Goal: Task Accomplishment & Management: Manage account settings

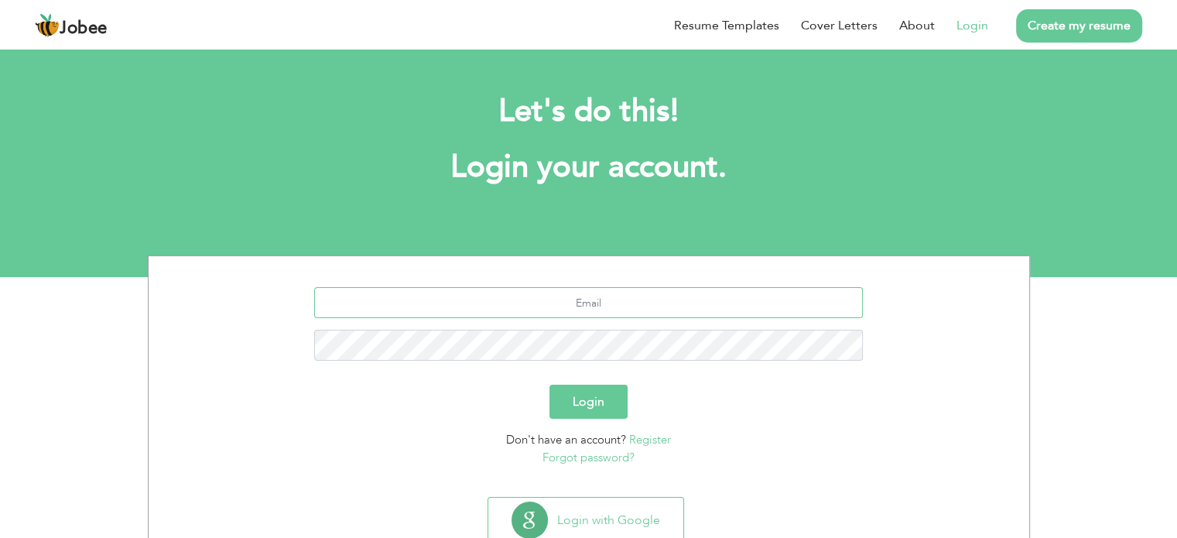
click at [601, 303] on input "text" at bounding box center [588, 302] width 549 height 31
type input "mahmoodali84a@gmail.com"
click at [576, 411] on button "Login" at bounding box center [588, 402] width 78 height 34
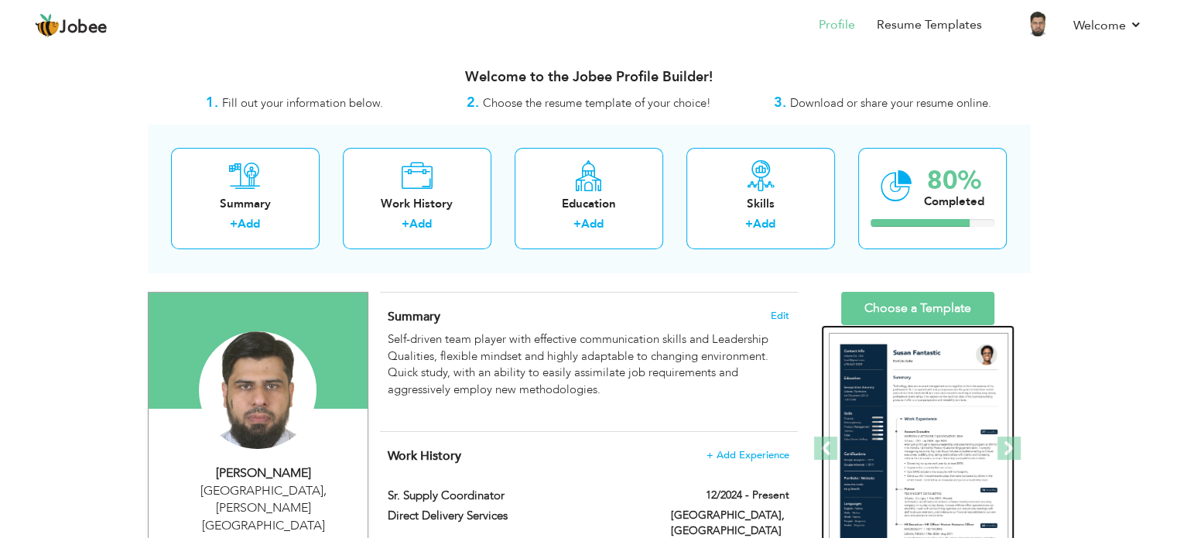
click at [913, 390] on img at bounding box center [919, 449] width 180 height 232
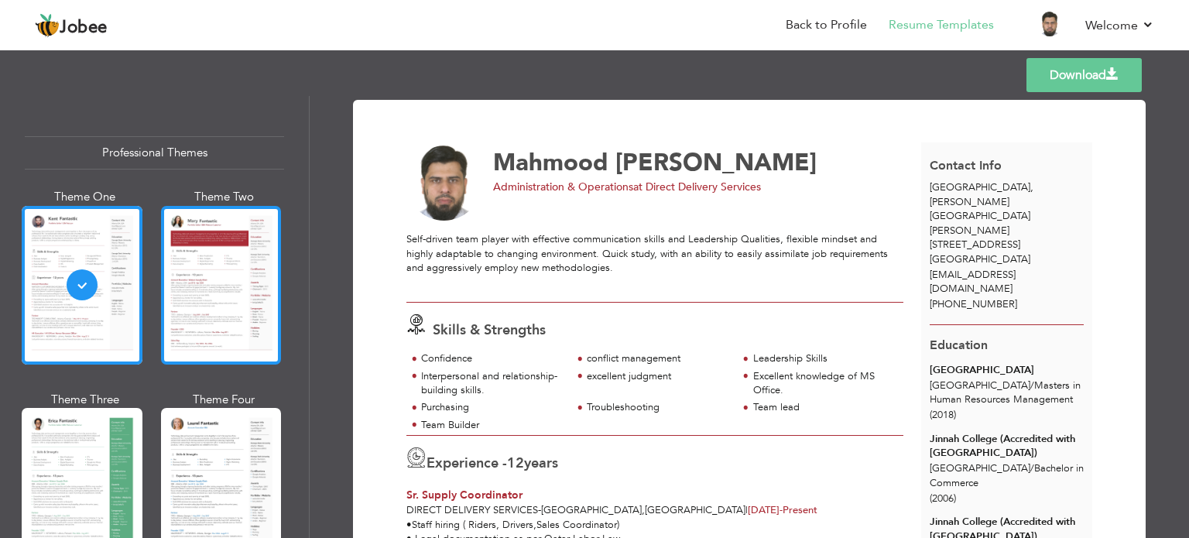
click at [222, 272] on div at bounding box center [221, 285] width 121 height 159
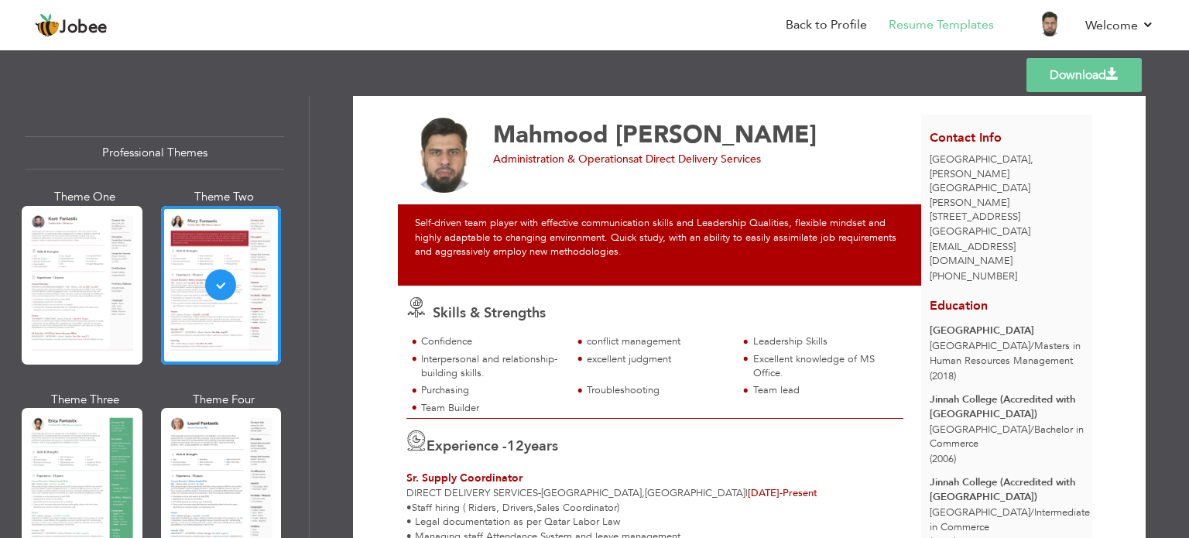
scroll to position [70, 0]
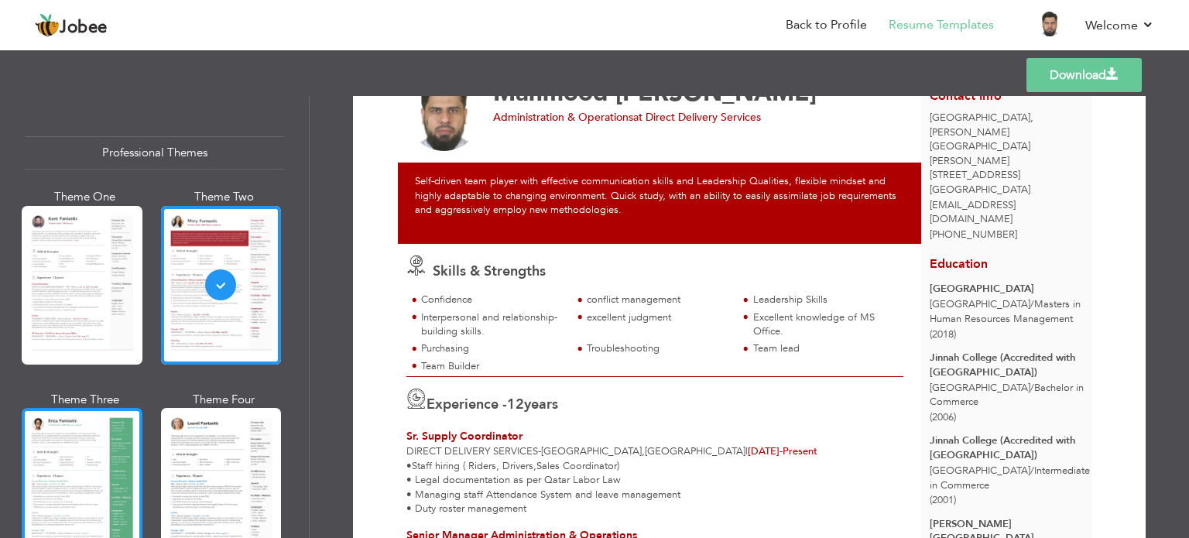
click at [74, 458] on div at bounding box center [82, 487] width 121 height 159
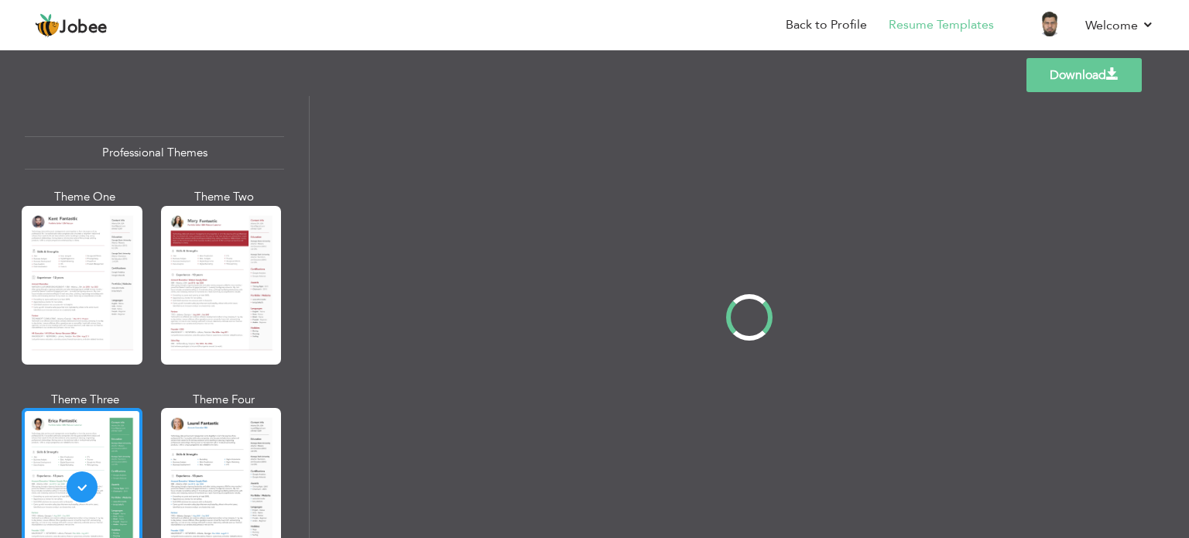
scroll to position [0, 0]
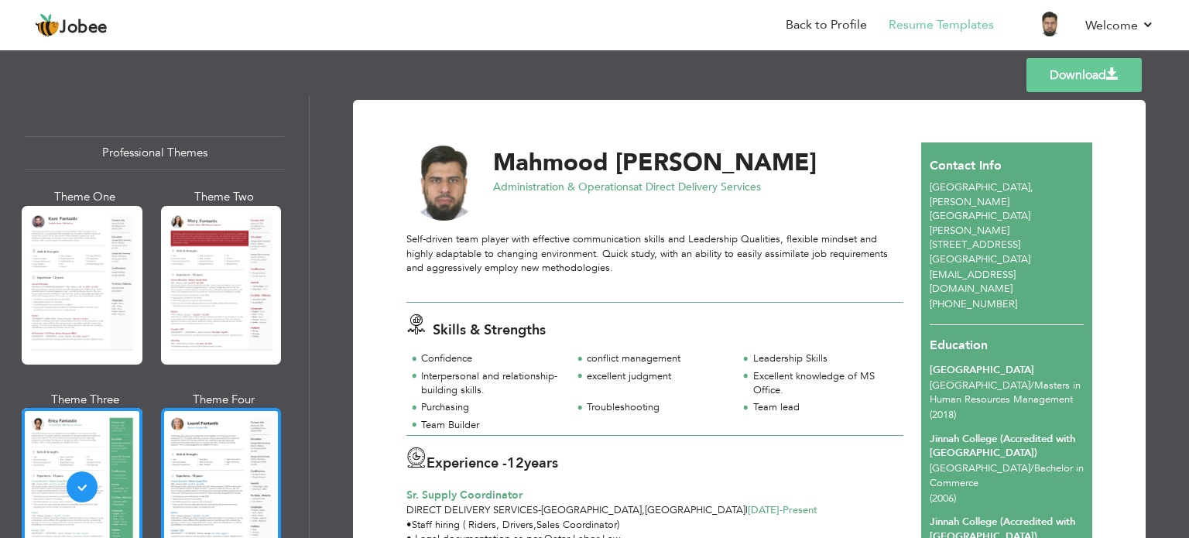
click at [180, 448] on div at bounding box center [221, 487] width 121 height 159
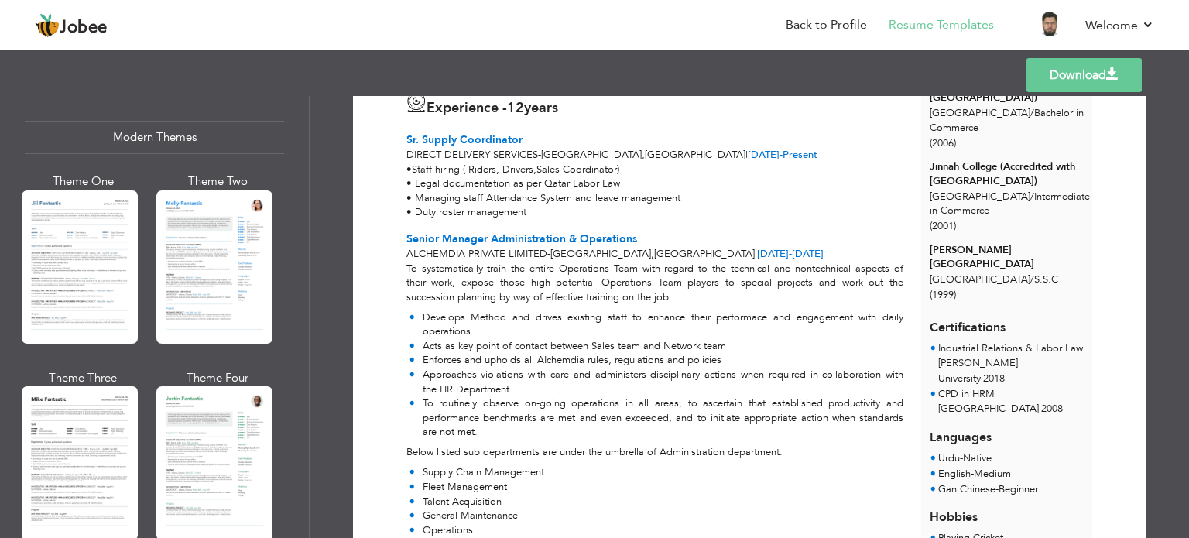
scroll to position [694, 0]
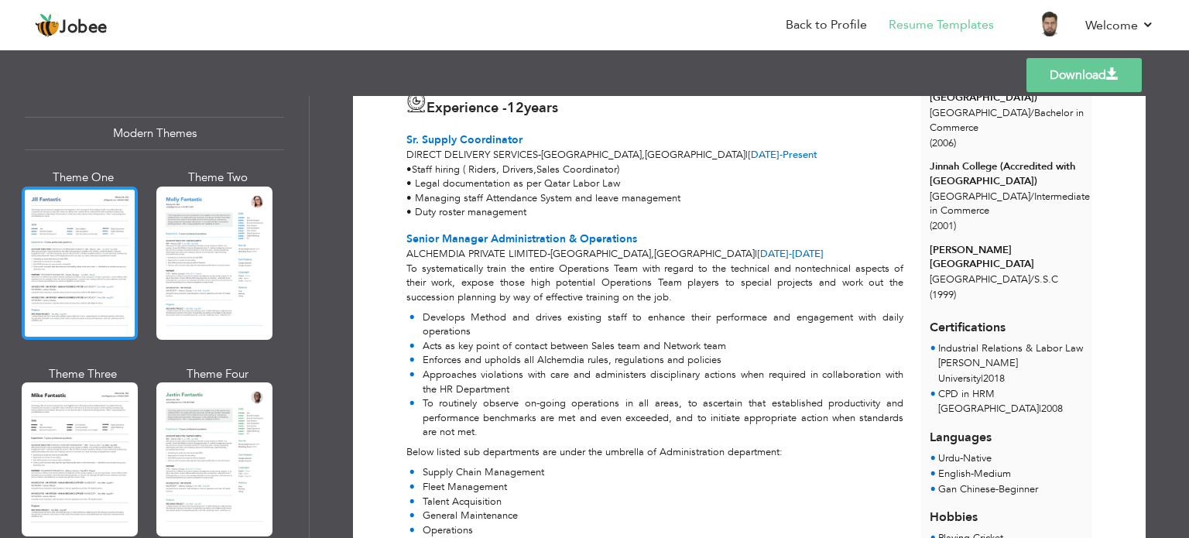
click at [46, 227] on div at bounding box center [80, 263] width 116 height 153
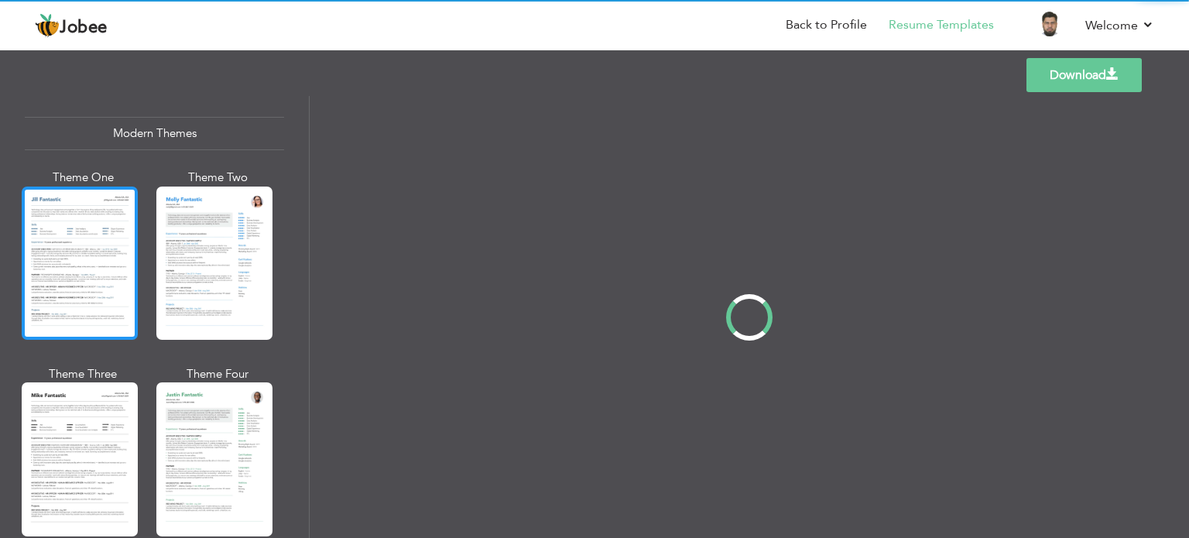
scroll to position [0, 0]
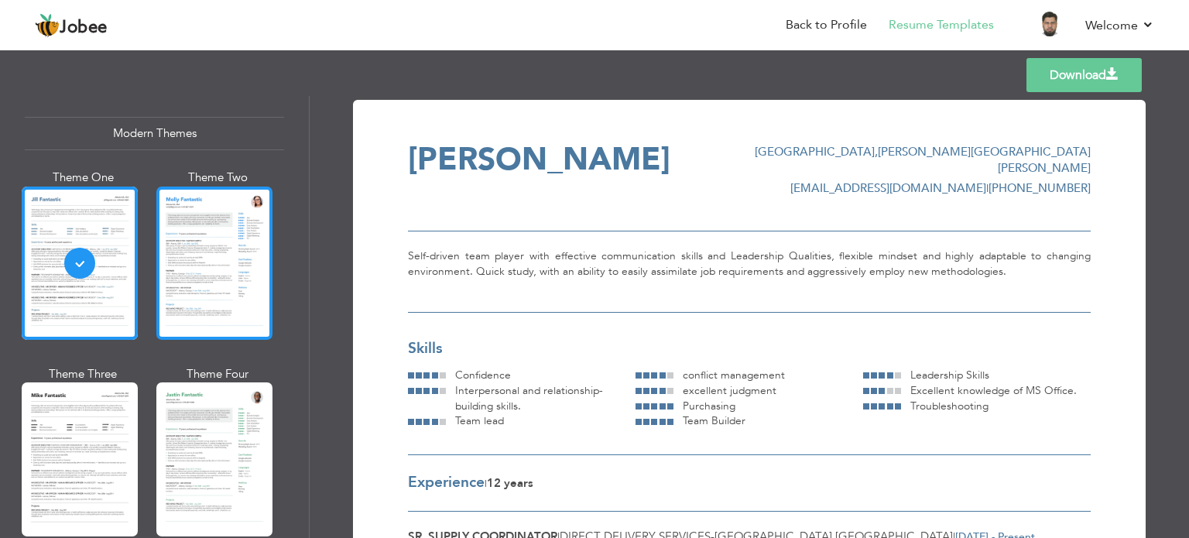
click at [194, 235] on div at bounding box center [214, 263] width 116 height 153
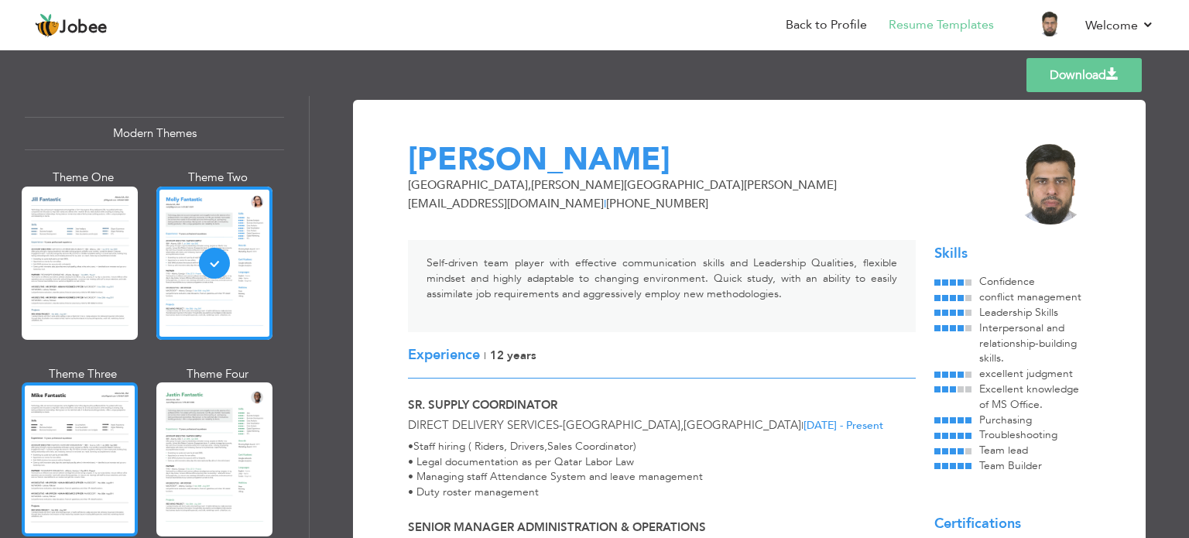
click at [118, 402] on div at bounding box center [80, 458] width 116 height 153
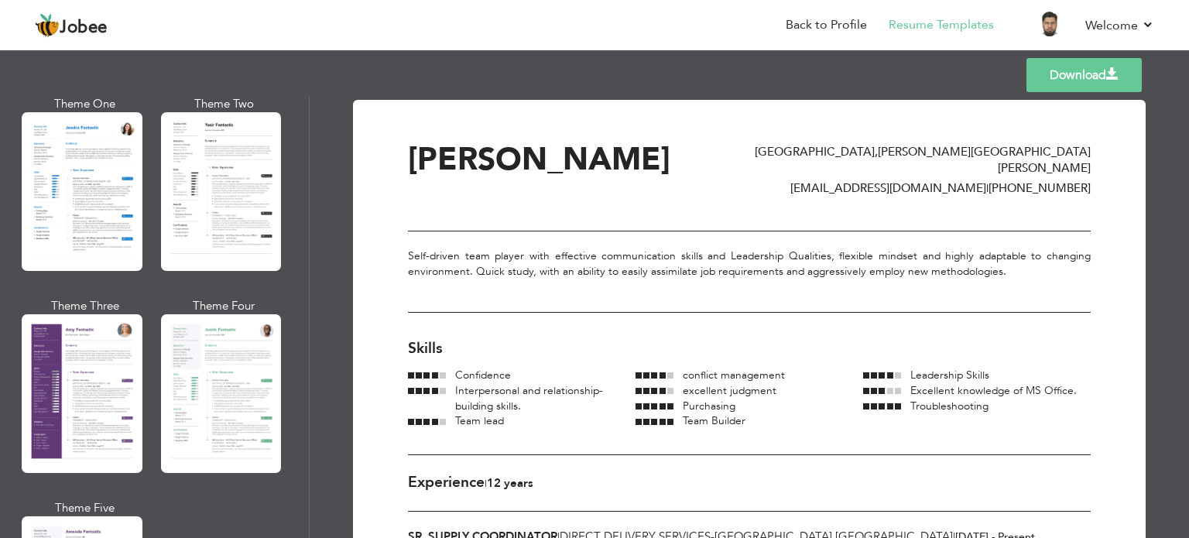
scroll to position [1180, 0]
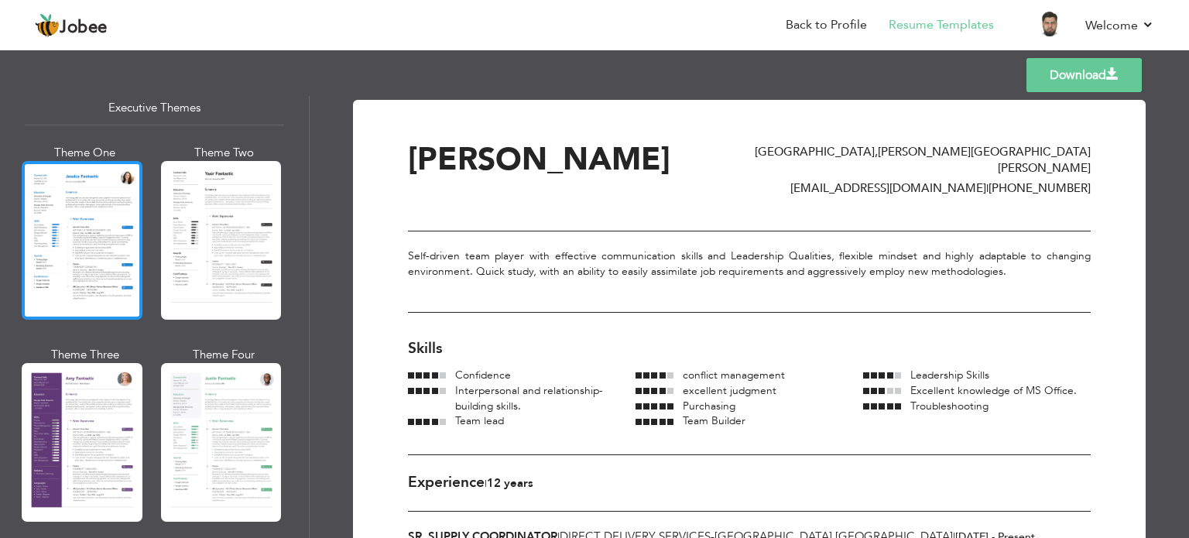
click at [60, 270] on div at bounding box center [82, 240] width 121 height 159
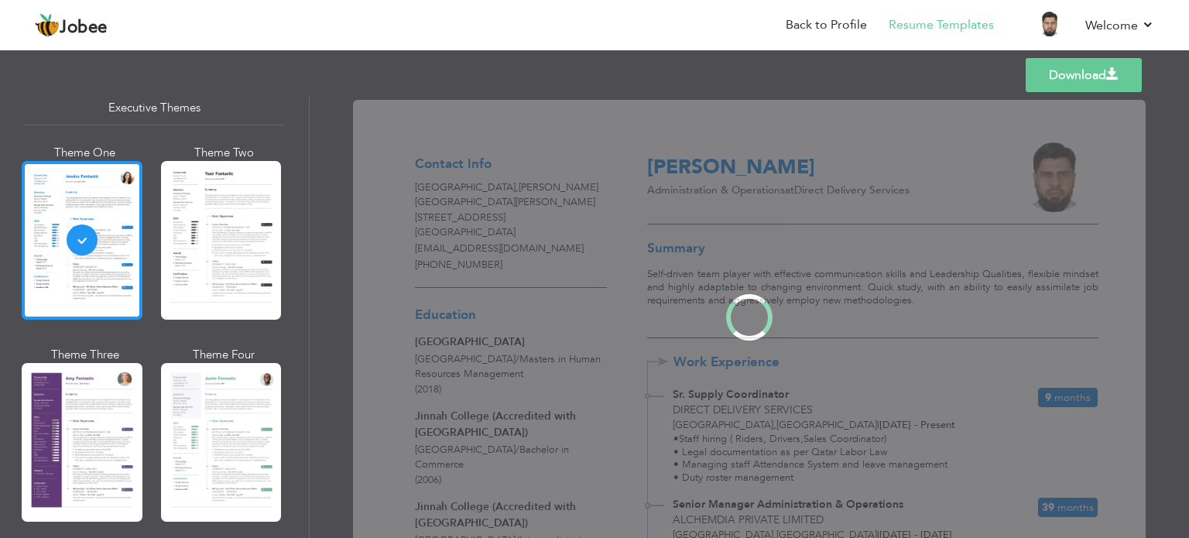
scroll to position [1179, 0]
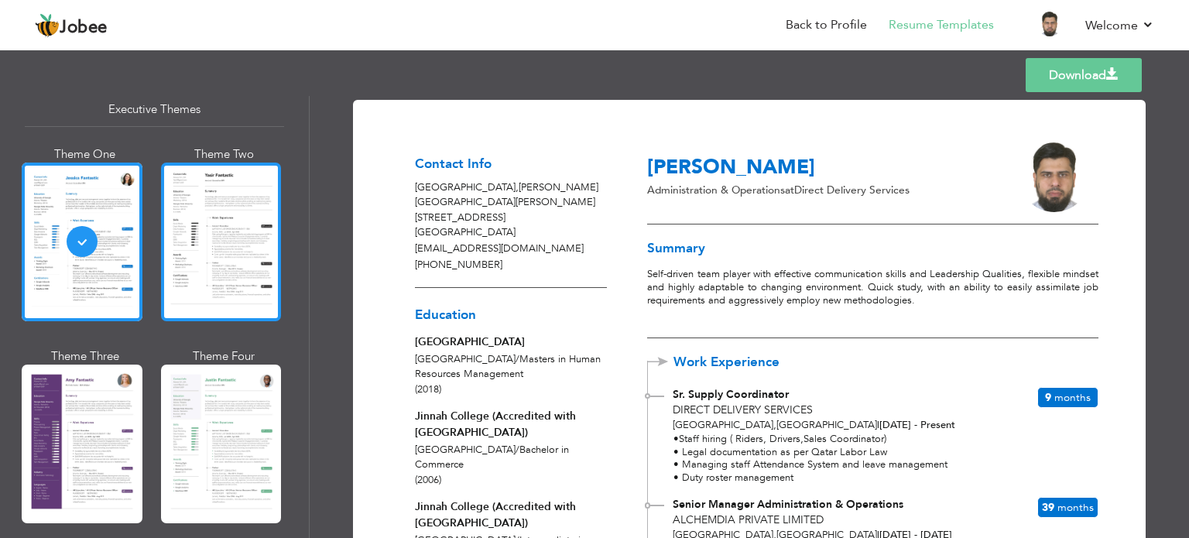
click at [220, 265] on div at bounding box center [221, 242] width 121 height 159
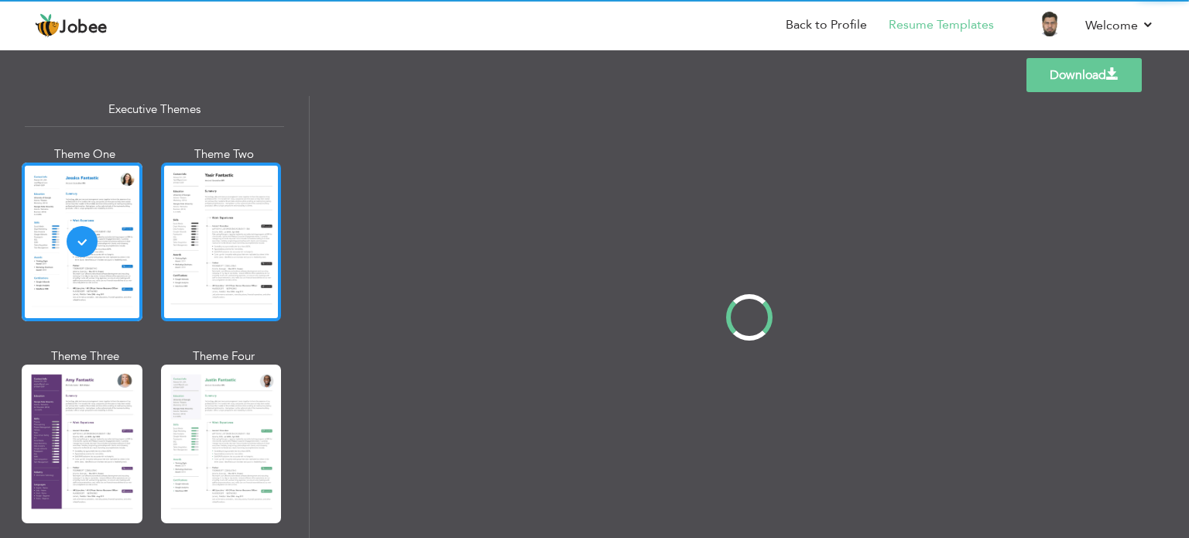
scroll to position [1180, 0]
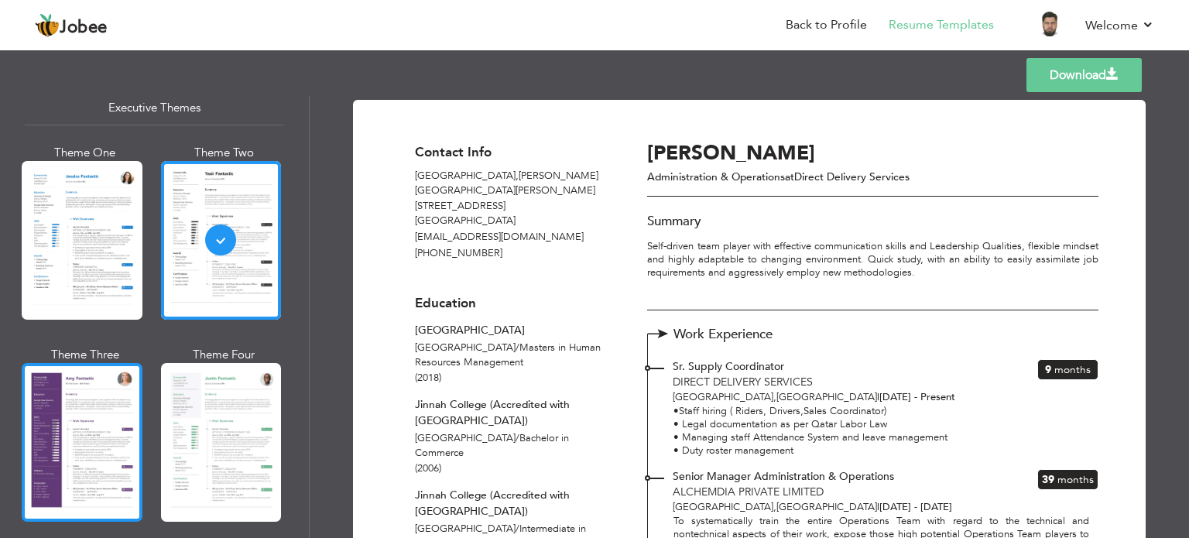
click at [84, 388] on div at bounding box center [82, 442] width 121 height 159
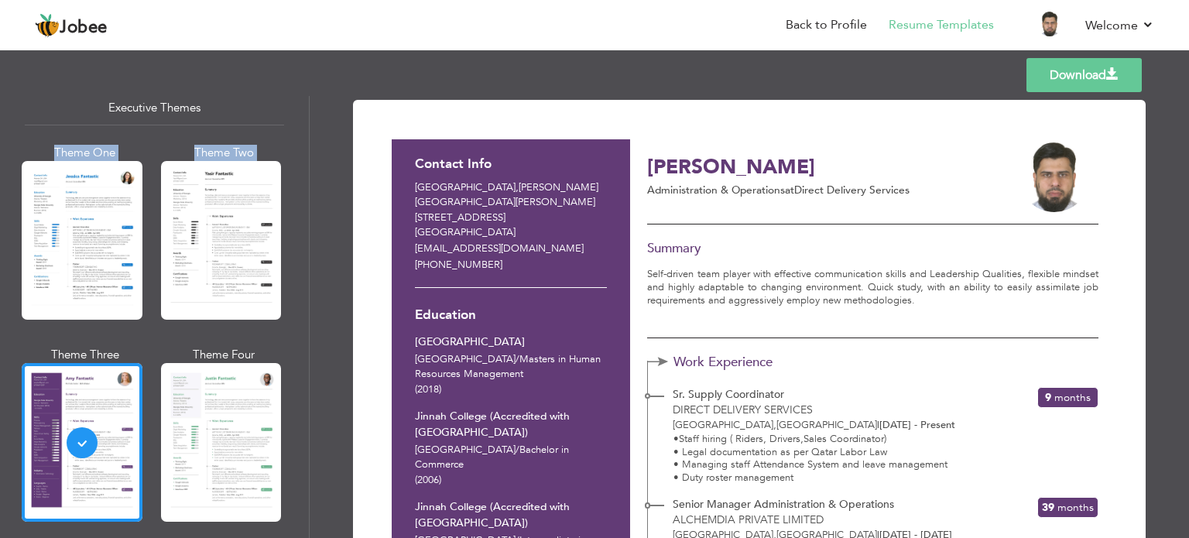
drag, startPoint x: 303, startPoint y: 283, endPoint x: 289, endPoint y: 84, distance: 200.1
click at [289, 84] on div "Templates Download Professional Themes Theme One Theme Two Theme Three Theme Fo…" at bounding box center [594, 291] width 1189 height 491
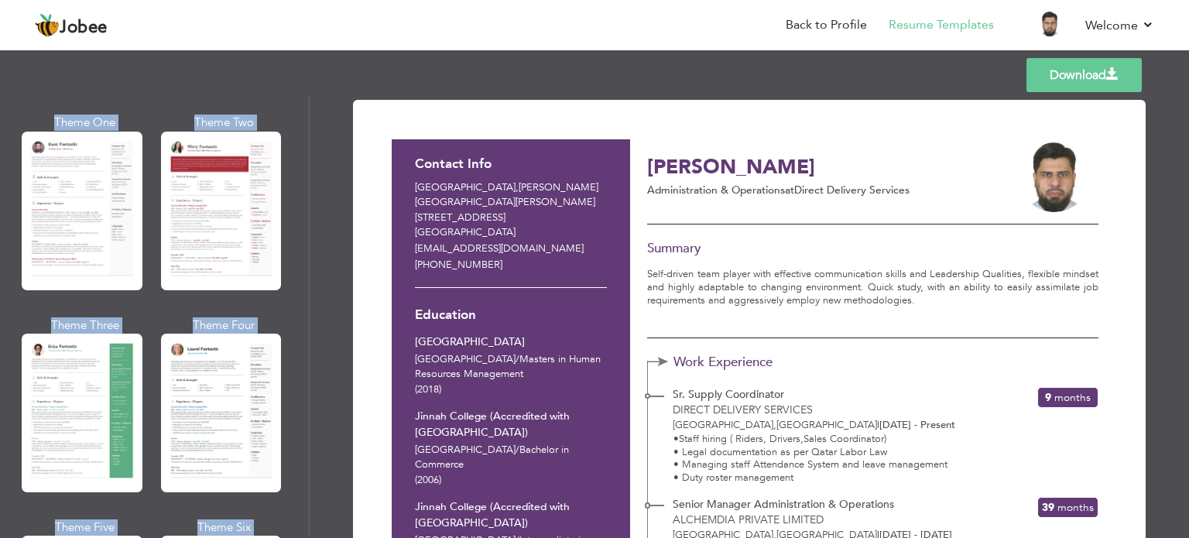
scroll to position [62, 0]
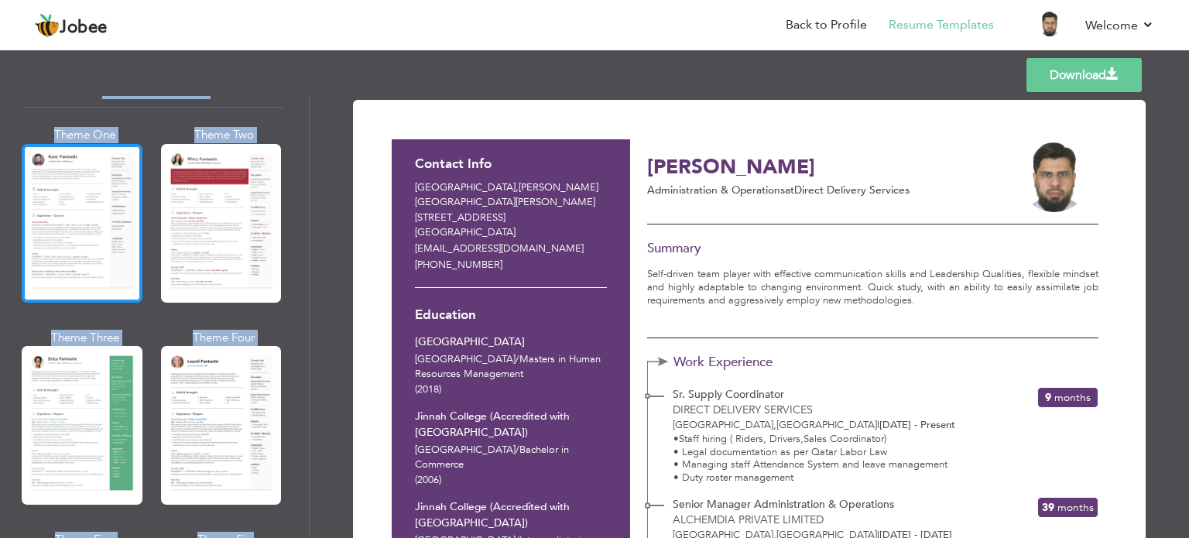
click at [99, 160] on div at bounding box center [82, 223] width 121 height 159
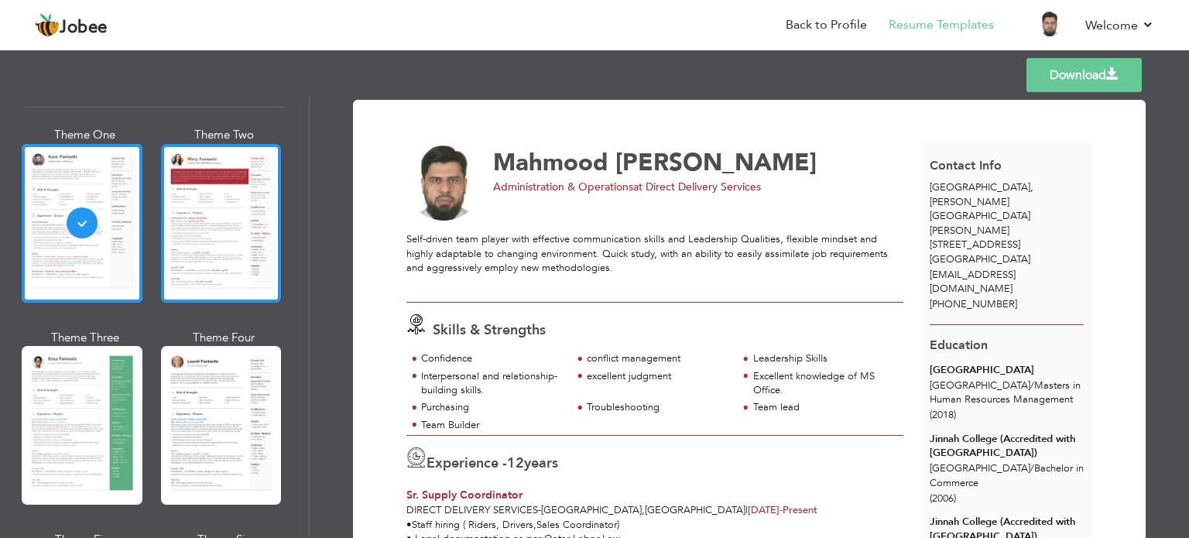
click at [219, 193] on div at bounding box center [221, 223] width 121 height 159
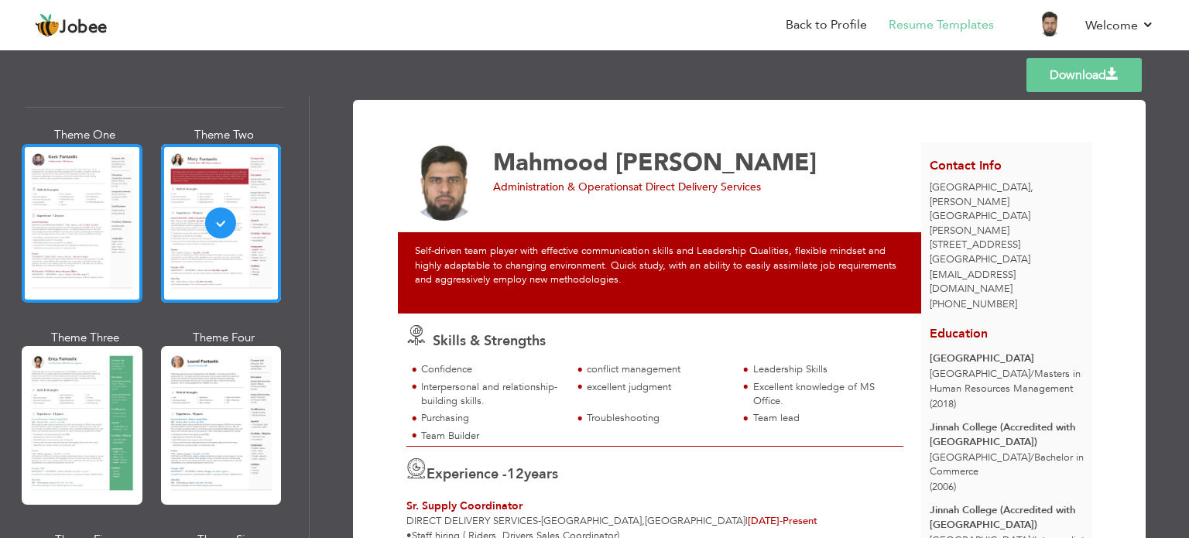
click at [39, 148] on div at bounding box center [82, 223] width 121 height 159
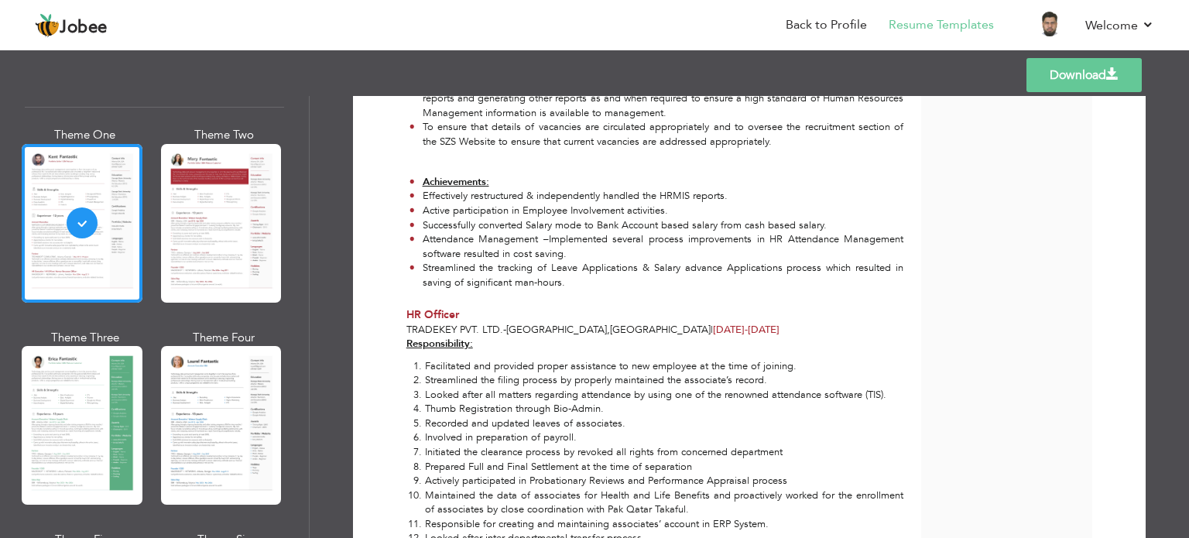
scroll to position [2808, 0]
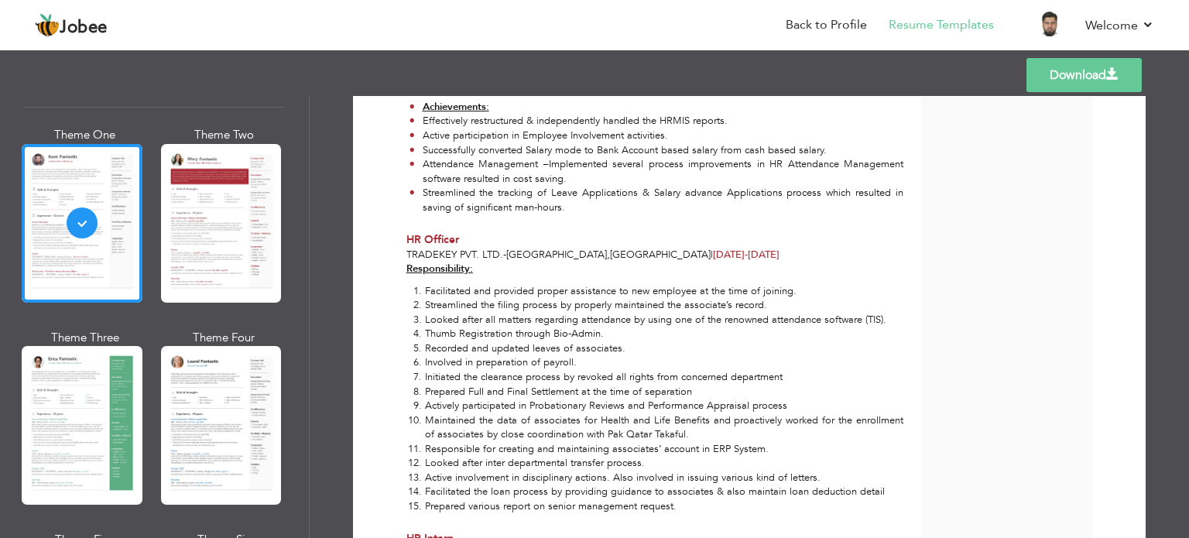
click at [1181, 498] on div "Download Mahmood Ali Administration & Operations at Direct Delivery Services Sk…" at bounding box center [749, 317] width 879 height 442
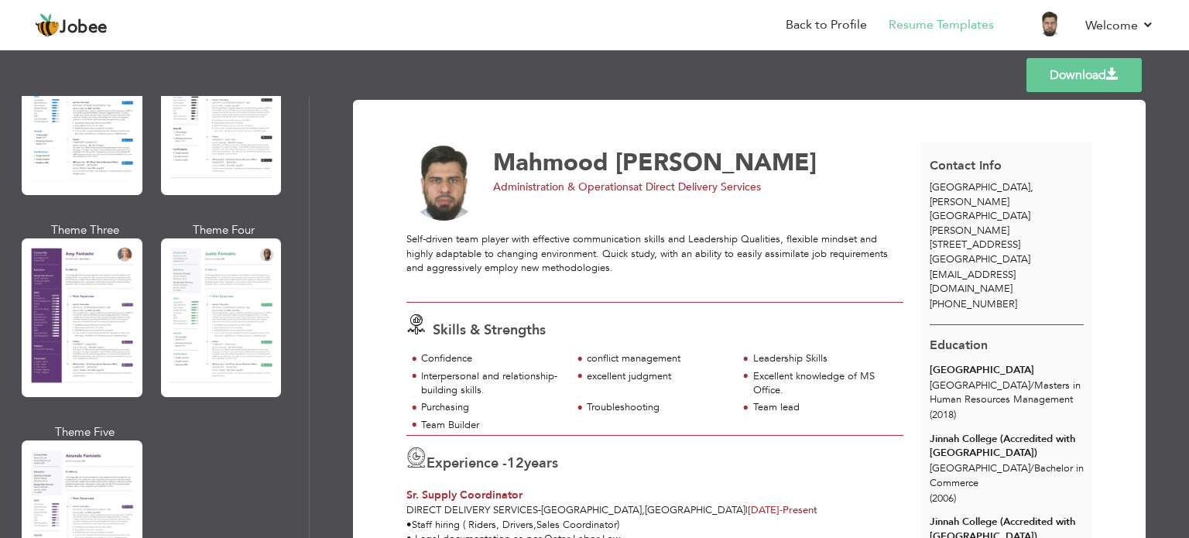
scroll to position [1326, 0]
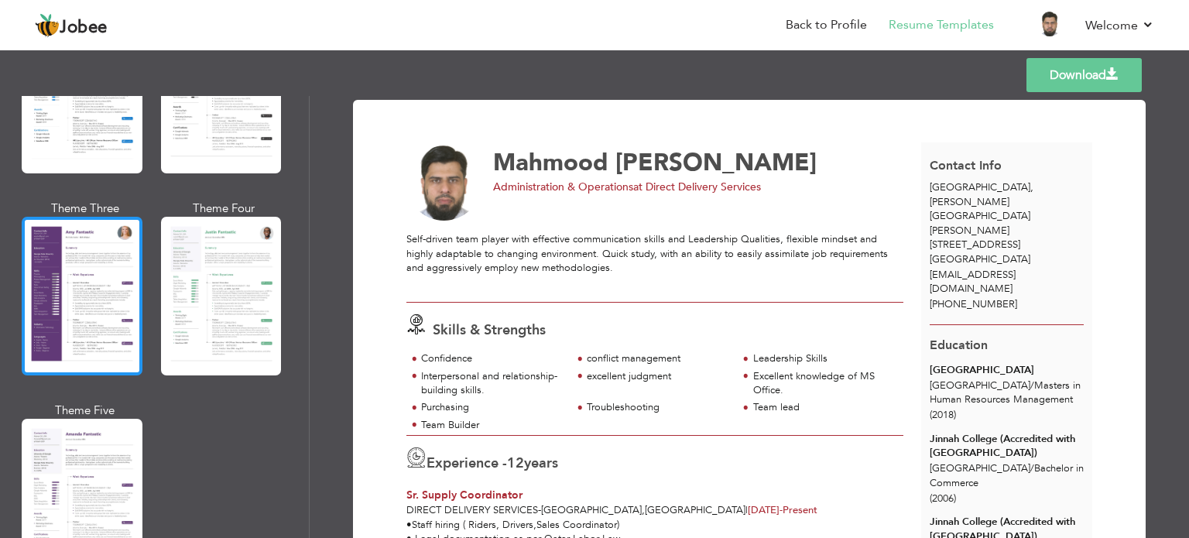
click at [109, 341] on div at bounding box center [82, 296] width 121 height 159
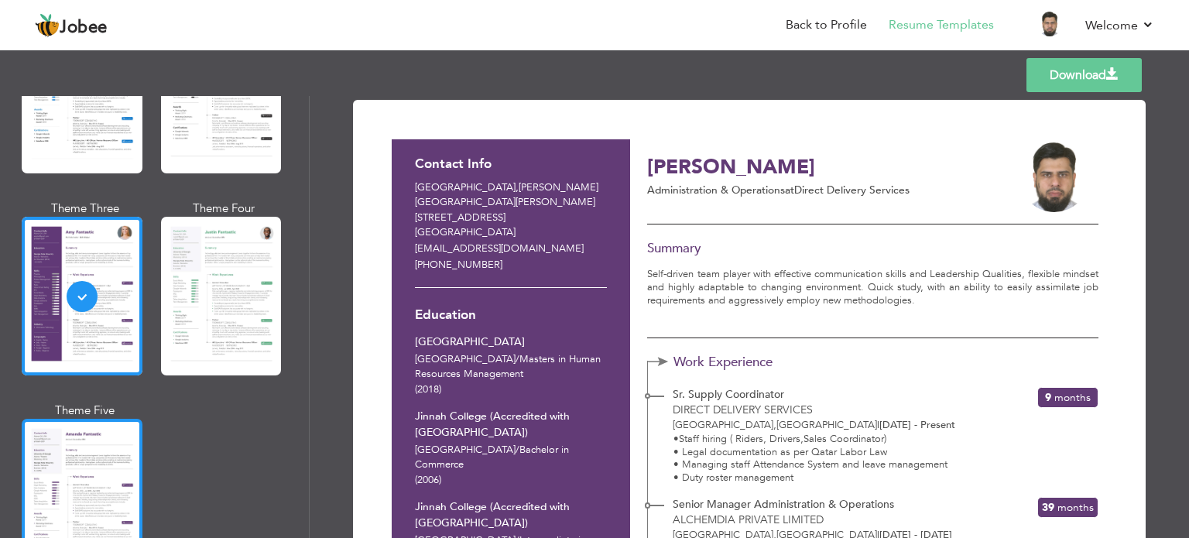
click at [73, 467] on div at bounding box center [82, 498] width 121 height 159
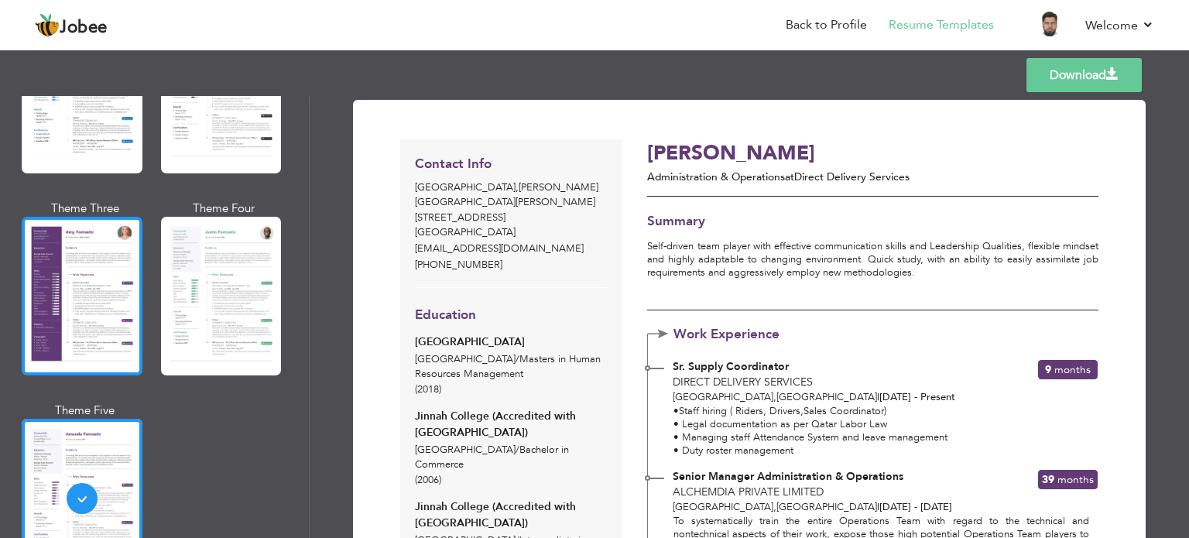
click at [44, 328] on div at bounding box center [82, 296] width 121 height 159
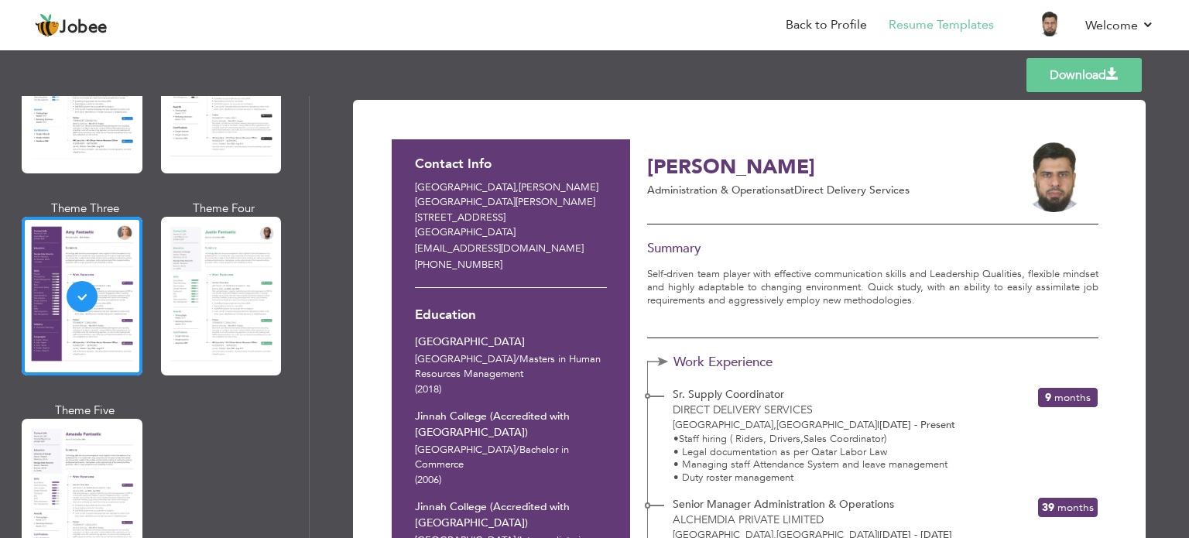
scroll to position [0, 0]
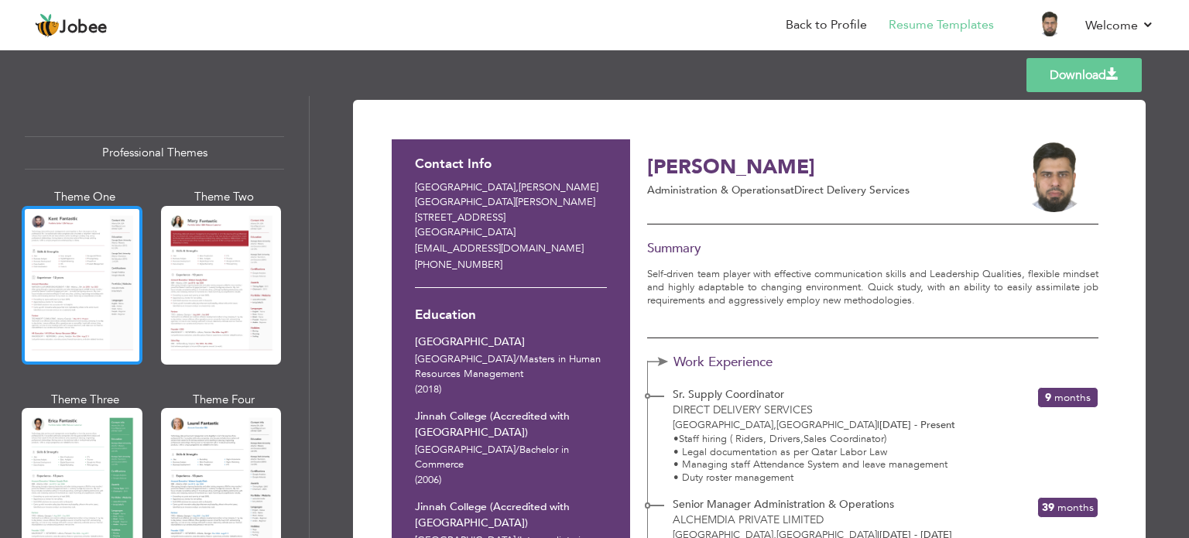
click at [111, 277] on div at bounding box center [82, 285] width 121 height 159
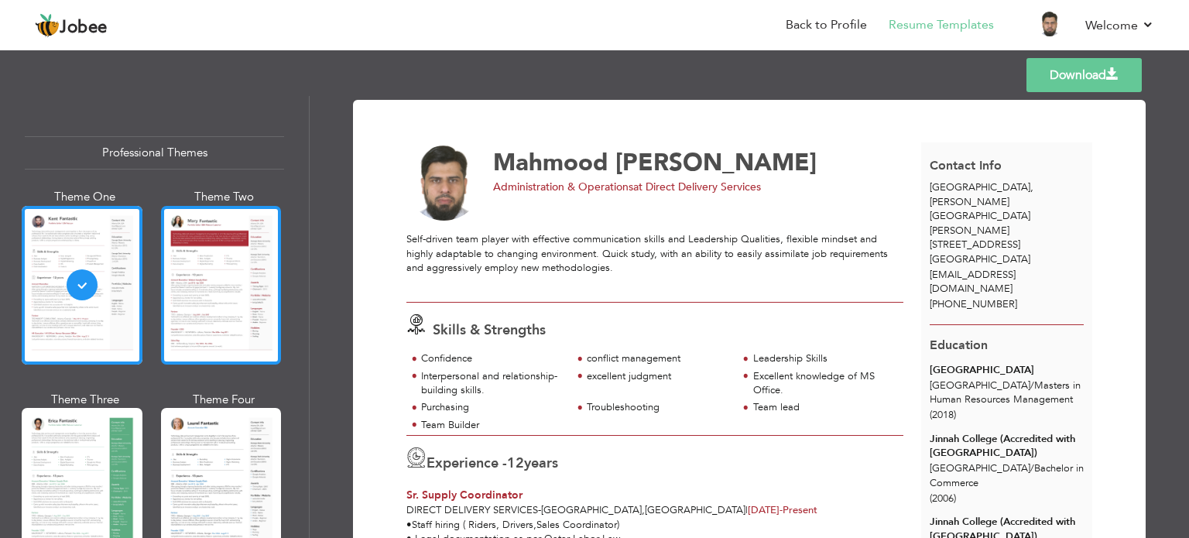
click at [220, 272] on div at bounding box center [221, 285] width 121 height 159
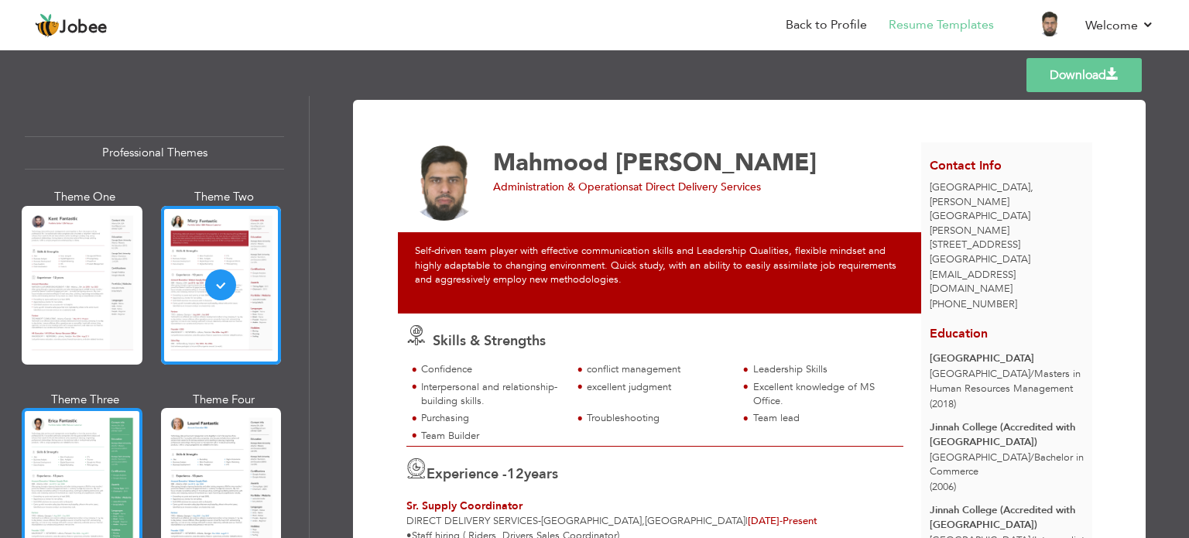
click at [93, 457] on div at bounding box center [82, 487] width 121 height 159
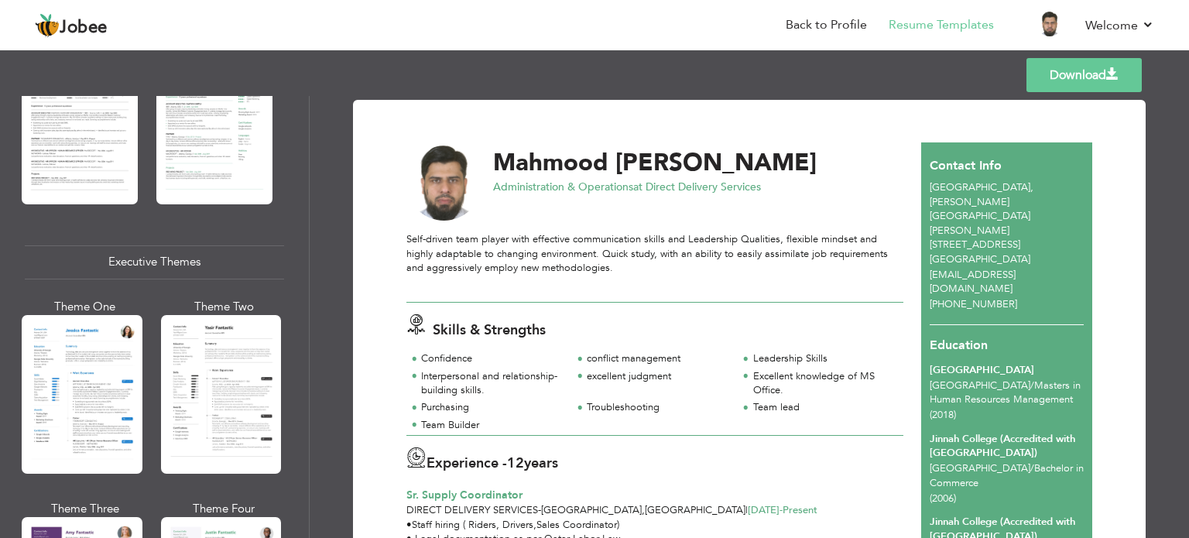
scroll to position [1070, 0]
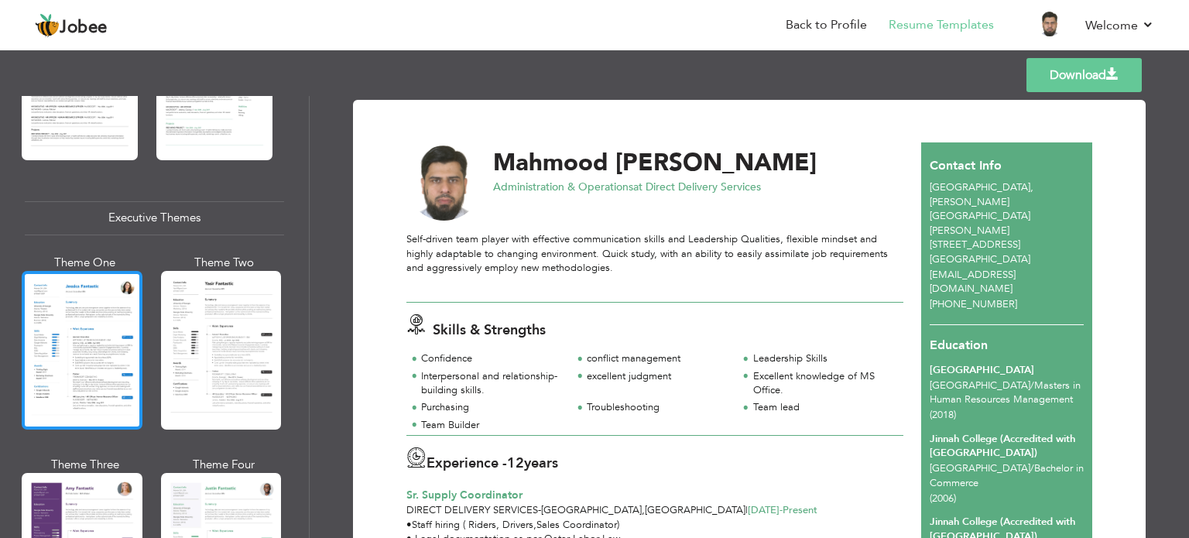
click at [100, 327] on div at bounding box center [82, 350] width 121 height 159
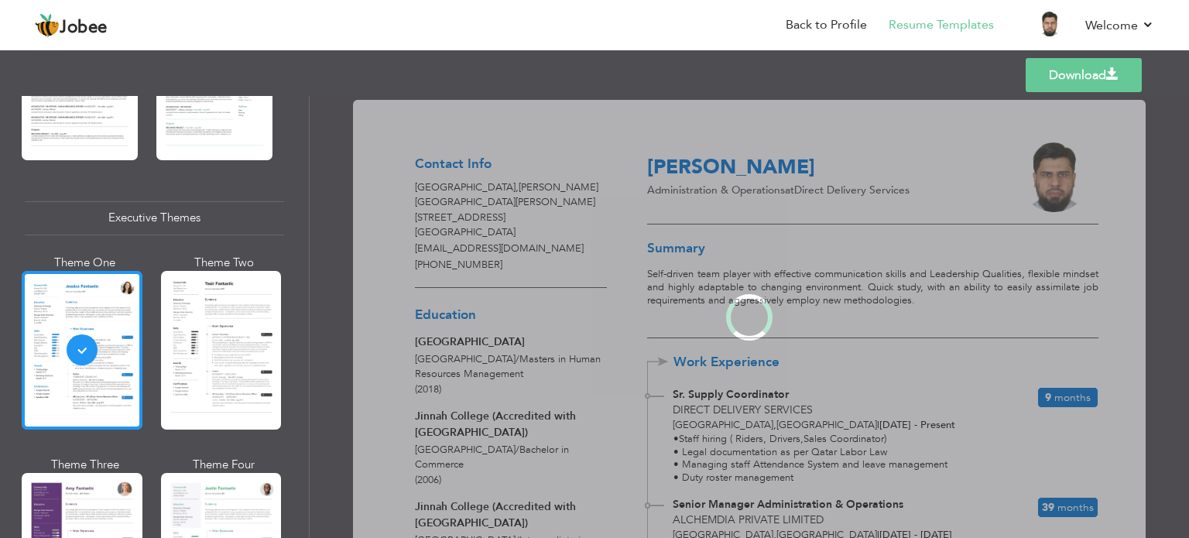
scroll to position [1070, 0]
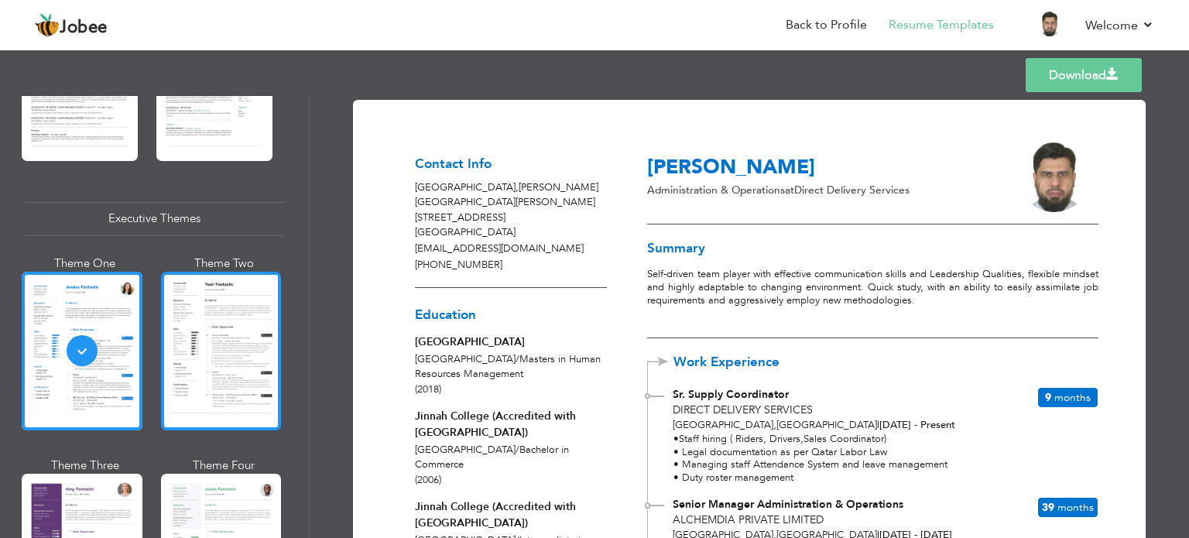
click at [198, 324] on div at bounding box center [221, 351] width 121 height 159
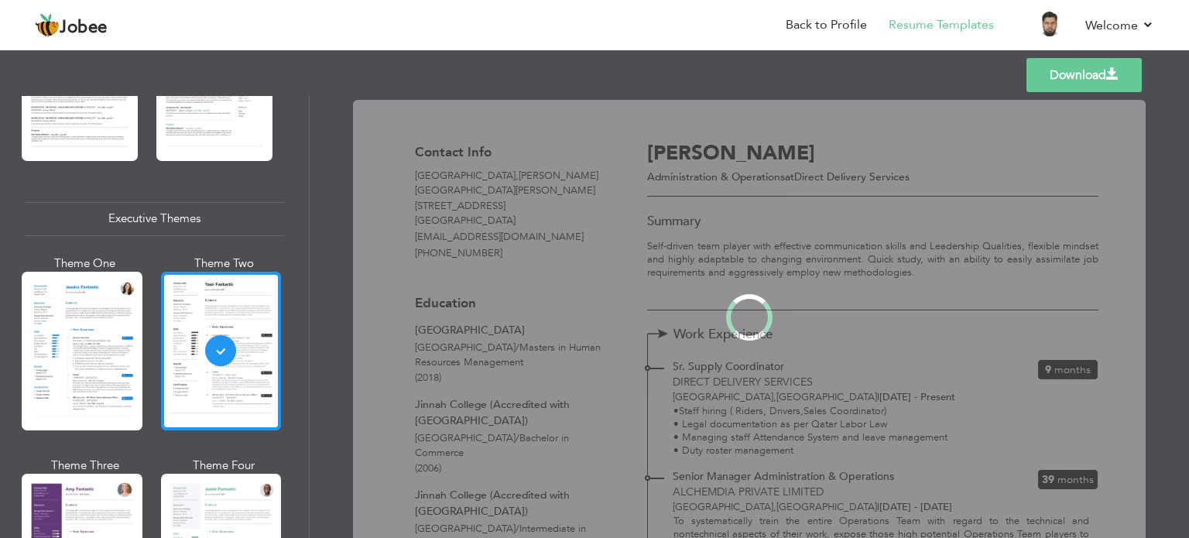
scroll to position [1070, 0]
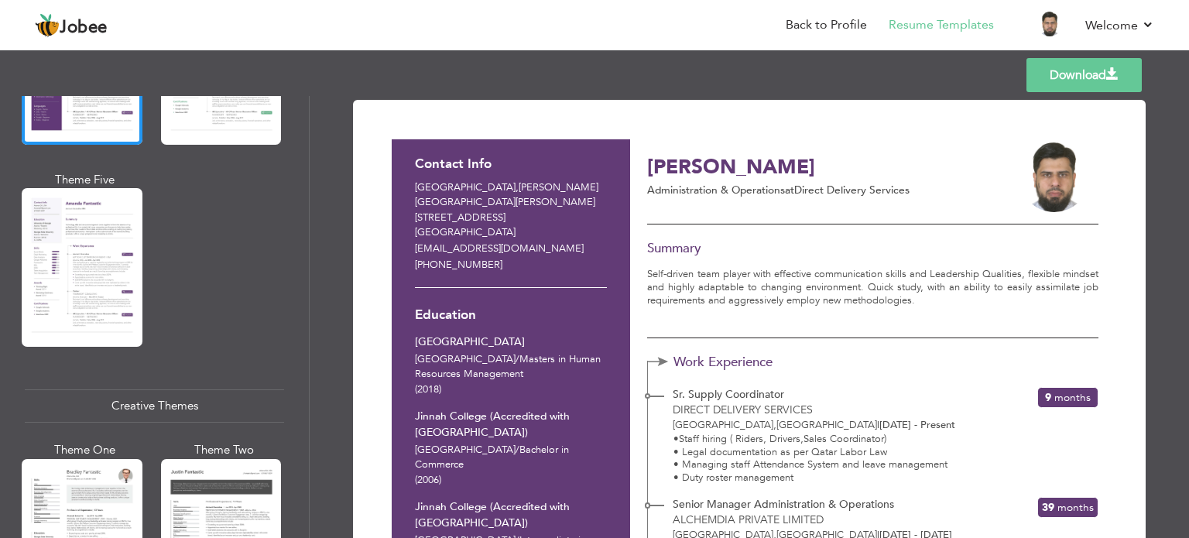
scroll to position [1490, 0]
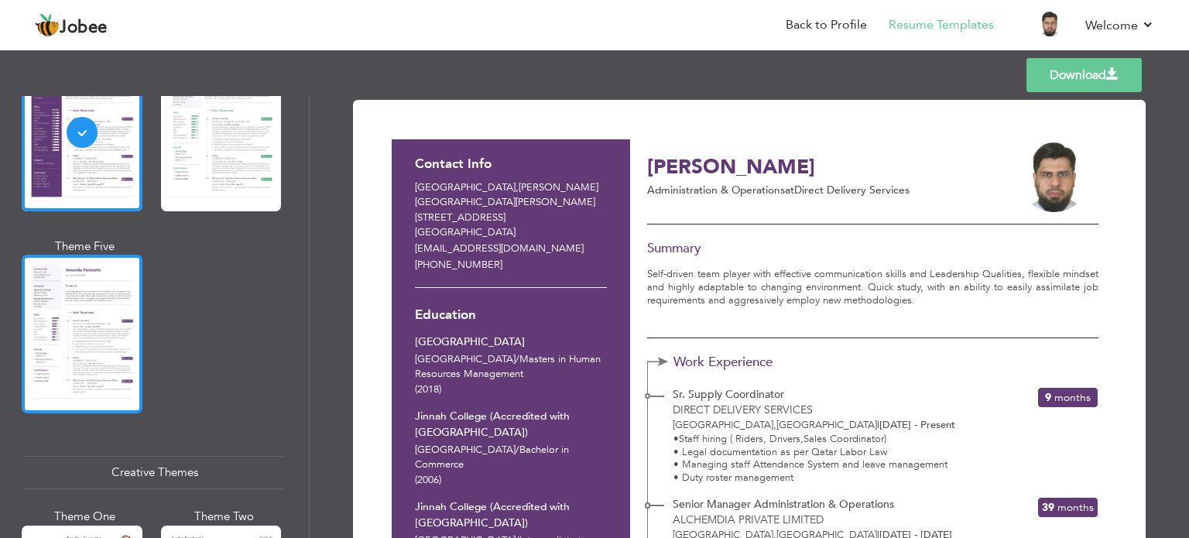
click at [136, 321] on div at bounding box center [82, 334] width 121 height 159
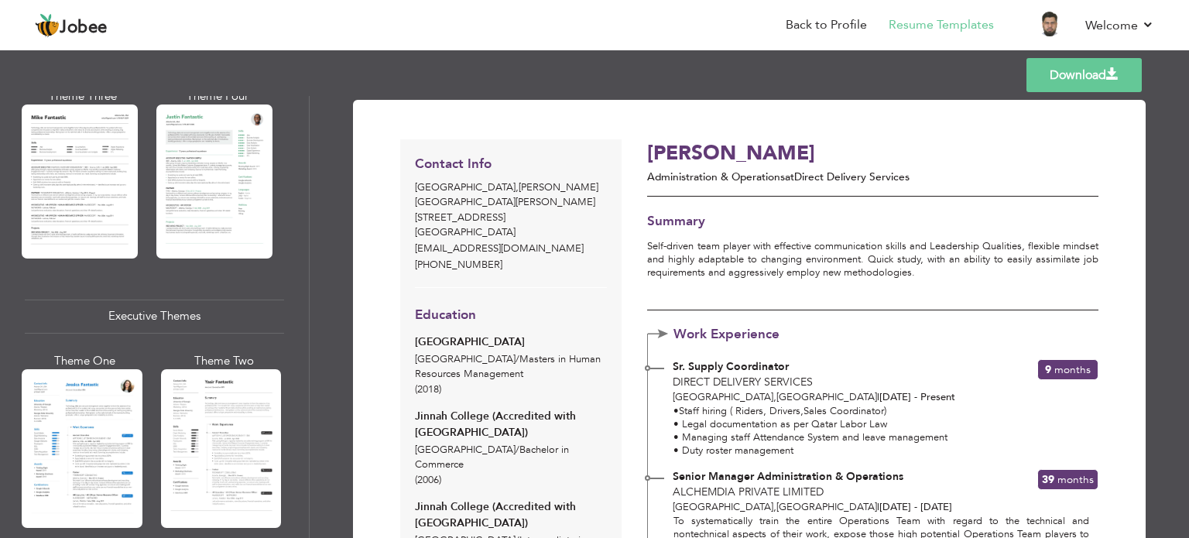
scroll to position [955, 0]
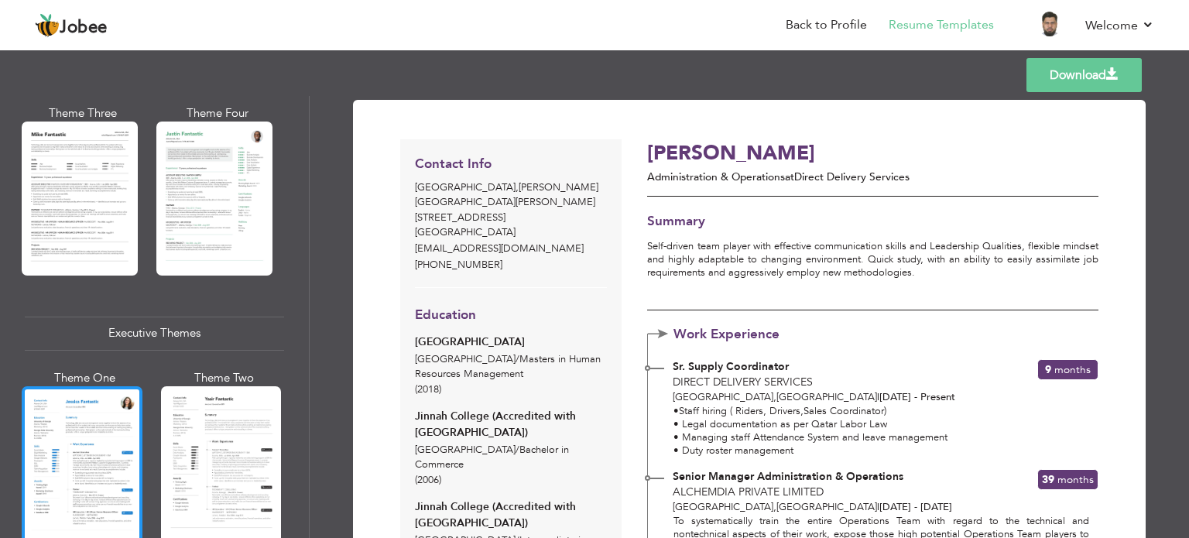
click at [78, 409] on div at bounding box center [82, 465] width 121 height 159
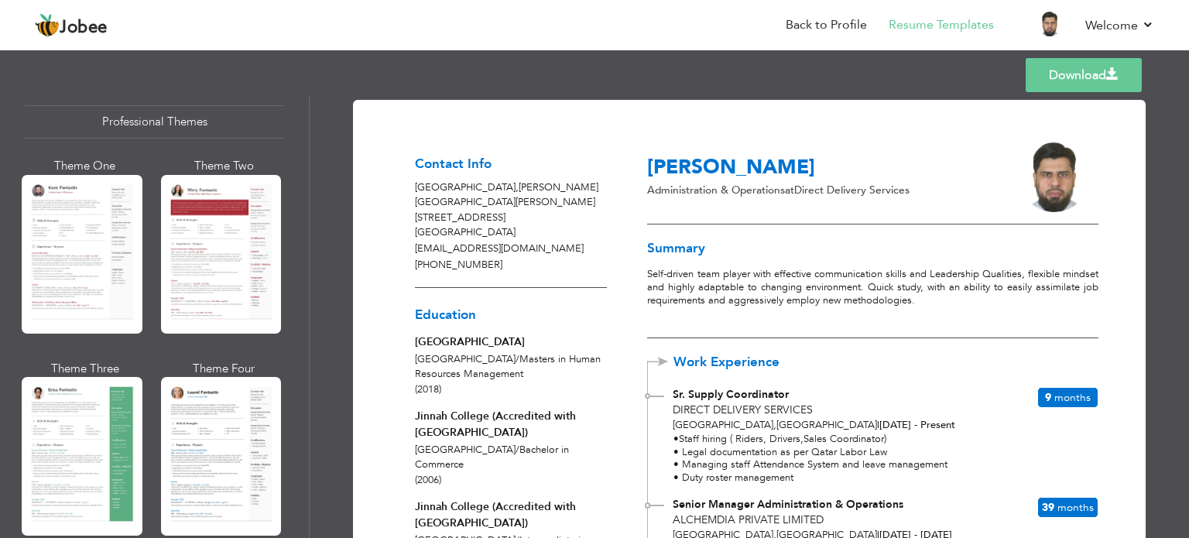
scroll to position [26, 0]
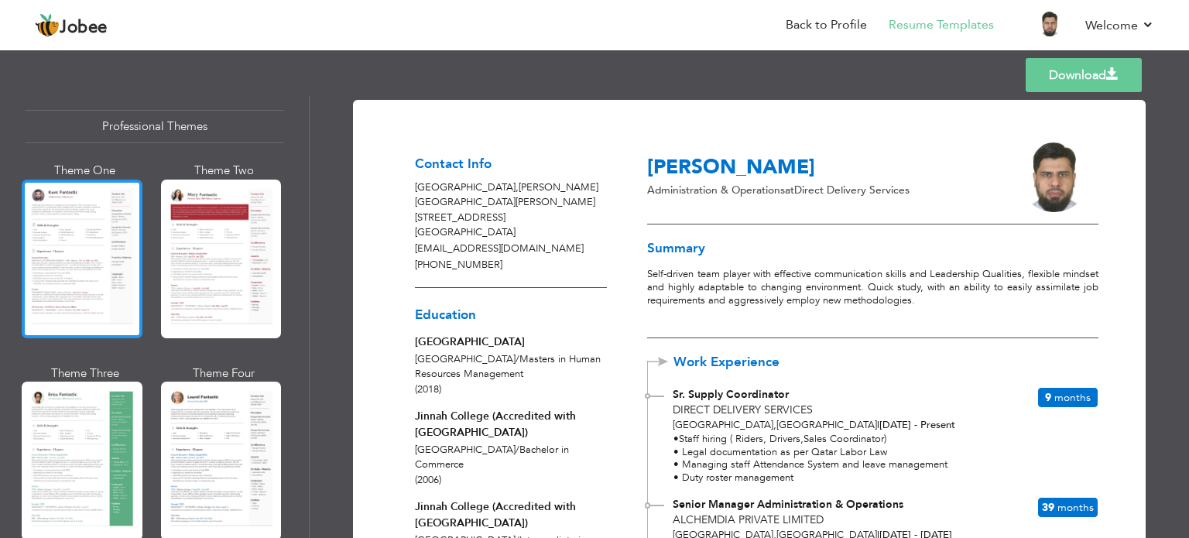
click at [110, 210] on div at bounding box center [82, 259] width 121 height 159
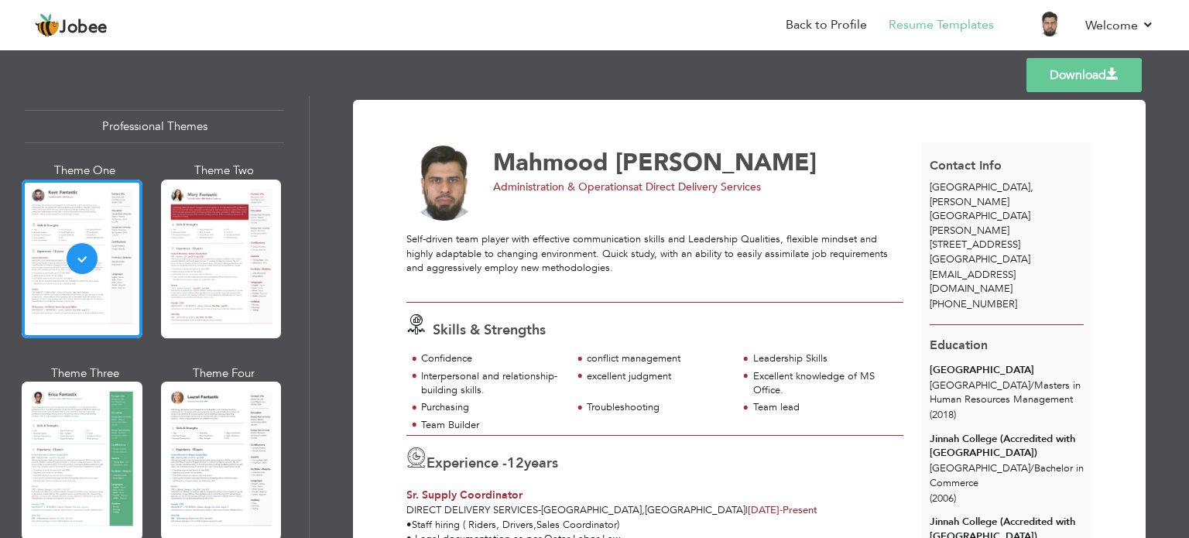
click at [433, 207] on img at bounding box center [444, 183] width 76 height 76
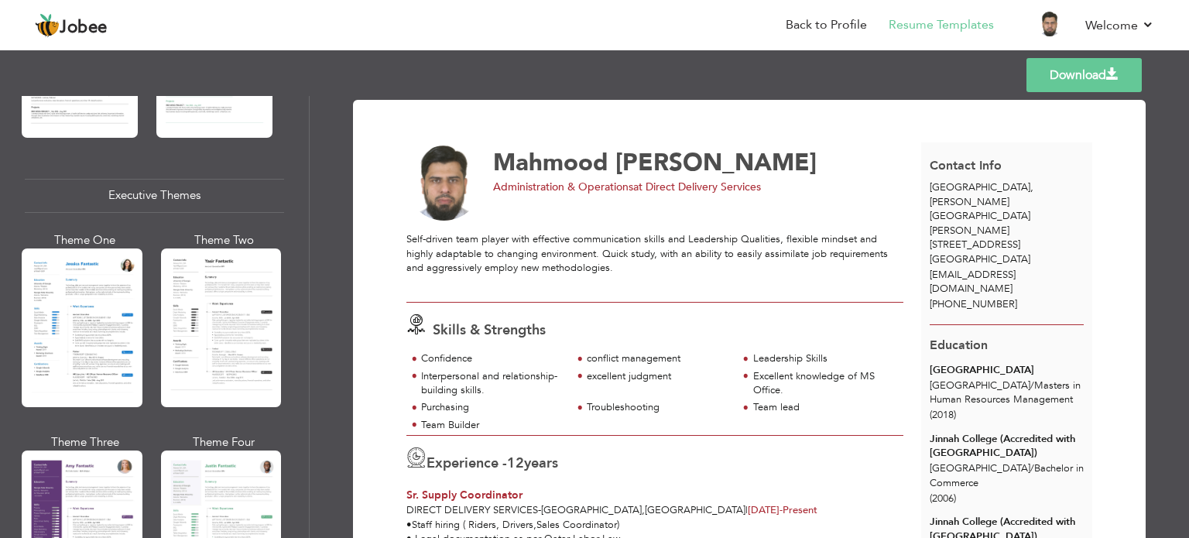
scroll to position [1097, 0]
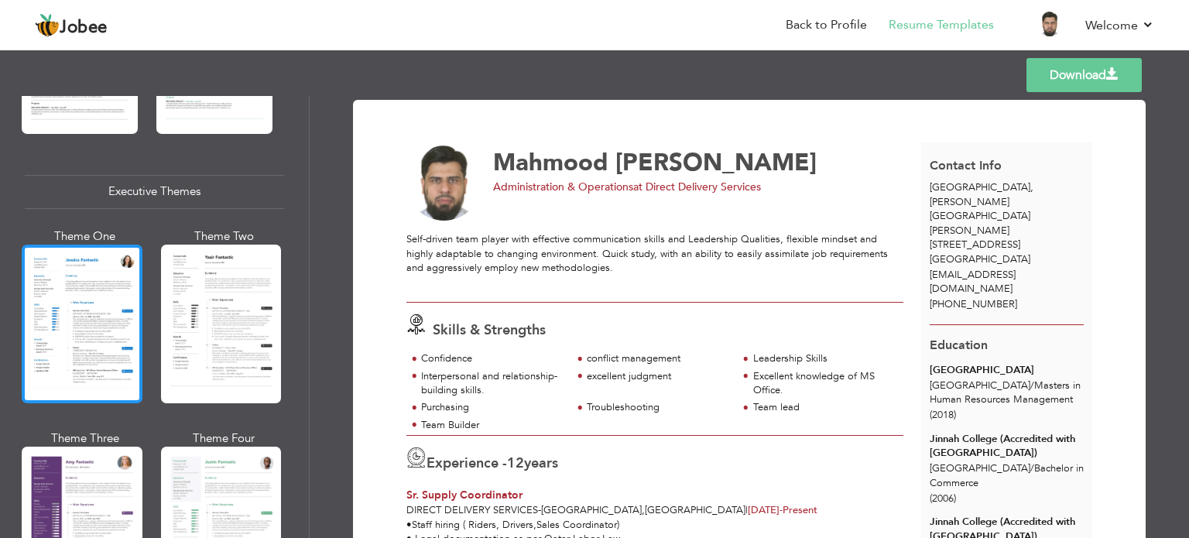
click at [106, 304] on div at bounding box center [82, 324] width 121 height 159
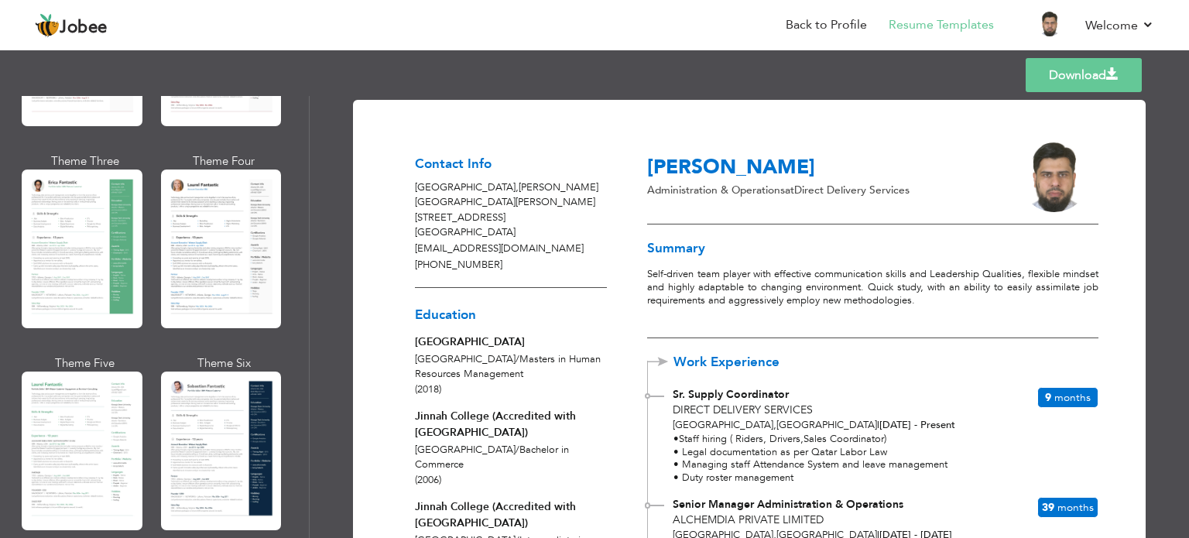
scroll to position [26, 0]
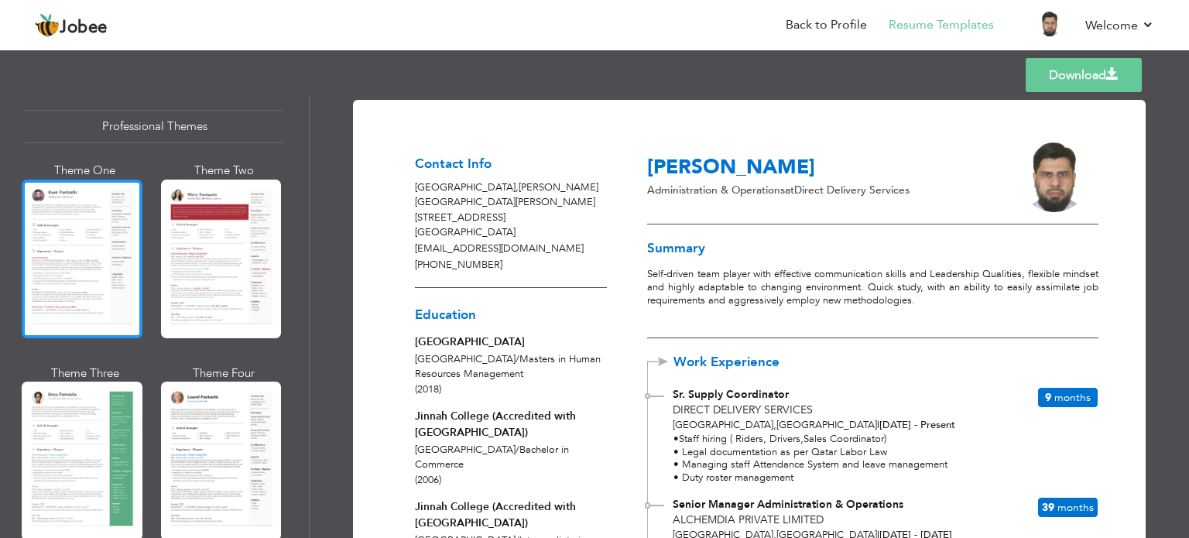
click at [89, 207] on div at bounding box center [82, 259] width 121 height 159
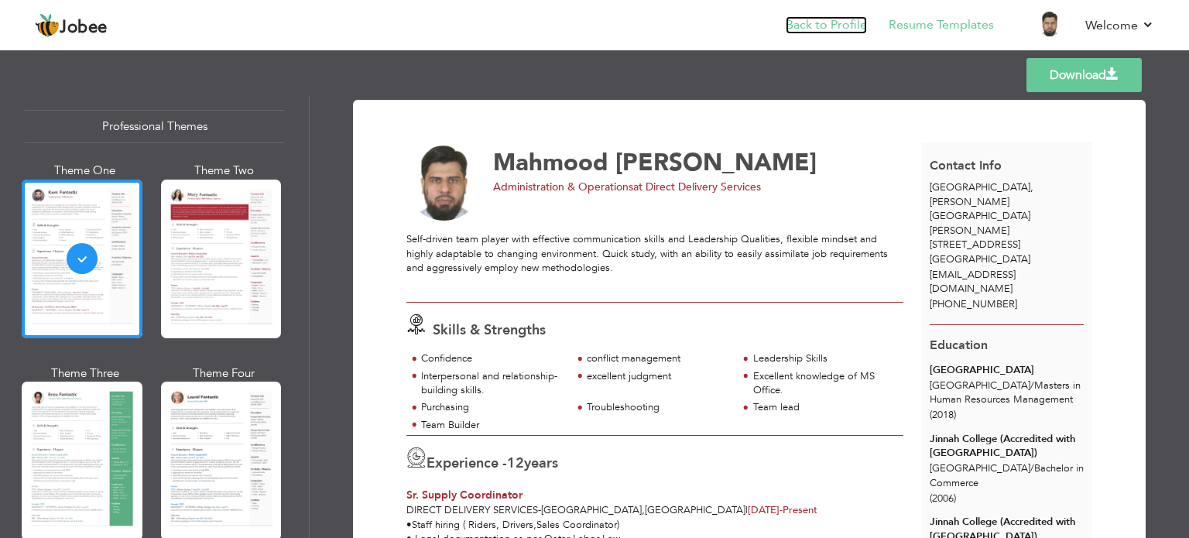
click at [807, 20] on link "Back to Profile" at bounding box center [825, 25] width 81 height 18
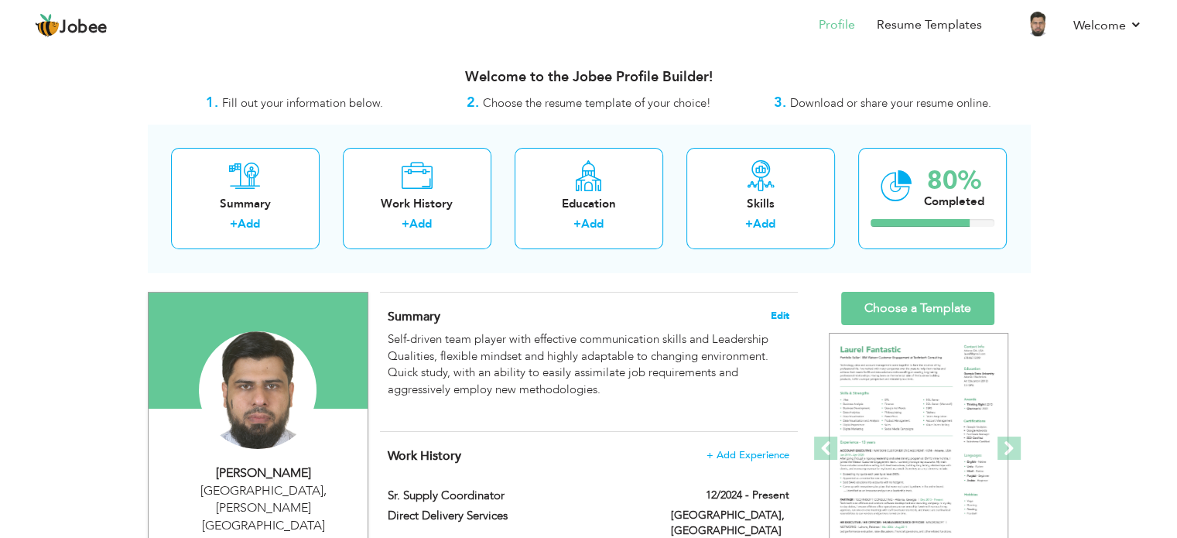
click at [782, 316] on span "Edit" at bounding box center [780, 315] width 19 height 11
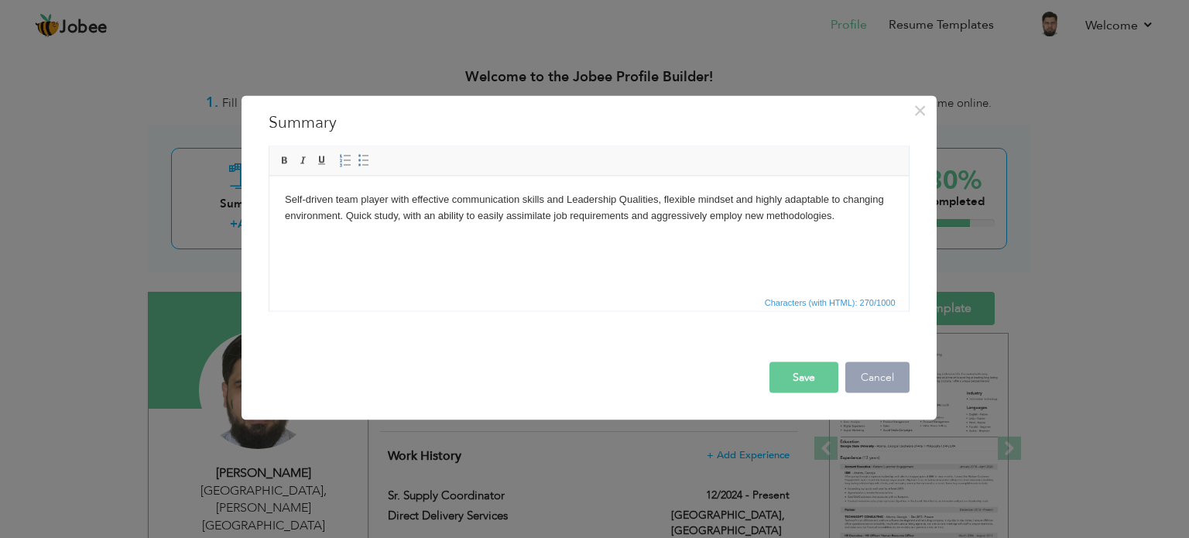
click at [885, 374] on button "Cancel" at bounding box center [877, 376] width 64 height 31
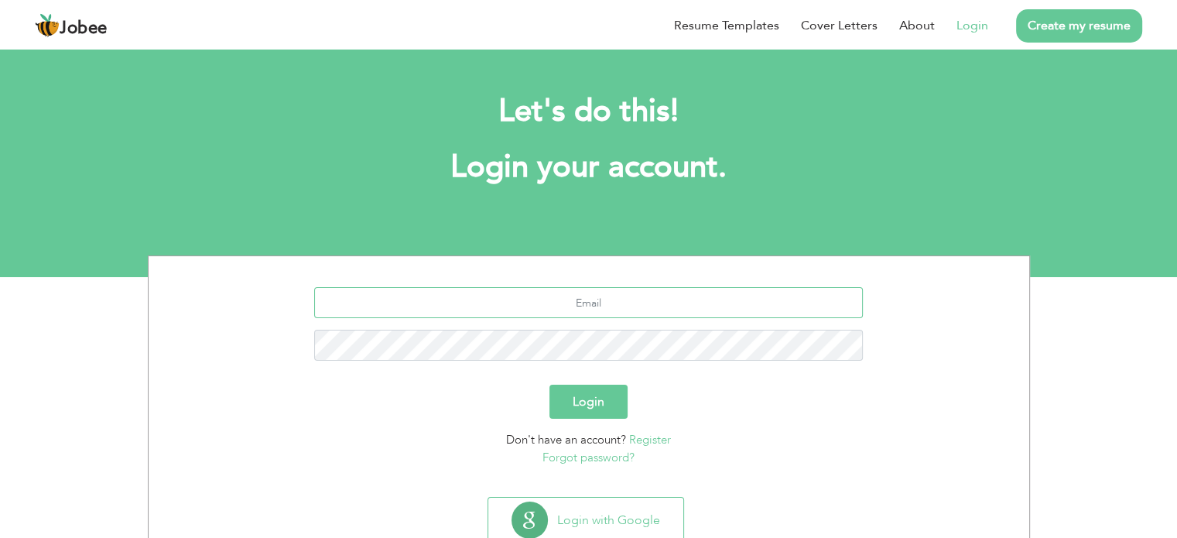
click at [672, 313] on input "text" at bounding box center [588, 302] width 549 height 31
type input "[EMAIL_ADDRESS][DOMAIN_NAME]"
click at [549, 385] on button "Login" at bounding box center [588, 402] width 78 height 34
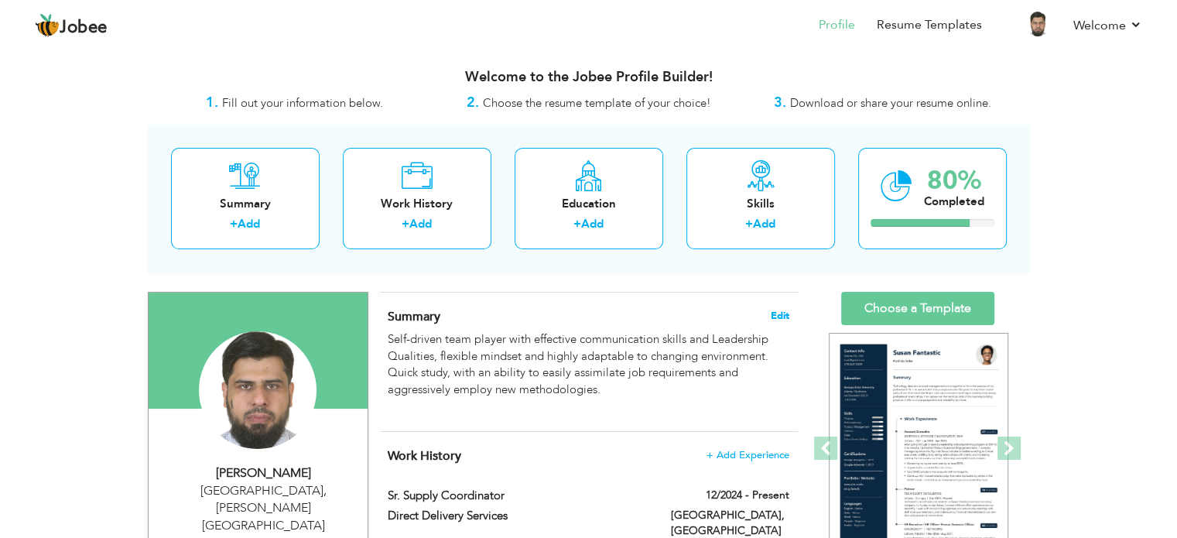
click at [780, 316] on span "Edit" at bounding box center [780, 315] width 19 height 11
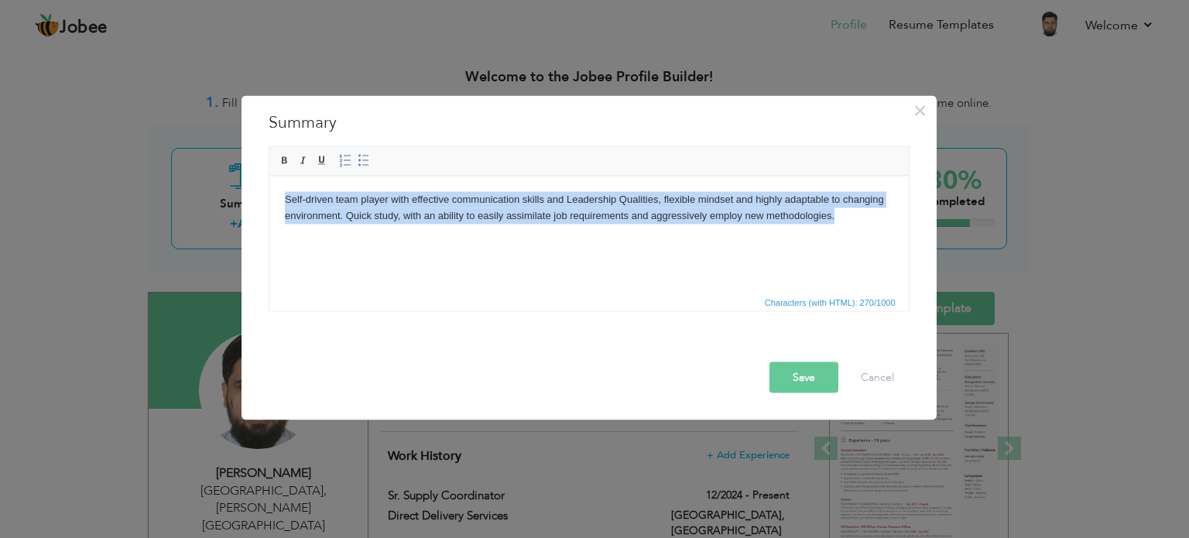
drag, startPoint x: 854, startPoint y: 222, endPoint x: 279, endPoint y: 185, distance: 576.2
click at [279, 185] on html "Self-driven team player with effective communication skills and Leadership Qual…" at bounding box center [588, 215] width 639 height 79
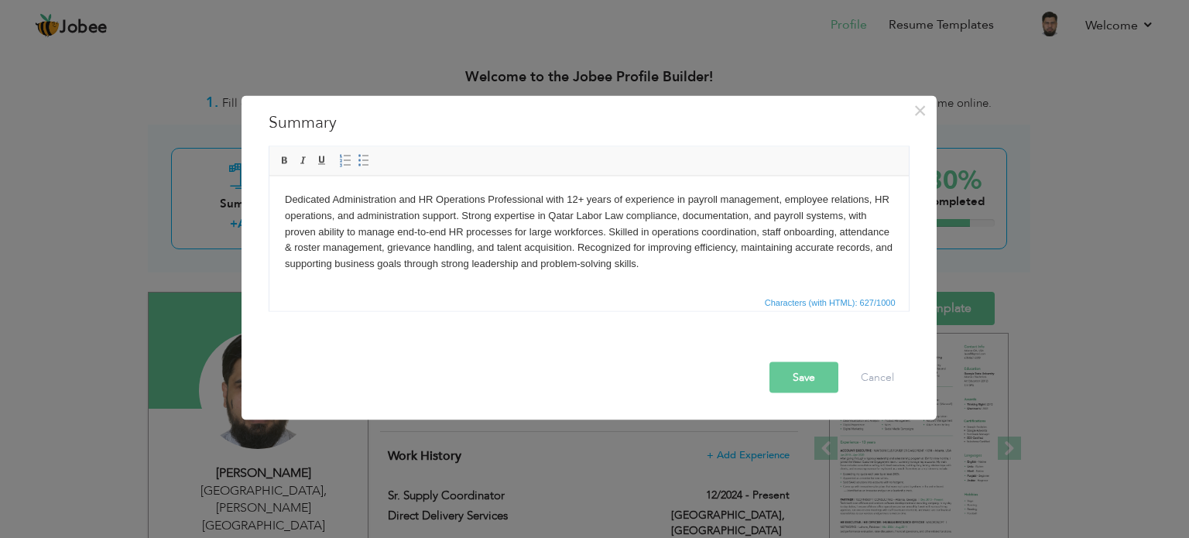
click at [818, 371] on button "Save" at bounding box center [803, 376] width 69 height 31
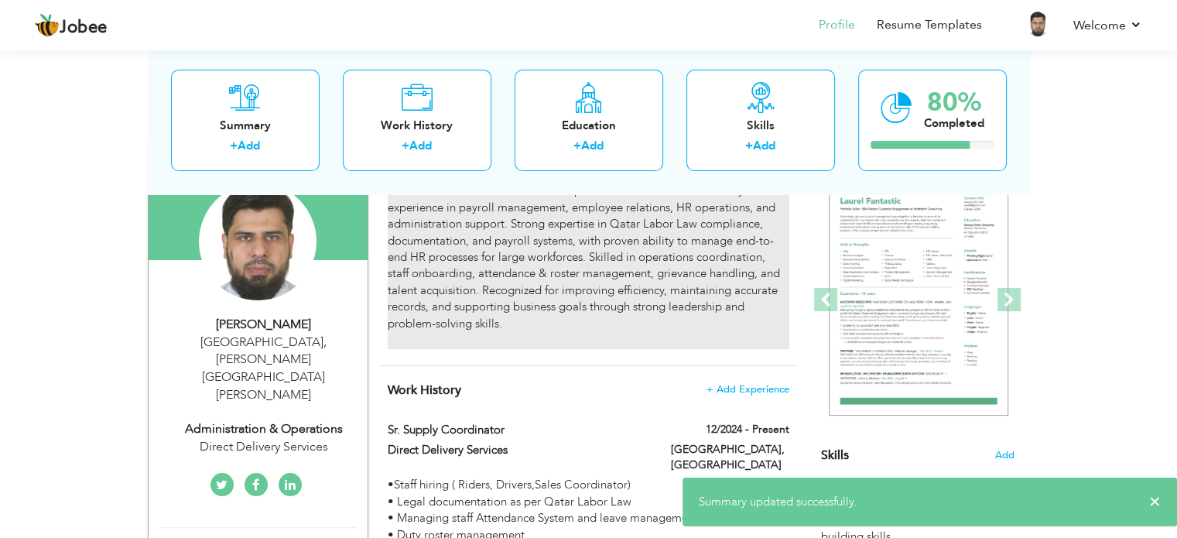
scroll to position [232, 0]
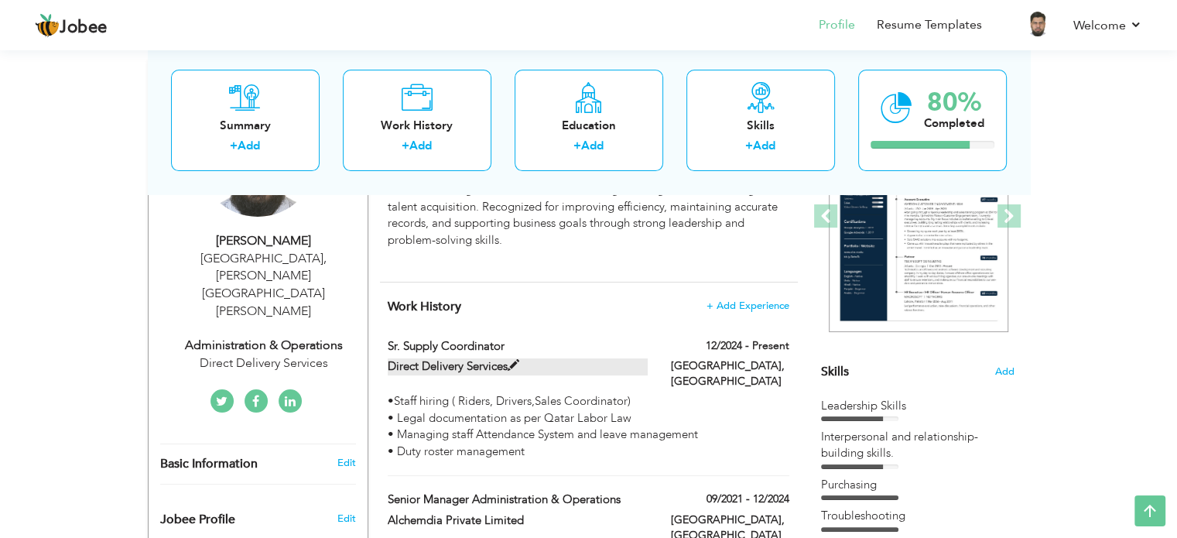
click at [511, 364] on span at bounding box center [514, 366] width 12 height 12
type input "Sr. Supply Coordinator"
type input "Direct Delivery Services"
type input "12/2024"
type input "[GEOGRAPHIC_DATA]"
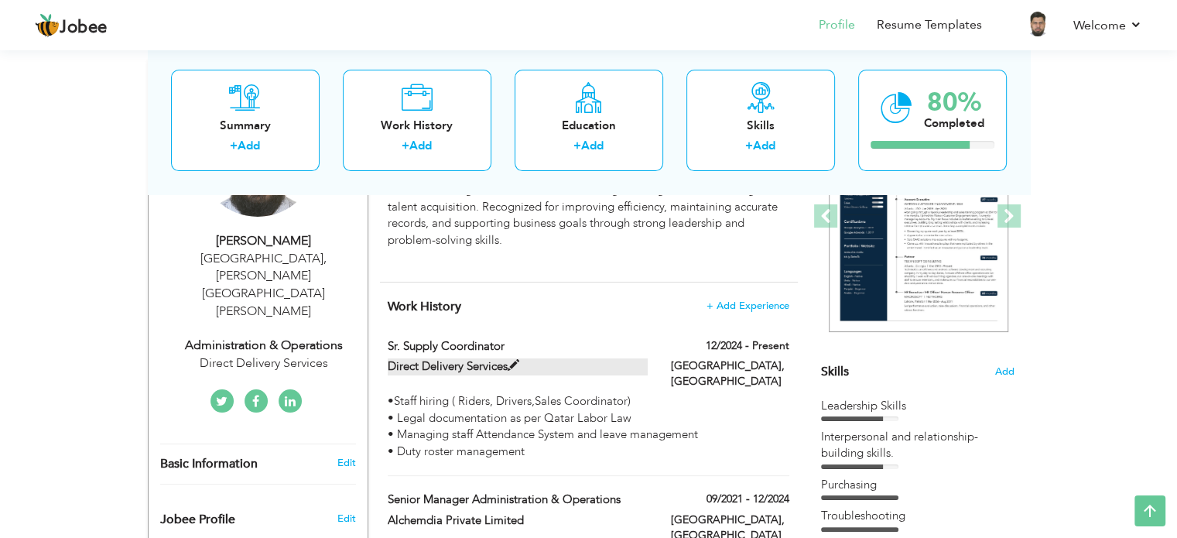
type input "[GEOGRAPHIC_DATA]"
checkbox input "true"
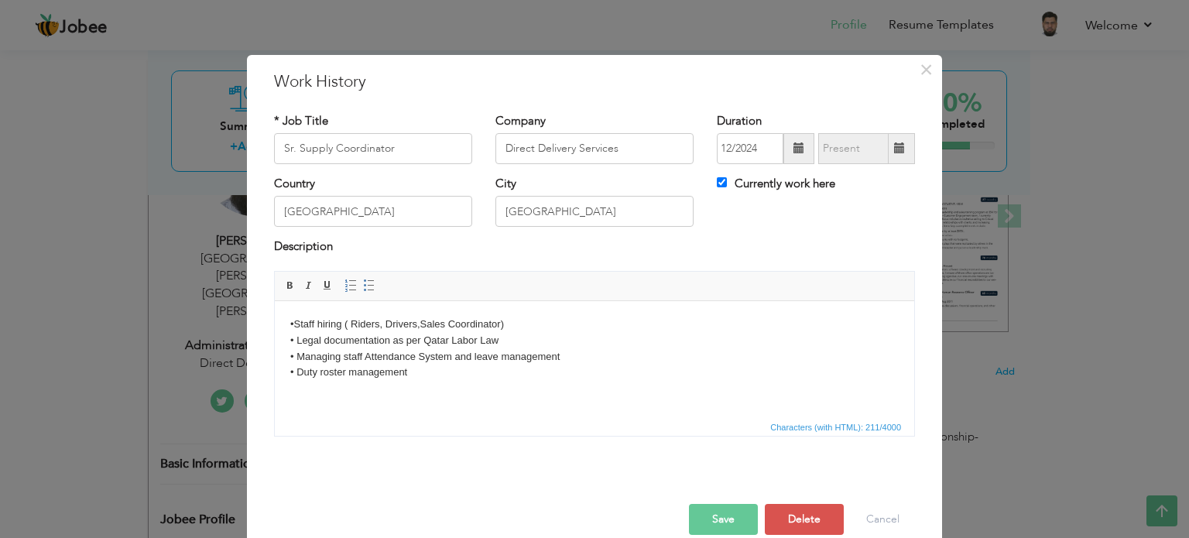
click at [521, 323] on body "•Staff hiring ( Riders, Drivers,Sales Coordinator) • Legal documentation as per…" at bounding box center [594, 348] width 608 height 64
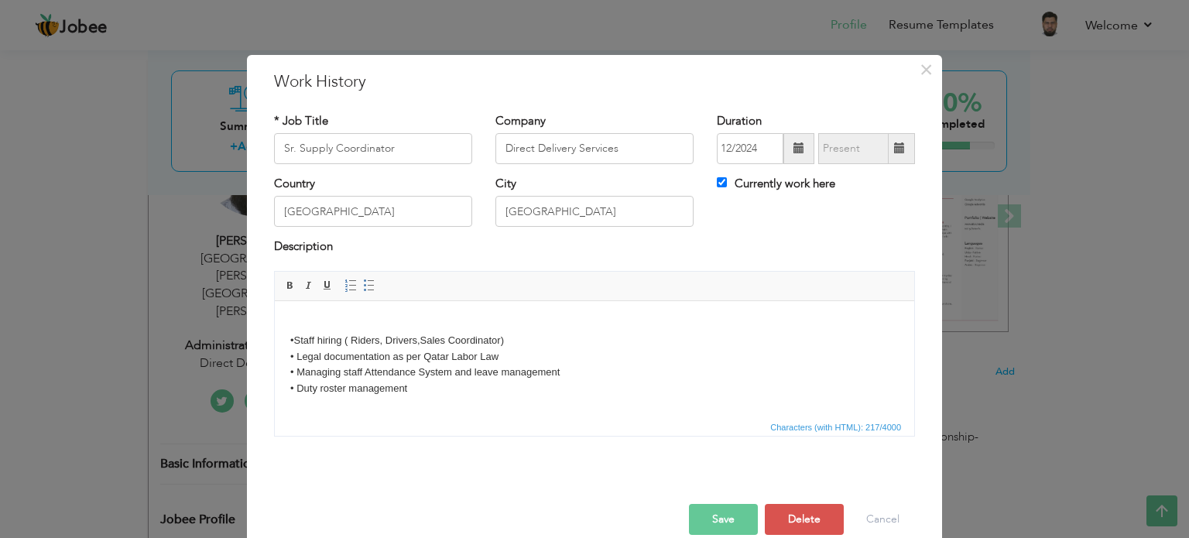
click at [704, 517] on button "Save" at bounding box center [723, 519] width 69 height 31
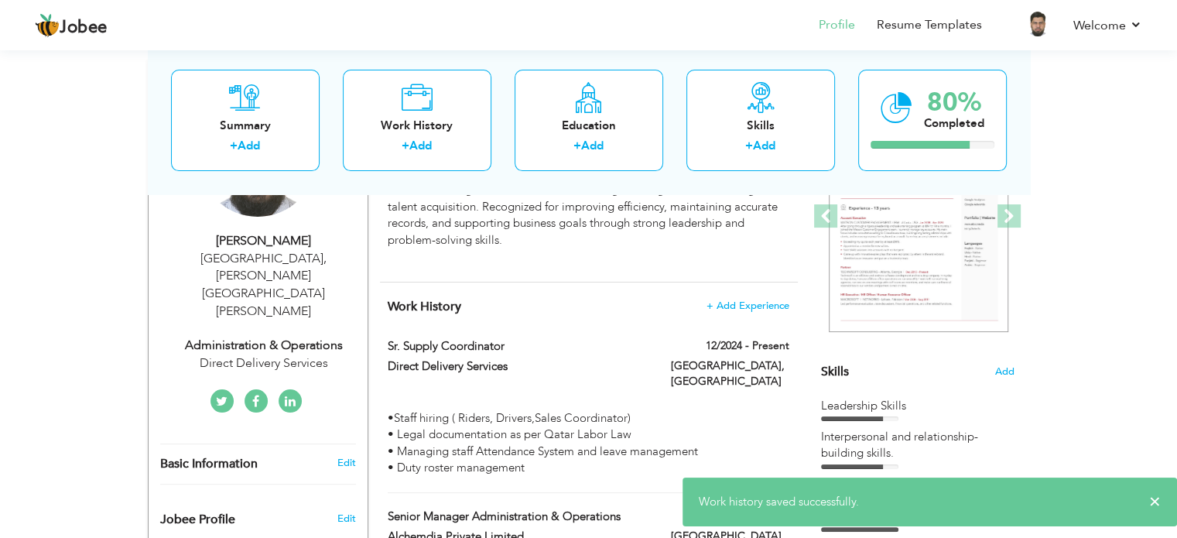
scroll to position [0, 0]
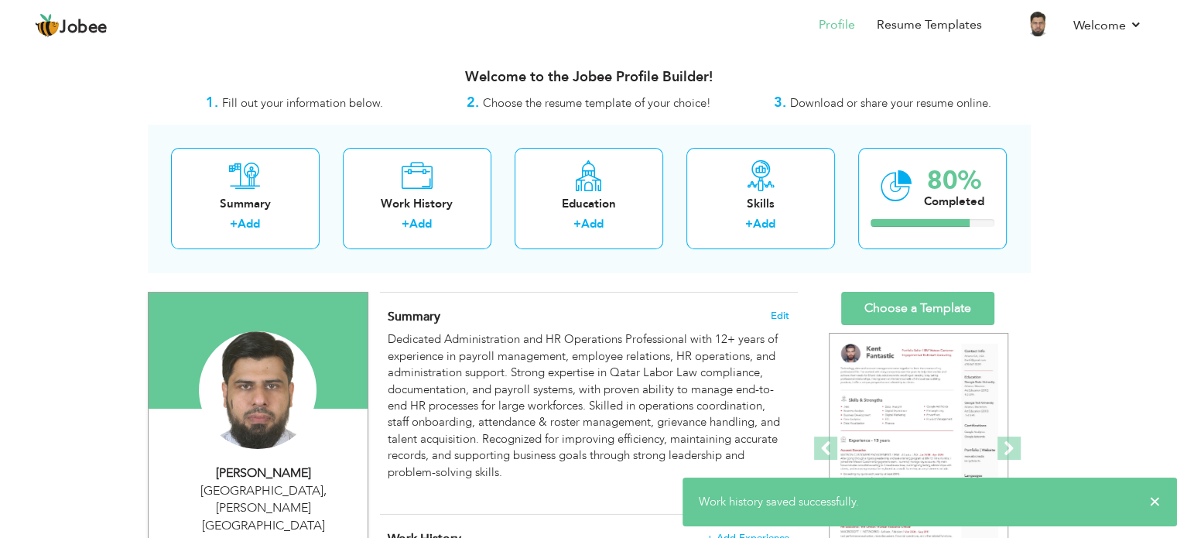
click at [0, 0] on h4 "Change" at bounding box center [0, 0] width 0 height 0
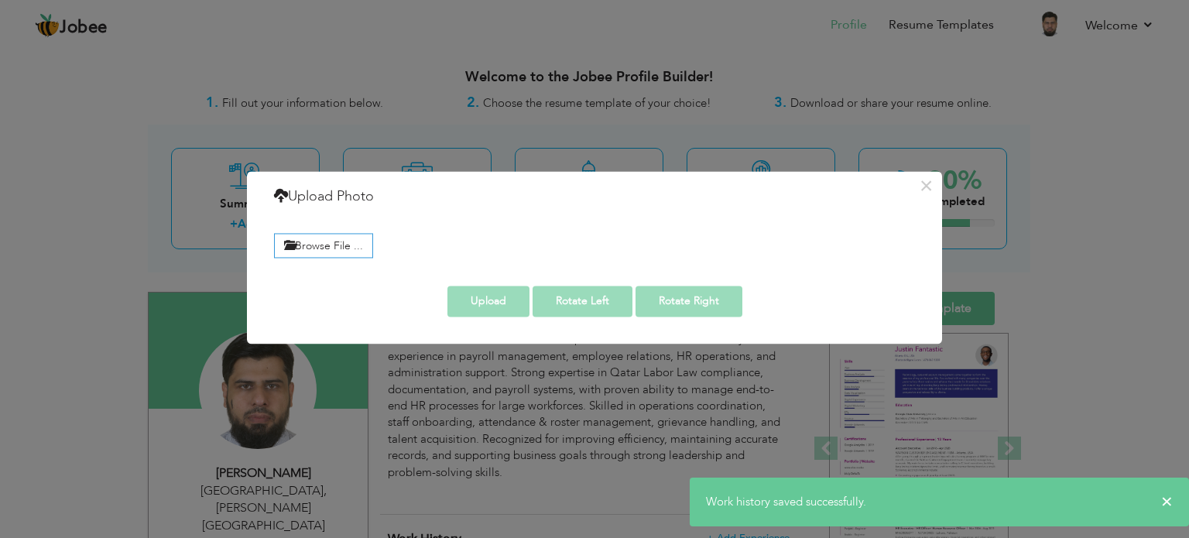
click at [468, 392] on div "× Upload Photo Browse File ..." at bounding box center [594, 269] width 1189 height 538
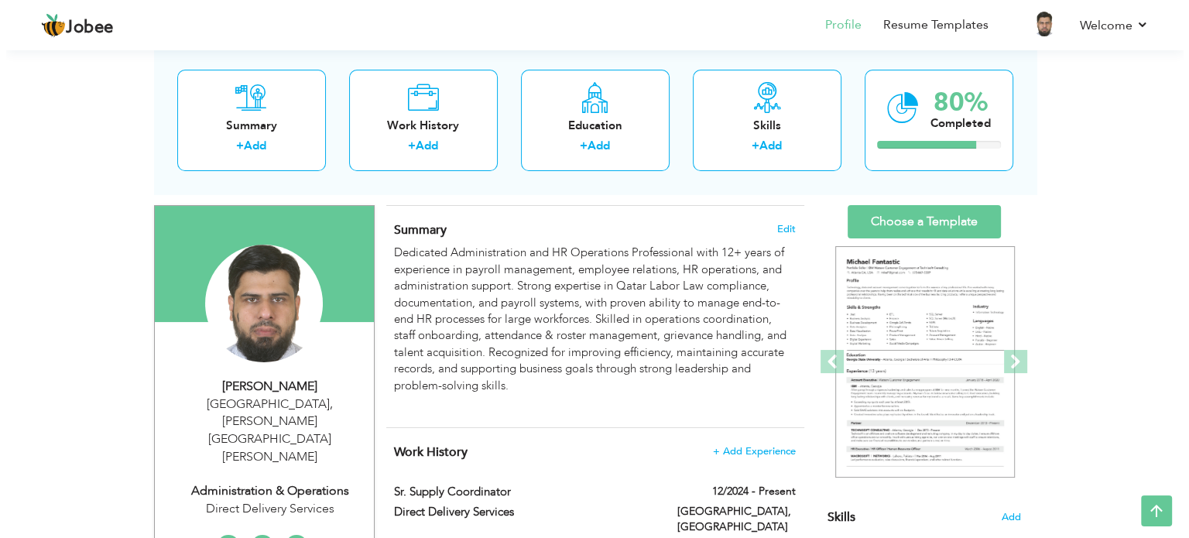
scroll to position [77, 0]
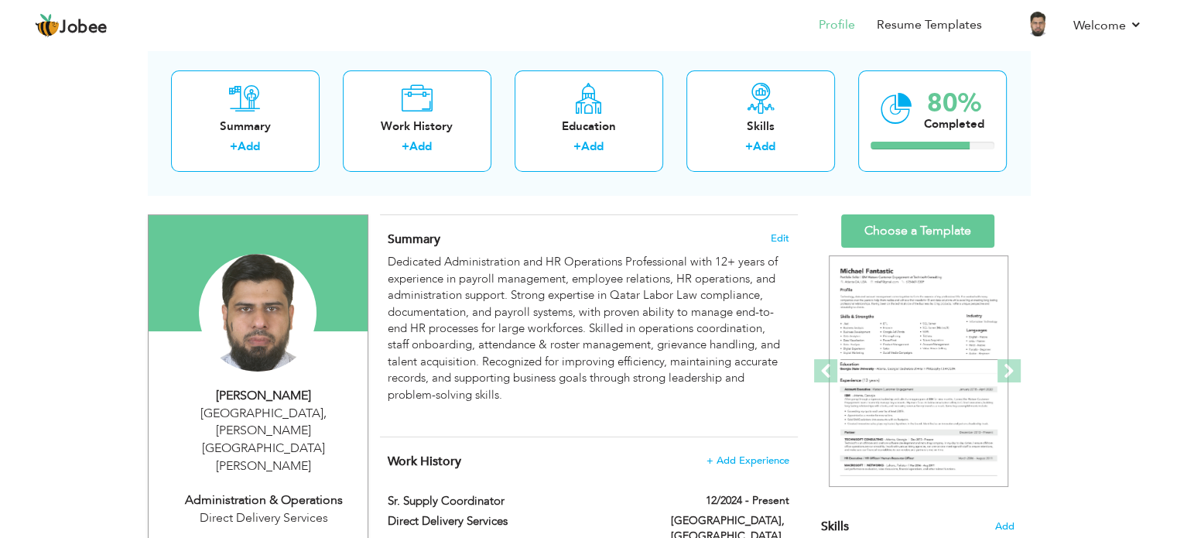
click at [301, 428] on div "Doha , Abu Bakr Al Siddiq Street Building #11 Qatar" at bounding box center [263, 440] width 207 height 70
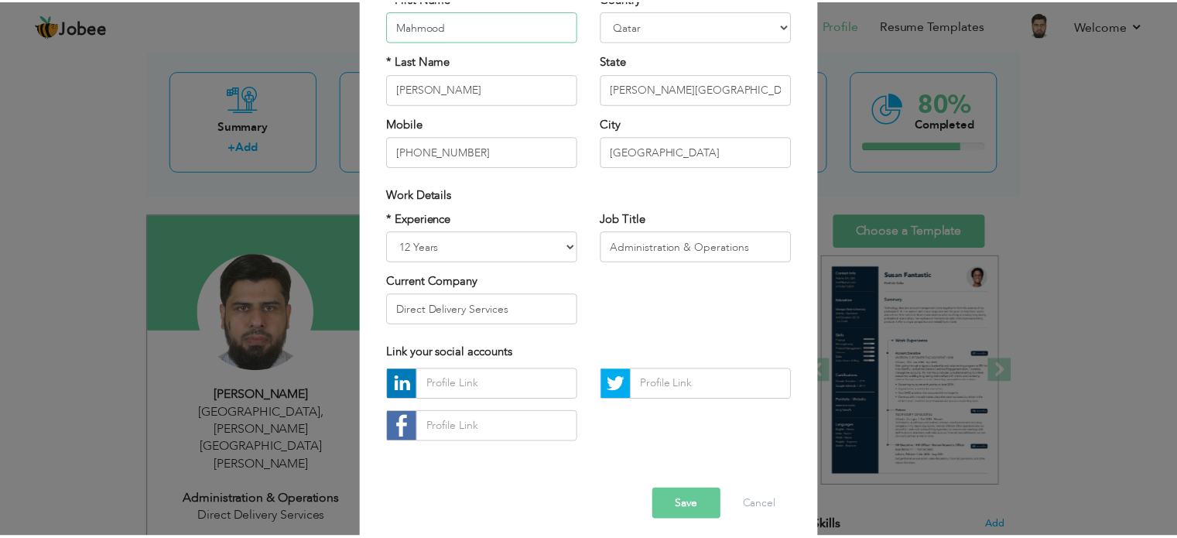
scroll to position [164, 0]
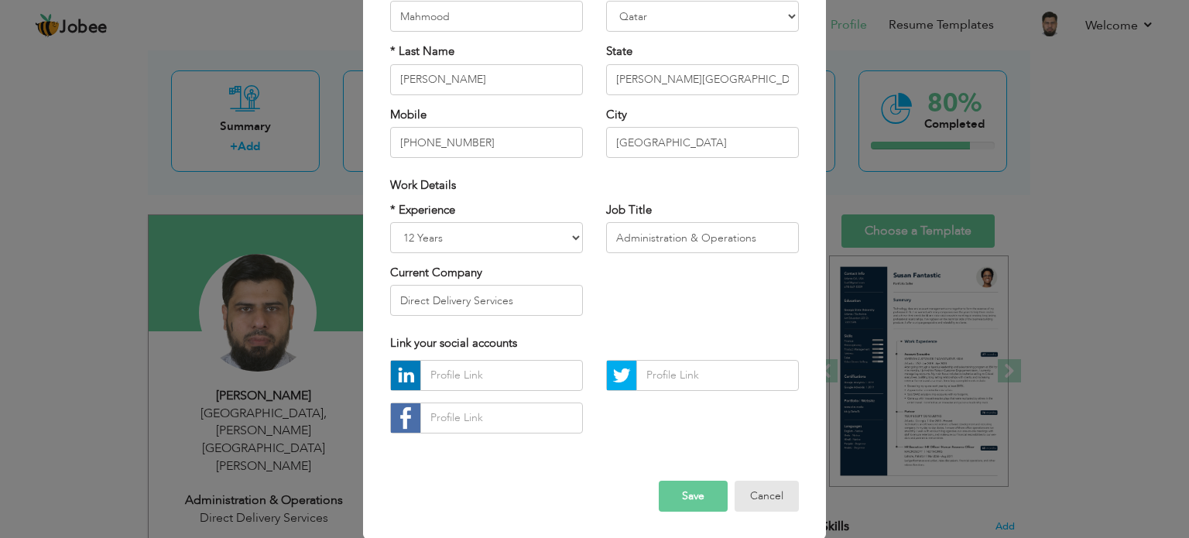
drag, startPoint x: 744, startPoint y: 482, endPoint x: 715, endPoint y: 470, distance: 31.9
click at [744, 482] on button "Cancel" at bounding box center [766, 496] width 64 height 31
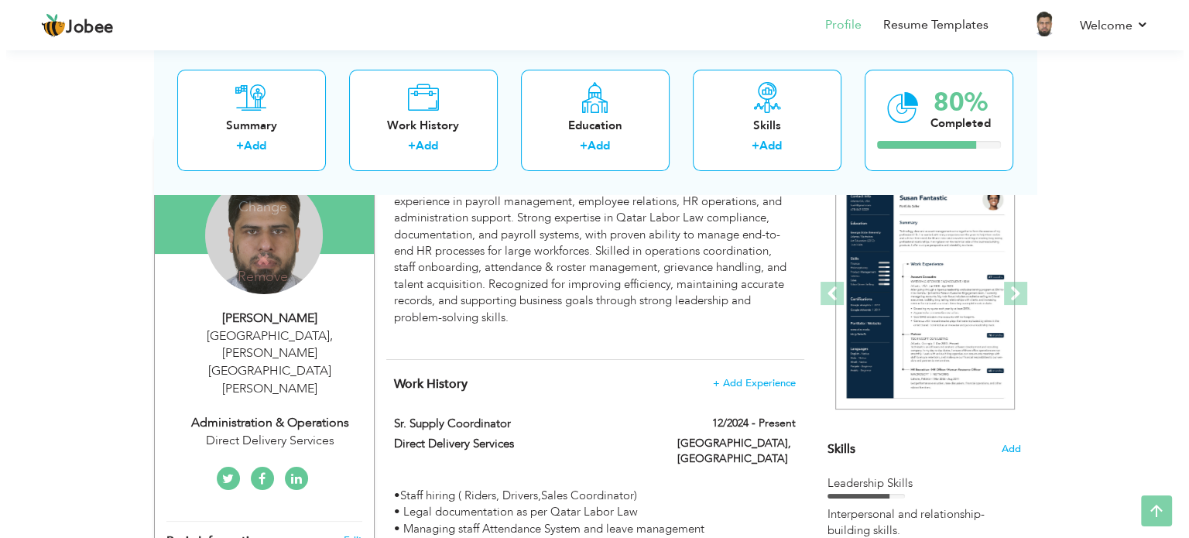
scroll to position [232, 0]
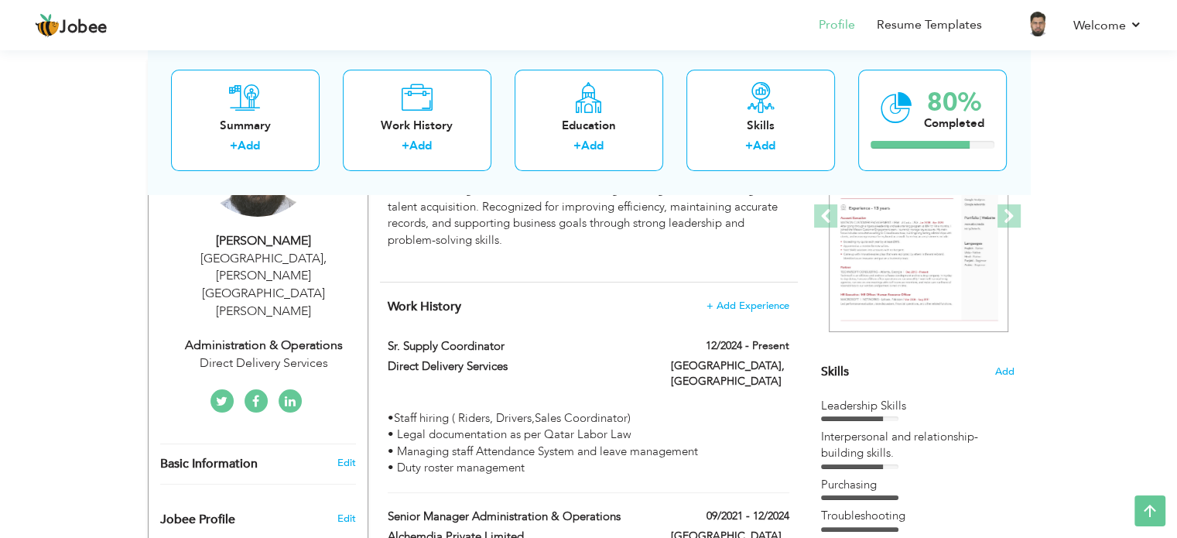
click at [257, 270] on div "Doha , Abu Bakr Al Siddiq Street Building #11 Qatar" at bounding box center [263, 285] width 207 height 70
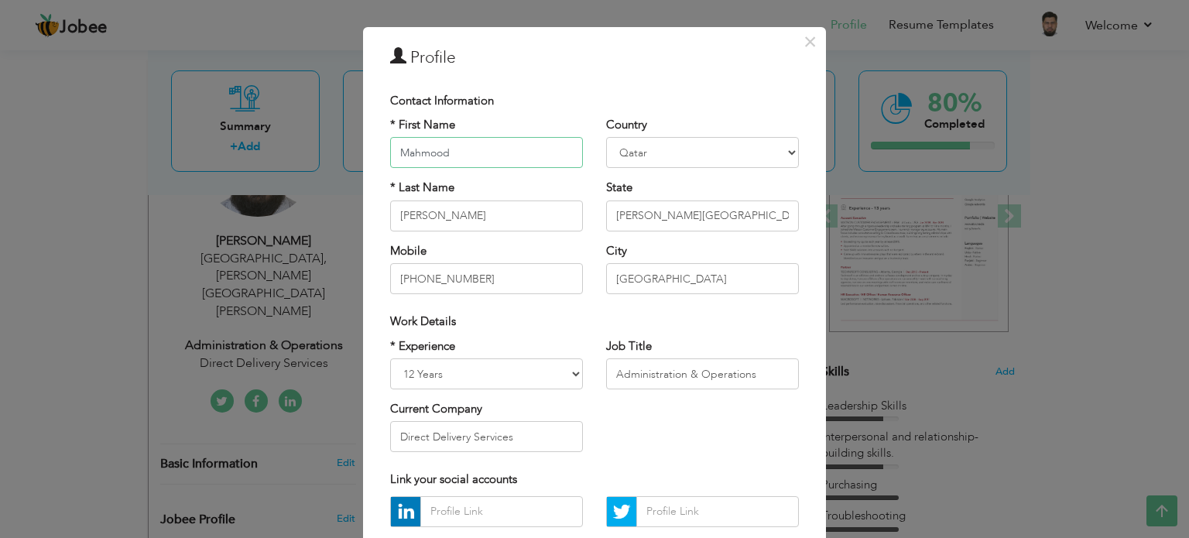
scroll to position [0, 0]
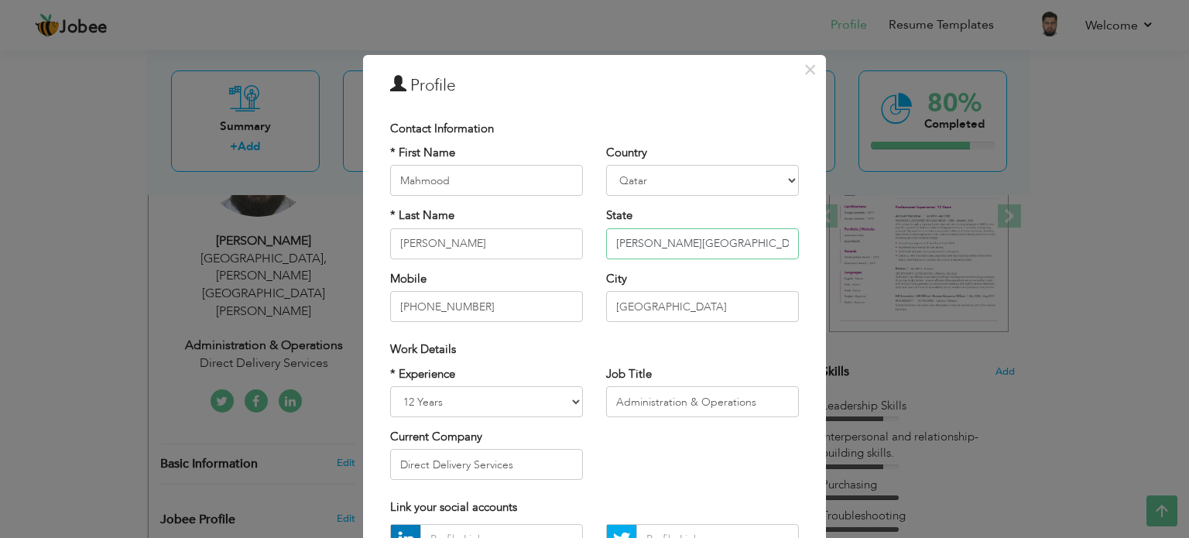
click at [776, 241] on input "Abu Bakr Al Siddiq Street Building #11" at bounding box center [702, 243] width 193 height 31
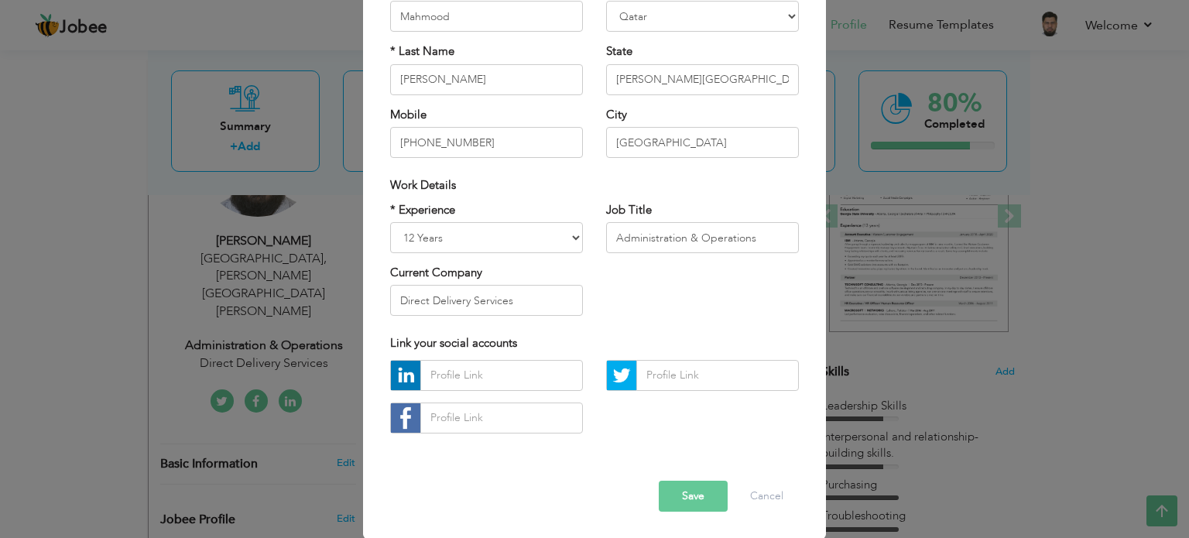
click at [672, 495] on button "Save" at bounding box center [693, 496] width 69 height 31
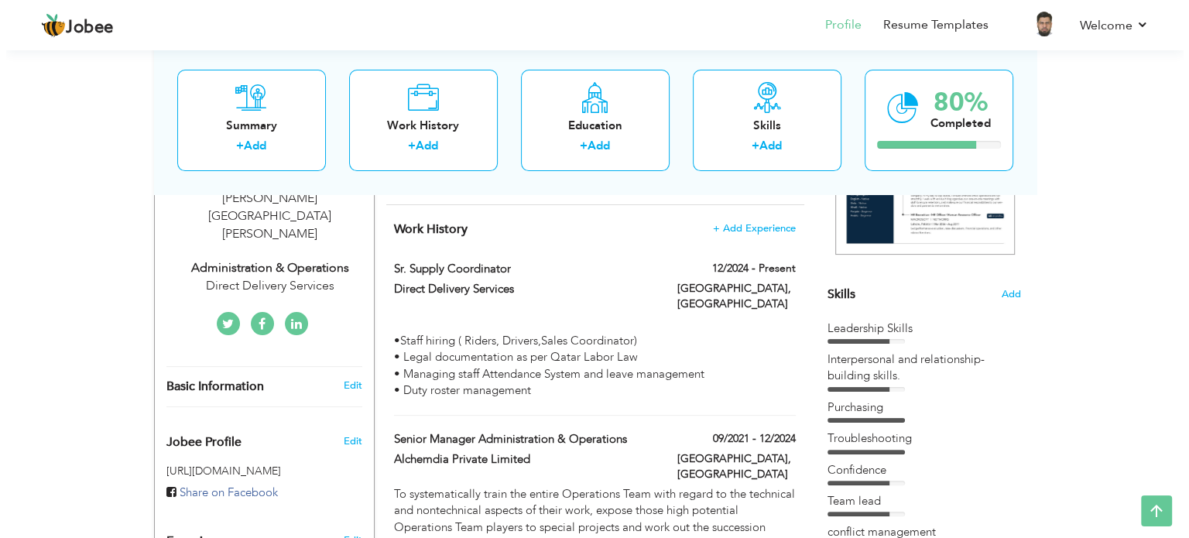
scroll to position [232, 0]
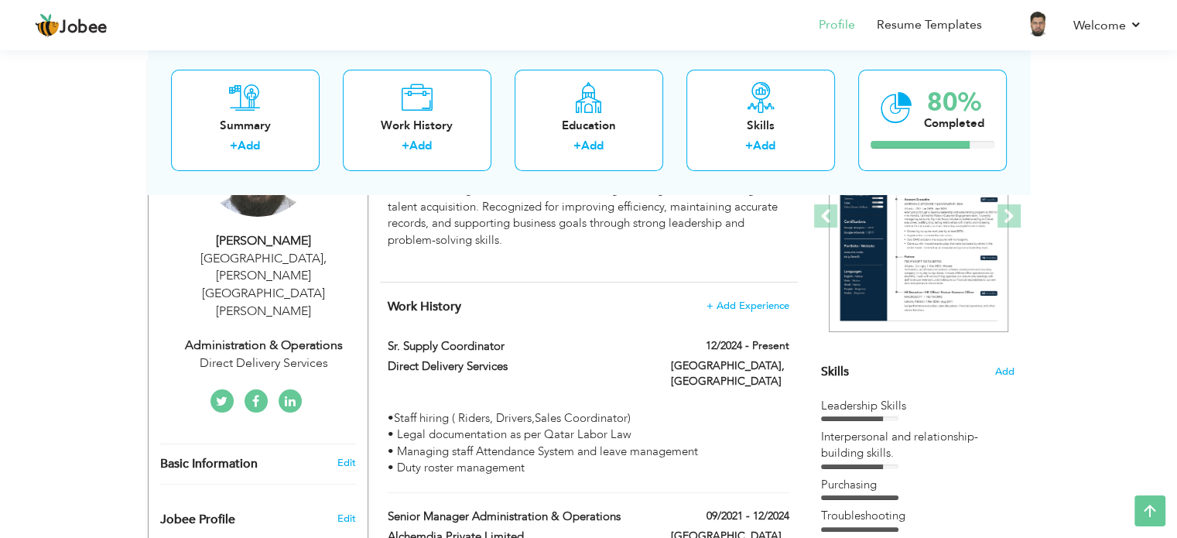
click at [279, 274] on div "Doha , Abu Bakr Al Siddiq Street Building #2 Qatar" at bounding box center [263, 285] width 207 height 70
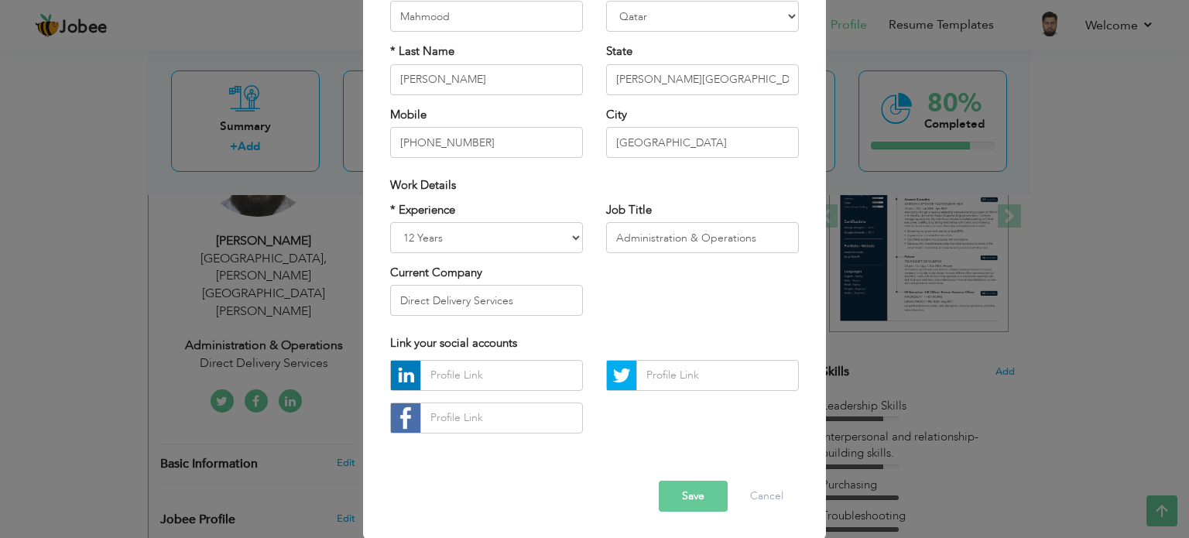
scroll to position [0, 0]
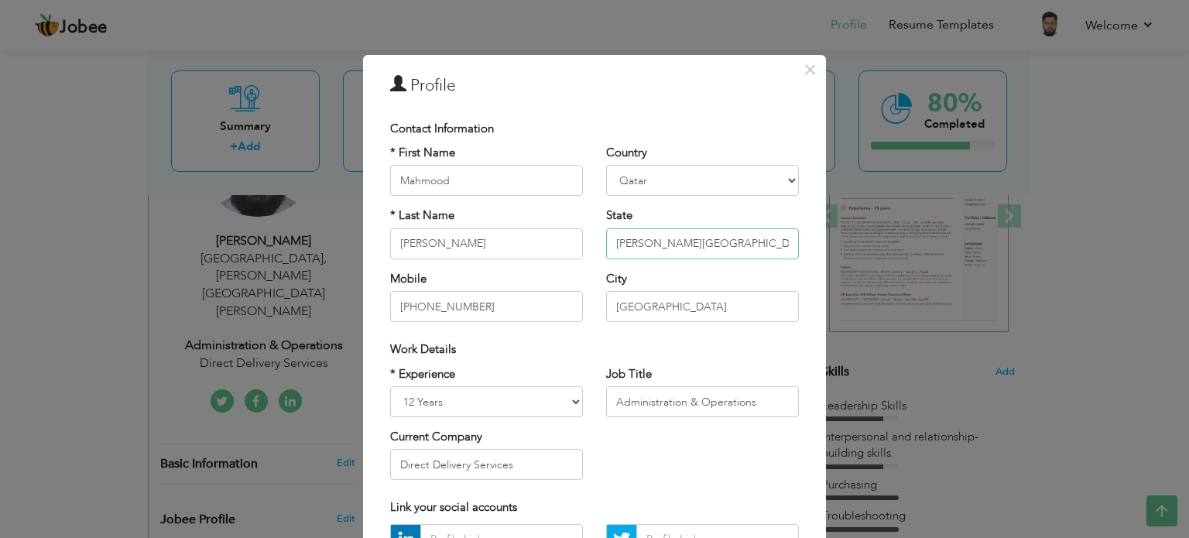
click at [734, 245] on input "Abu Bakr Al Siddiq Street Building #2" at bounding box center [702, 243] width 193 height 31
paste input "Umm E Ghuwalina"
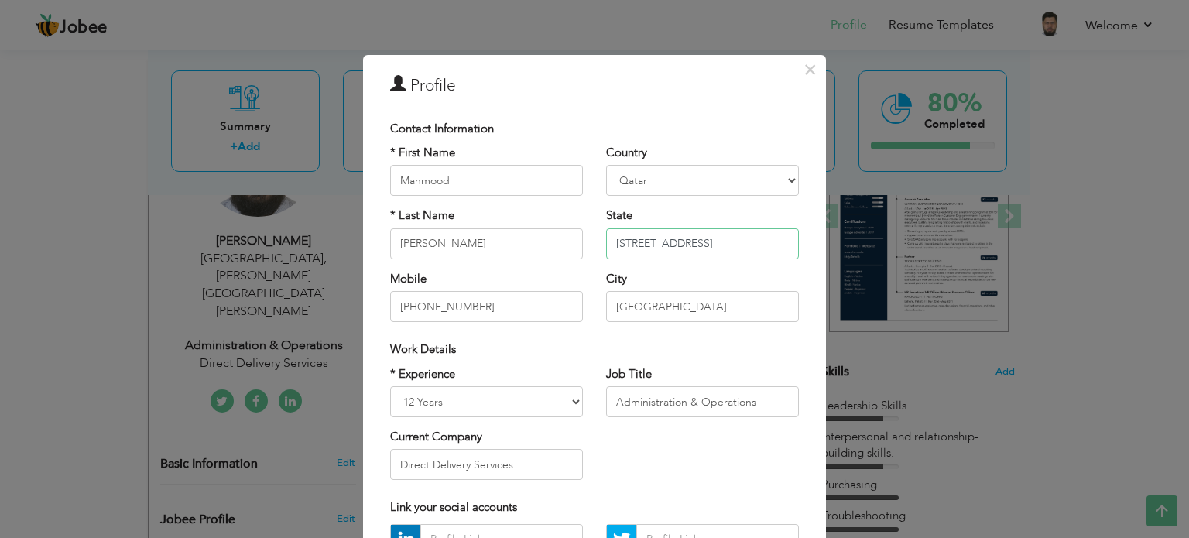
scroll to position [0, 84]
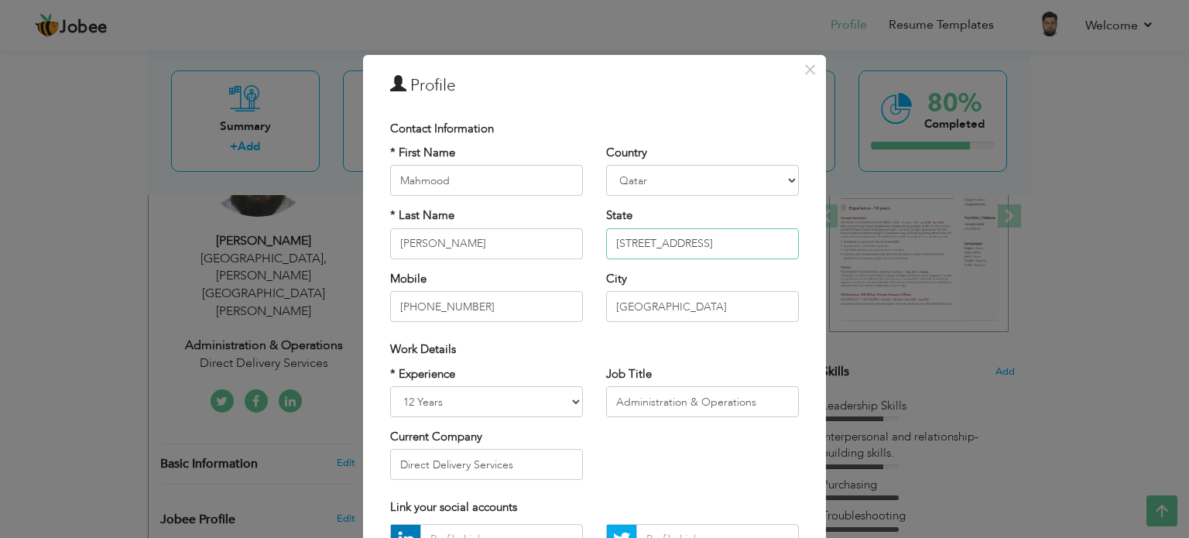
type input "[STREET_ADDRESS]"
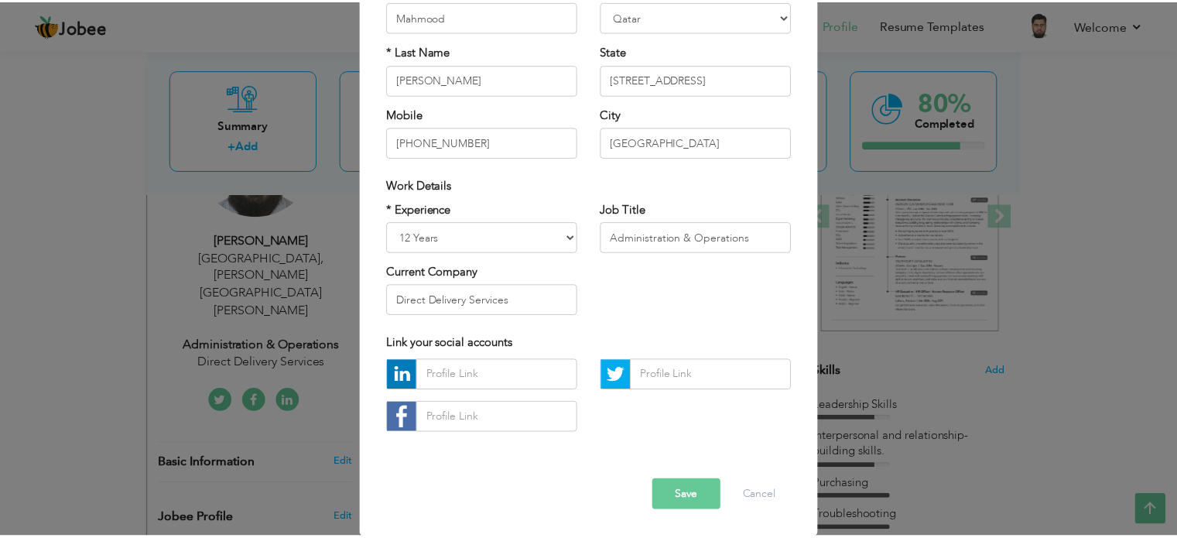
scroll to position [0, 0]
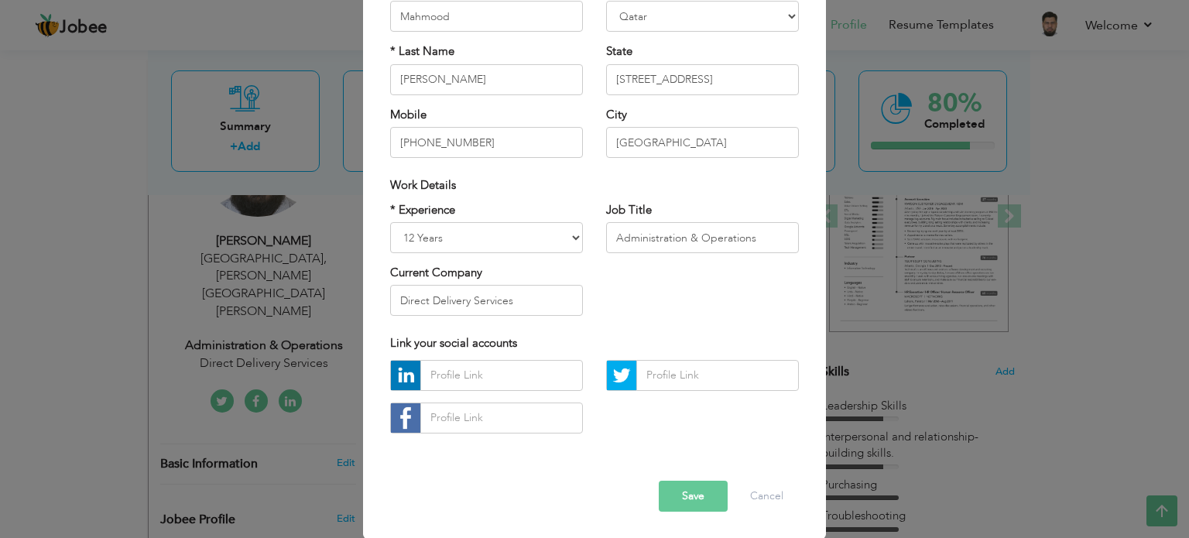
click at [701, 489] on button "Save" at bounding box center [693, 496] width 69 height 31
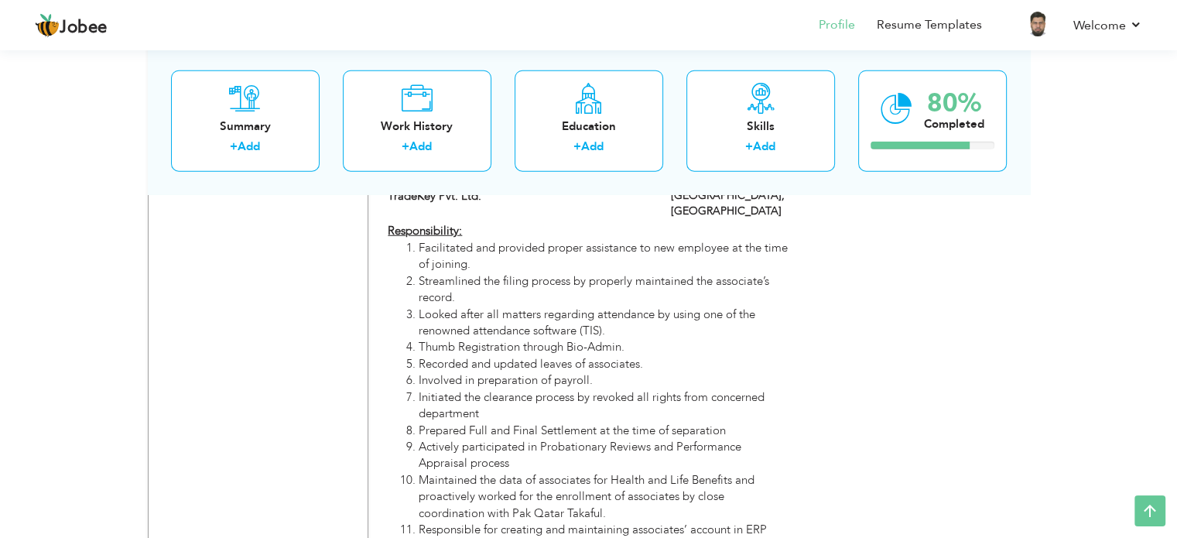
scroll to position [4475, 0]
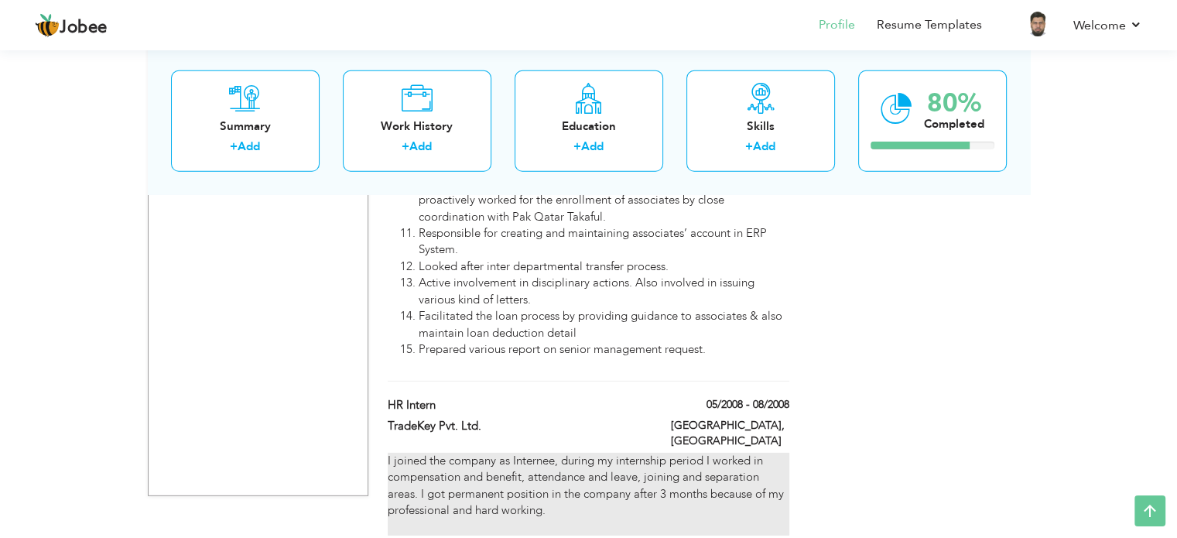
click at [554, 453] on div "I joined the company as Internee, during my internship period I worked in compe…" at bounding box center [588, 494] width 401 height 83
type input "HR Intern"
type input "TradeKey Pvt. Ltd."
type input "05/2008"
type input "08/2008"
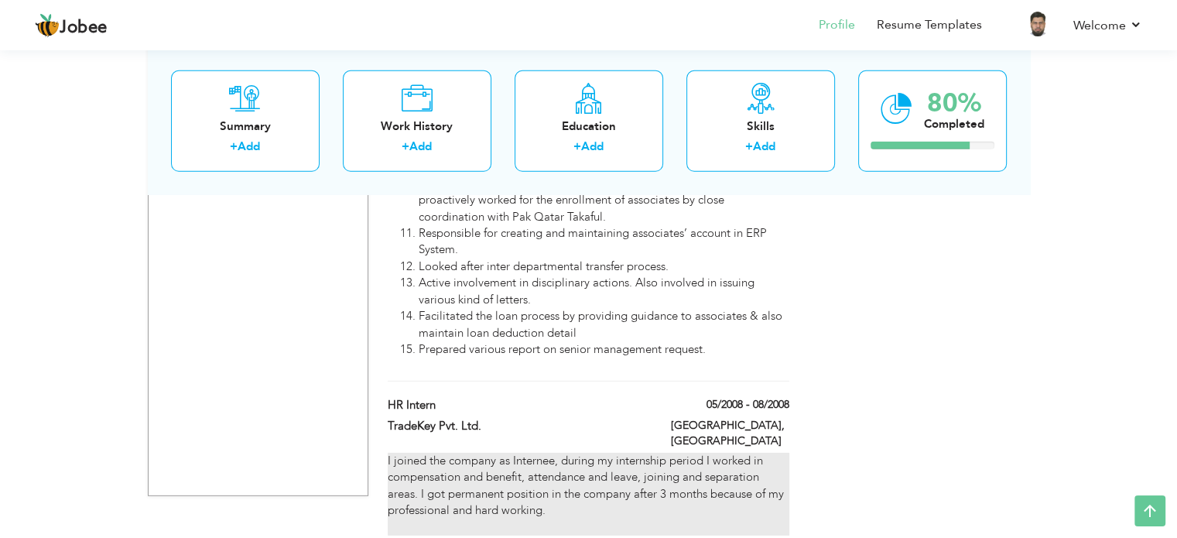
type input "[GEOGRAPHIC_DATA]"
checkbox input "false"
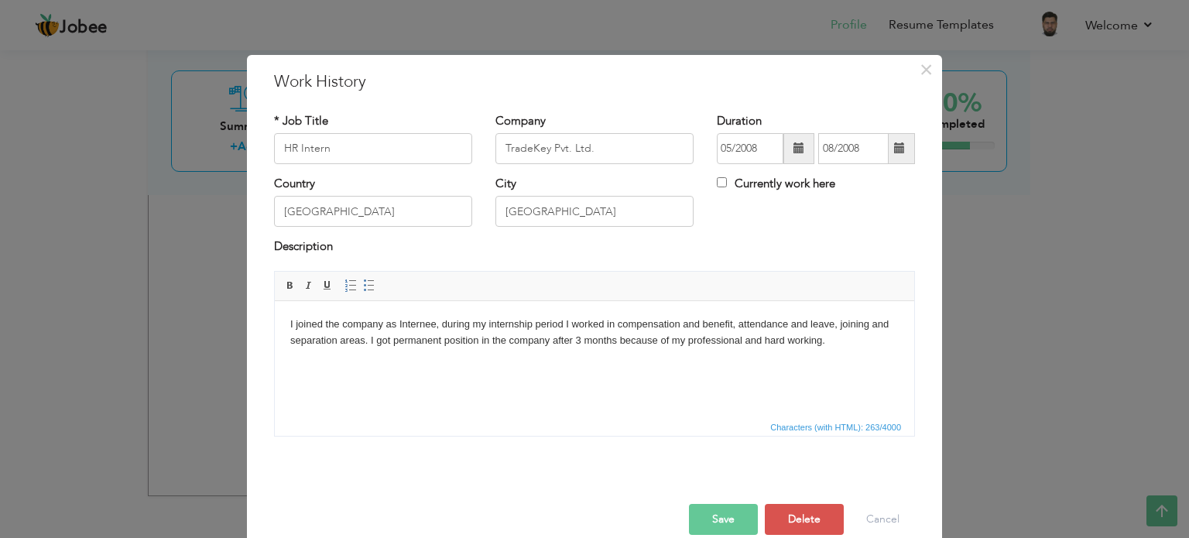
click at [830, 341] on body "I joined the company as Internee, during my internship period I worked in compe…" at bounding box center [594, 340] width 608 height 48
click at [290, 320] on body "I joined the company as Internee, during my internship period I worked in compe…" at bounding box center [594, 340] width 608 height 48
click at [359, 151] on input "HR Intern" at bounding box center [373, 148] width 198 height 31
click at [724, 517] on button "Save" at bounding box center [723, 519] width 69 height 31
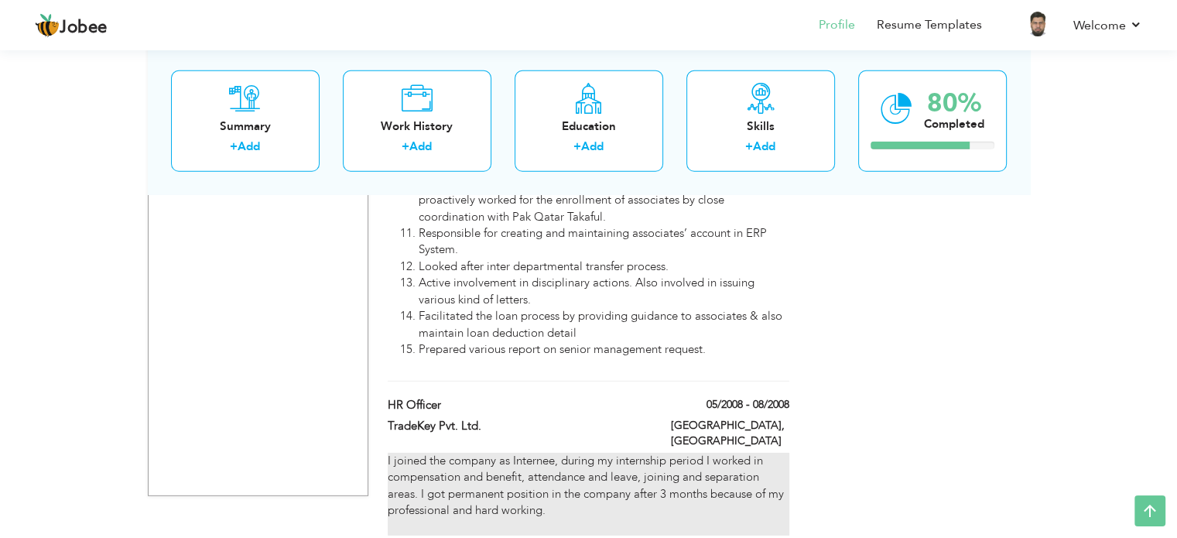
scroll to position [4398, 0]
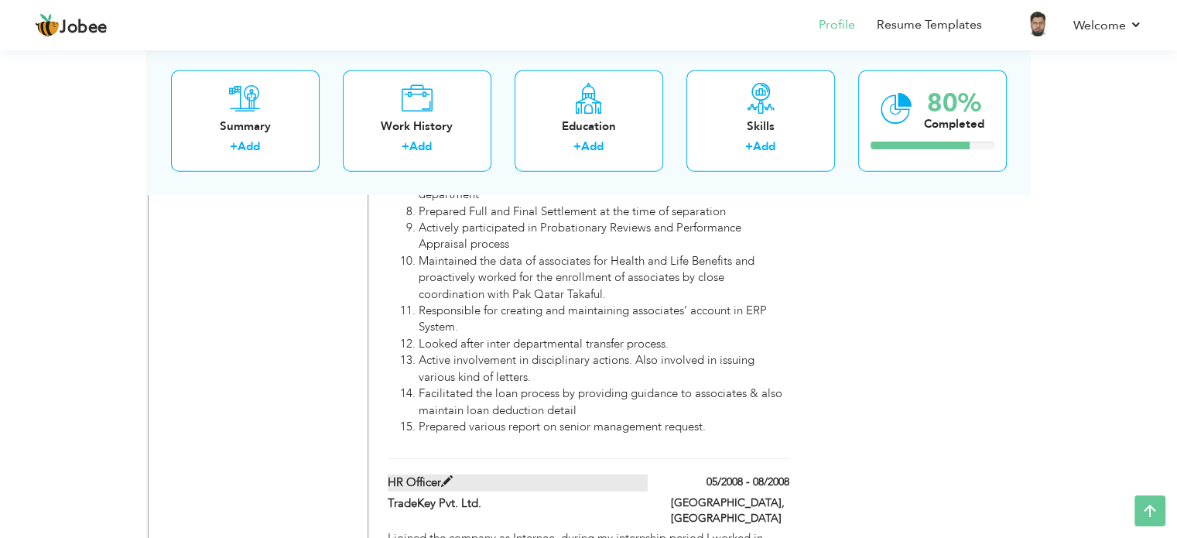
click at [447, 476] on span at bounding box center [447, 482] width 12 height 12
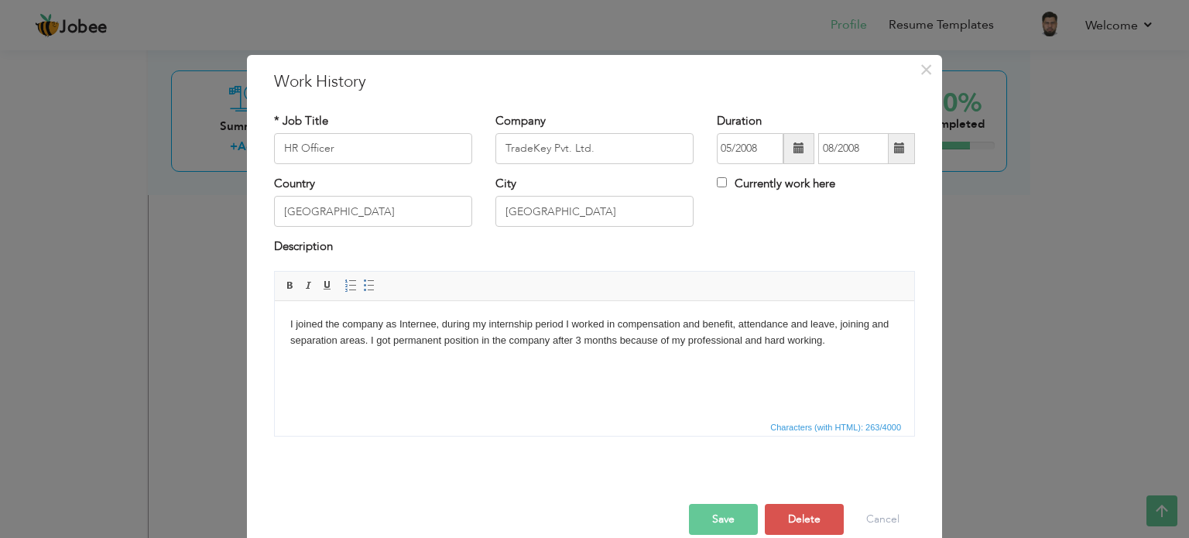
click at [732, 522] on button "Save" at bounding box center [723, 519] width 69 height 31
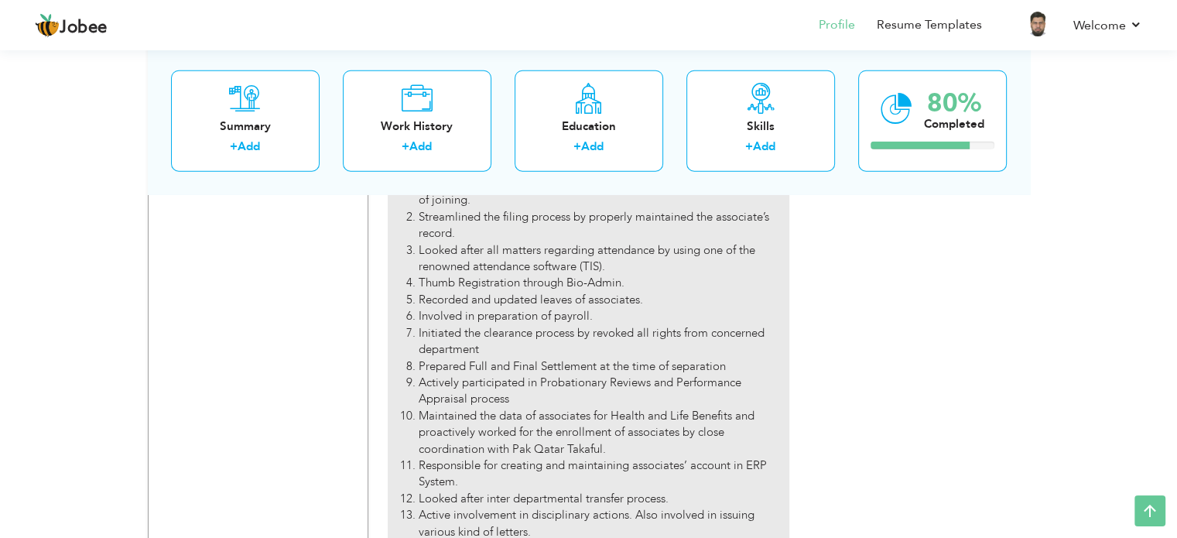
scroll to position [4475, 0]
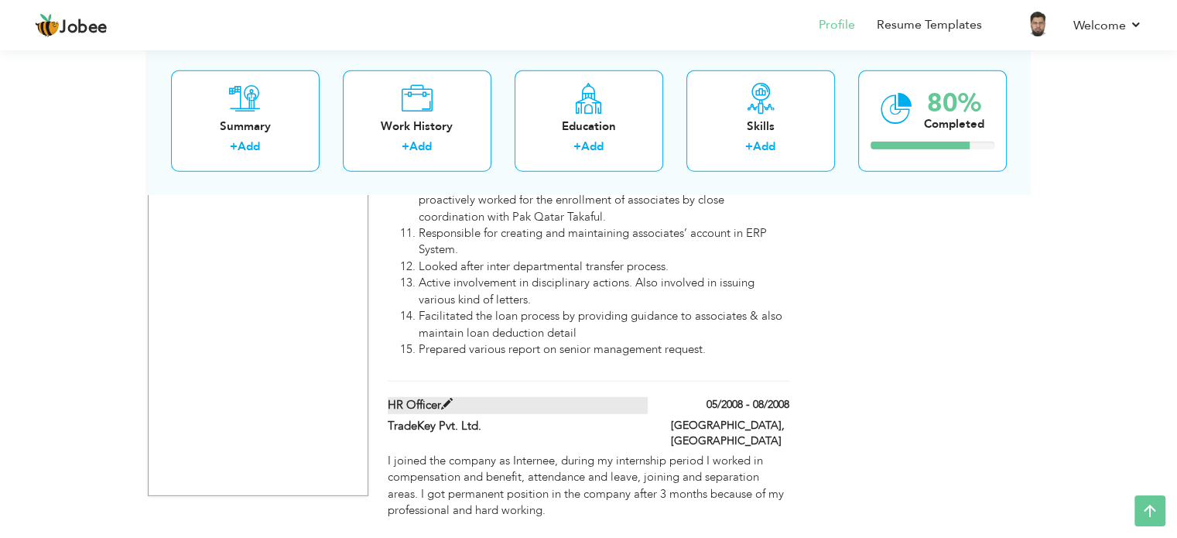
click at [401, 397] on label "HR Officer" at bounding box center [518, 405] width 260 height 16
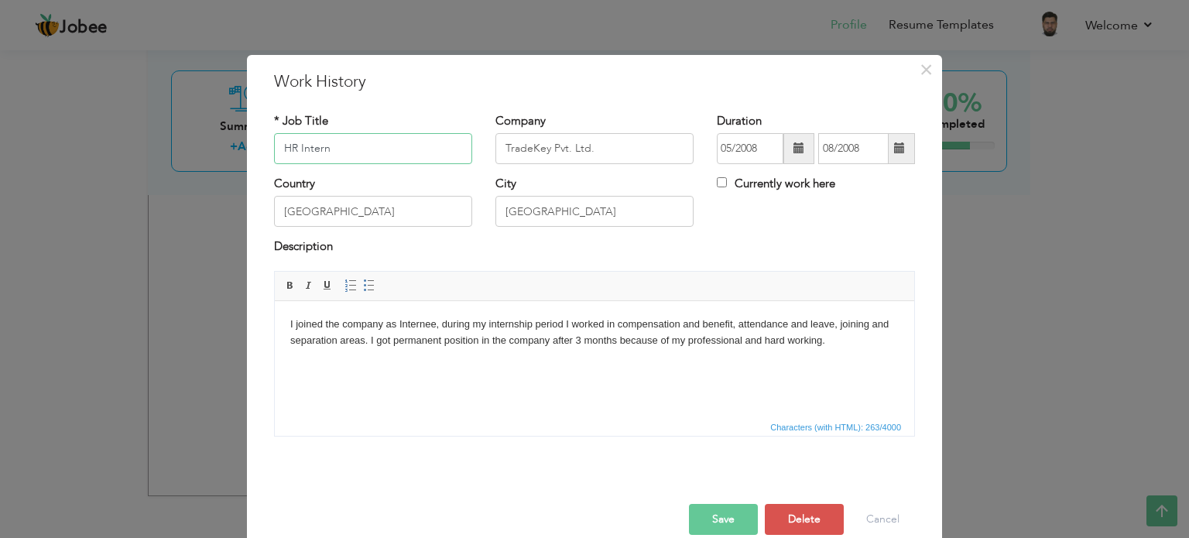
type input "HR Intern"
click at [705, 515] on button "Save" at bounding box center [723, 519] width 69 height 31
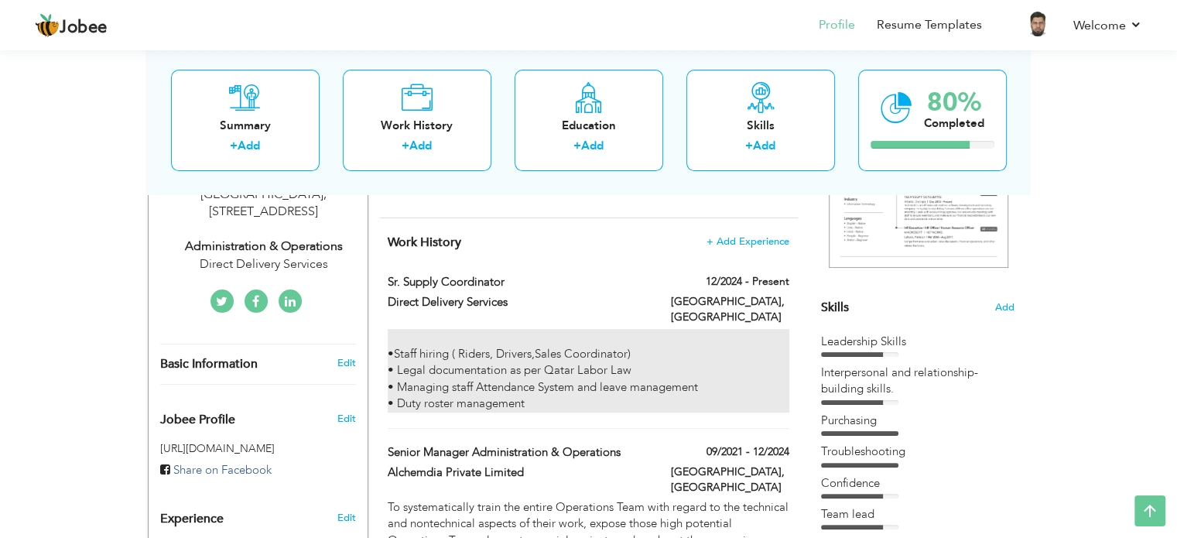
scroll to position [0, 0]
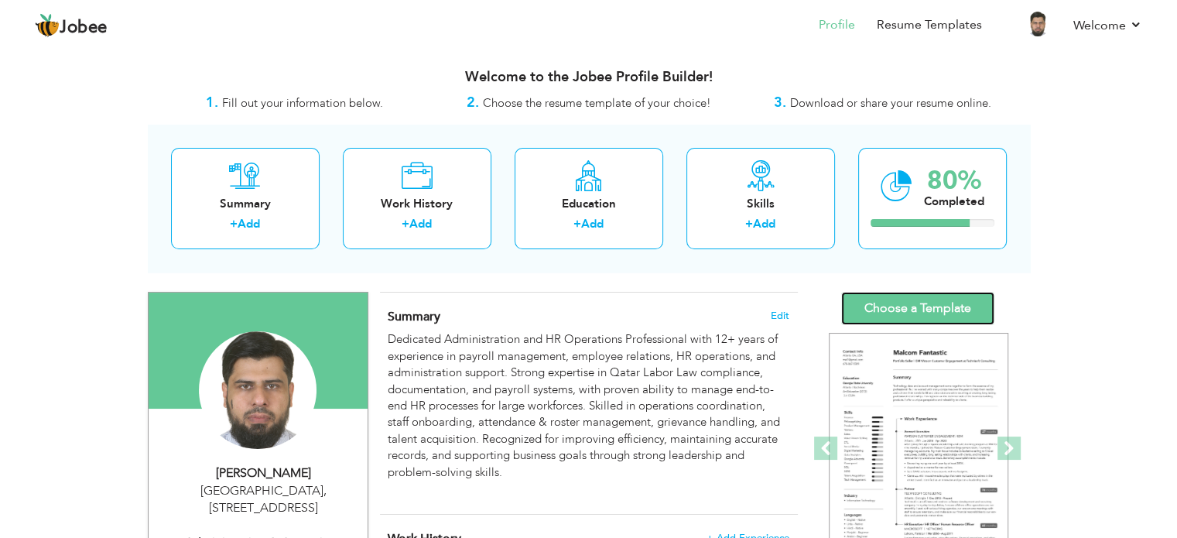
click at [966, 305] on link "Choose a Template" at bounding box center [917, 308] width 153 height 33
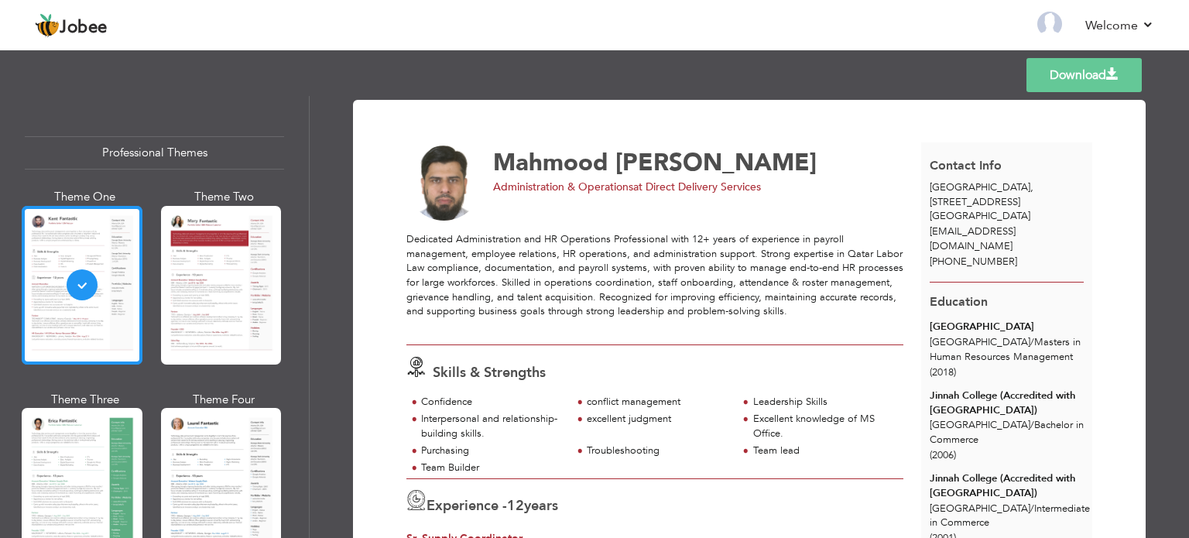
click at [87, 321] on div at bounding box center [82, 285] width 121 height 159
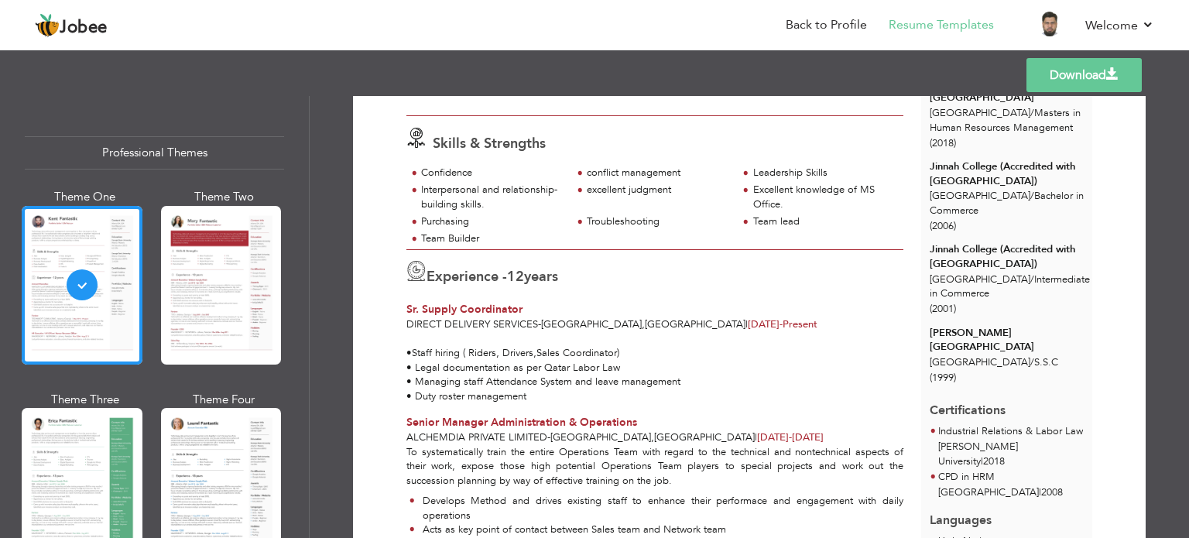
scroll to position [232, 0]
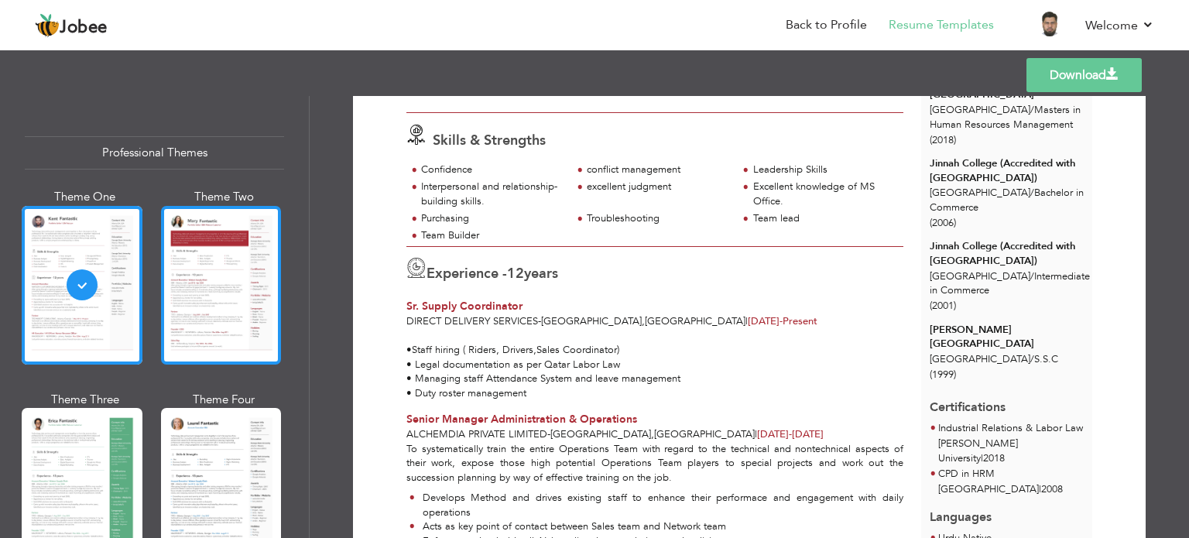
click at [227, 321] on div at bounding box center [221, 285] width 121 height 159
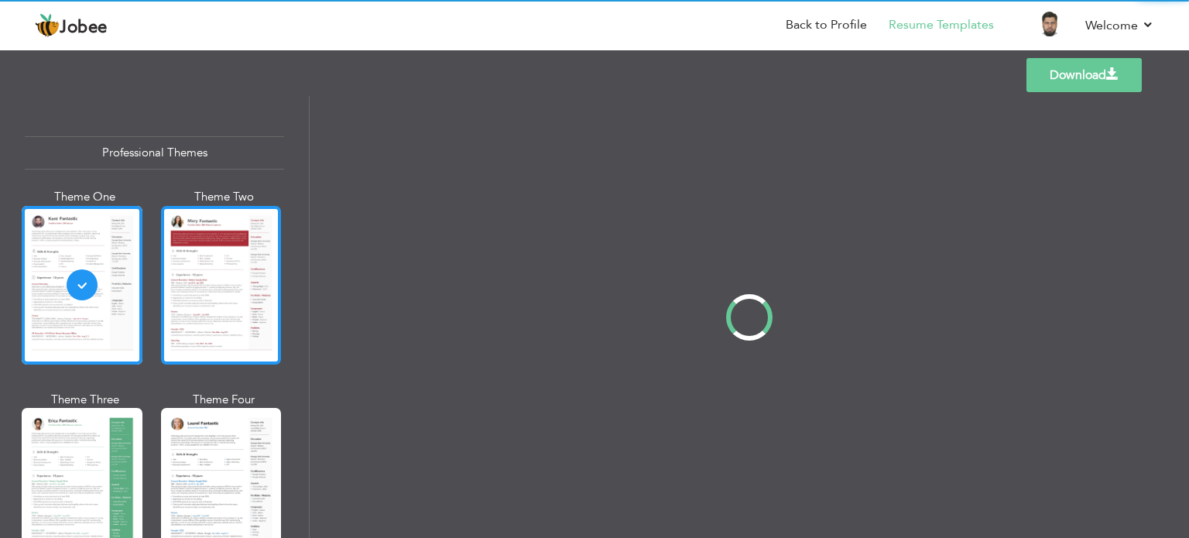
scroll to position [0, 0]
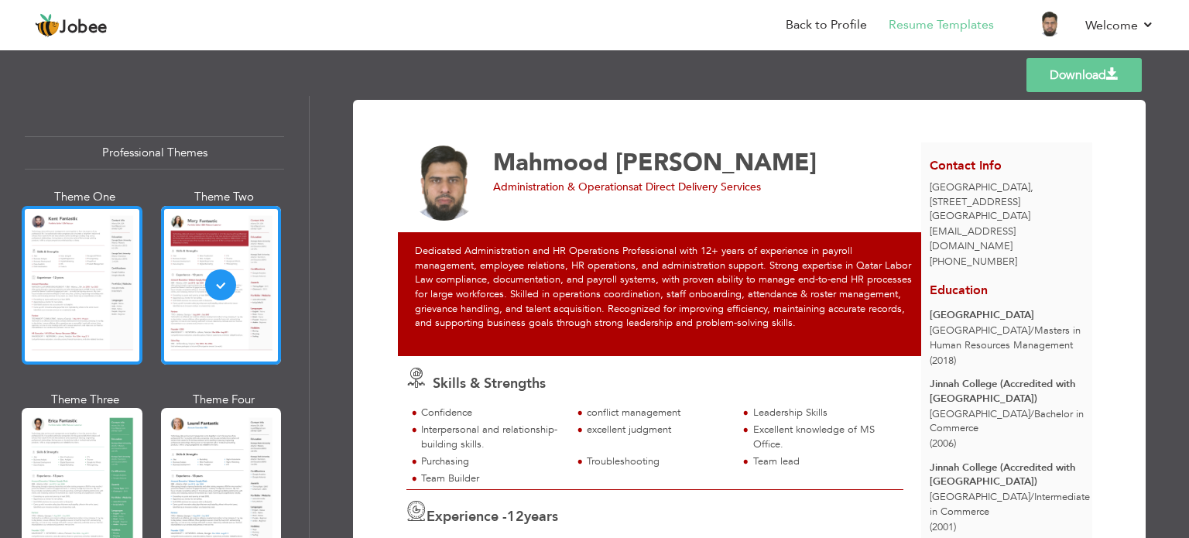
click at [26, 296] on div at bounding box center [82, 285] width 121 height 159
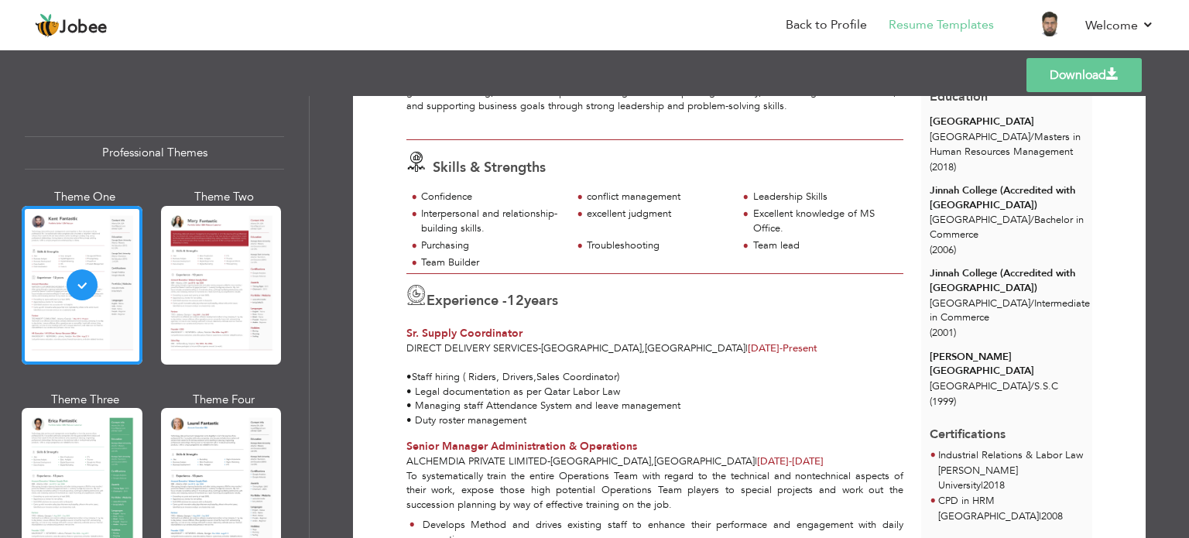
scroll to position [232, 0]
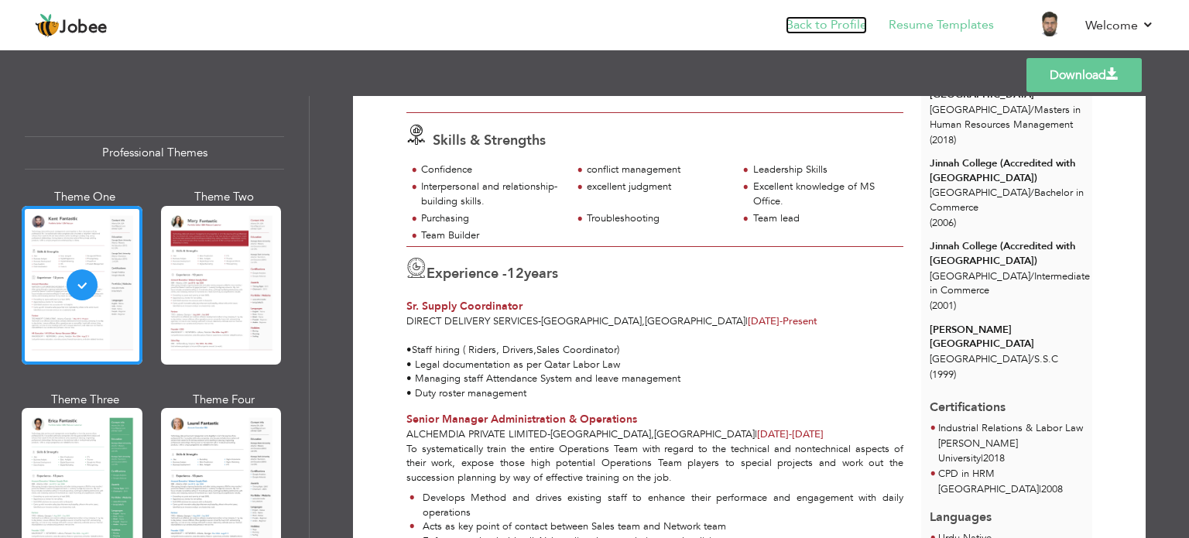
click at [795, 24] on link "Back to Profile" at bounding box center [825, 25] width 81 height 18
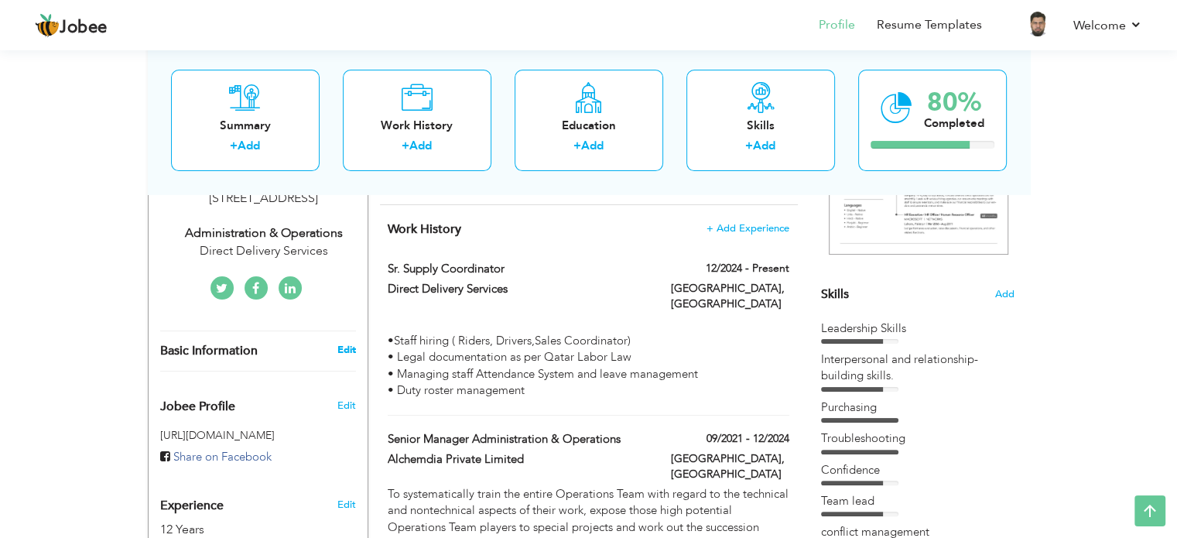
click at [351, 349] on link "Edit" at bounding box center [346, 350] width 19 height 14
type input "Mahmood"
type input "[PERSON_NAME]"
type input "[PHONE_NUMBER]"
select select "number:178"
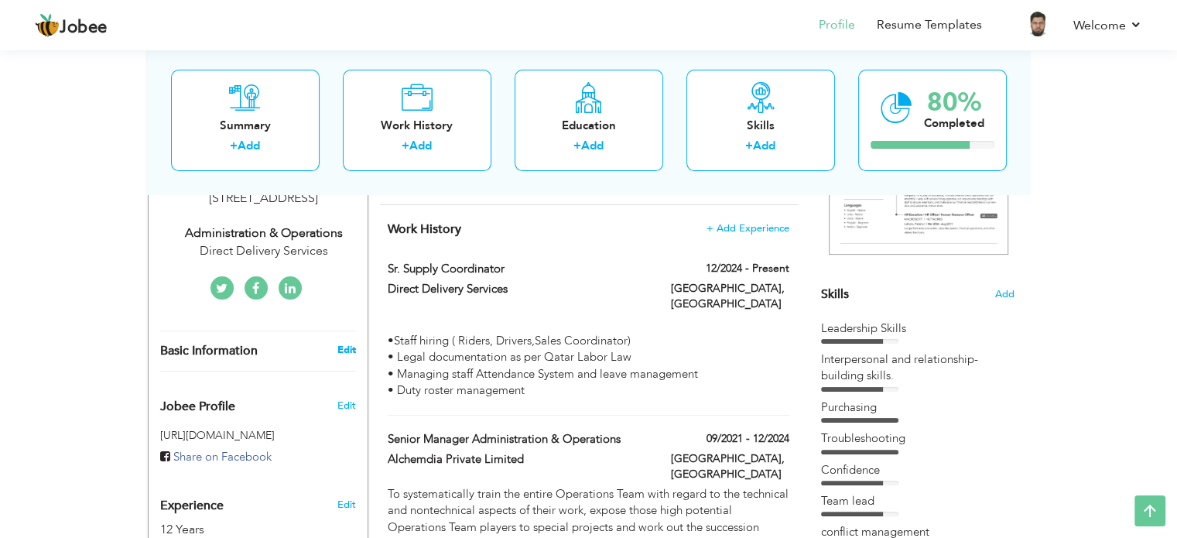
type input "Street # 938 Building #2, Zone 27 Umm E Ghuawailina"
type input "[GEOGRAPHIC_DATA]"
select select "number:14"
type input "Direct Delivery Services"
type input "Administration & Operations"
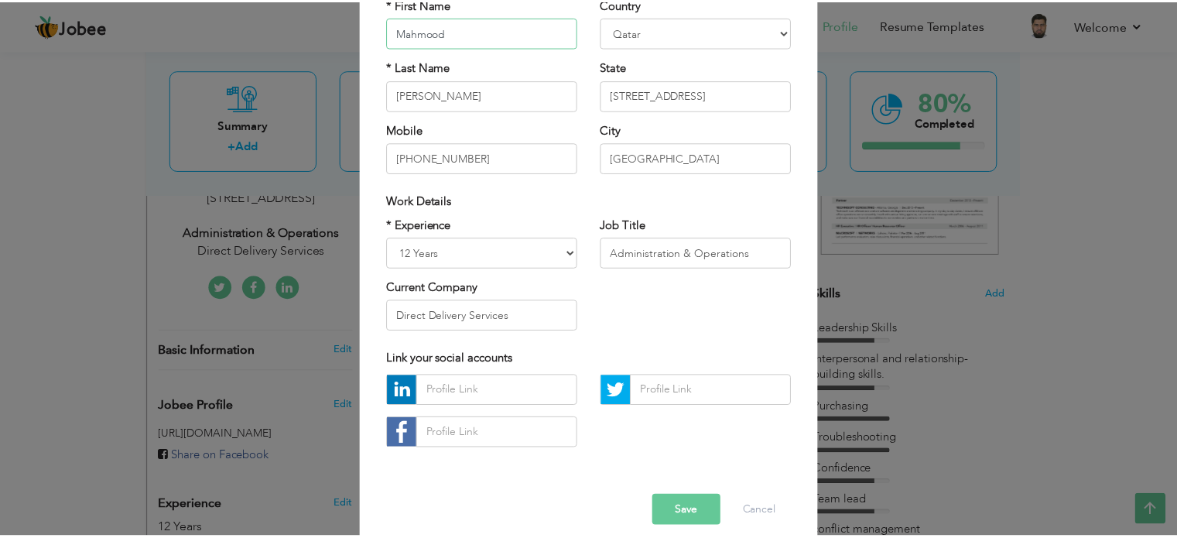
scroll to position [155, 0]
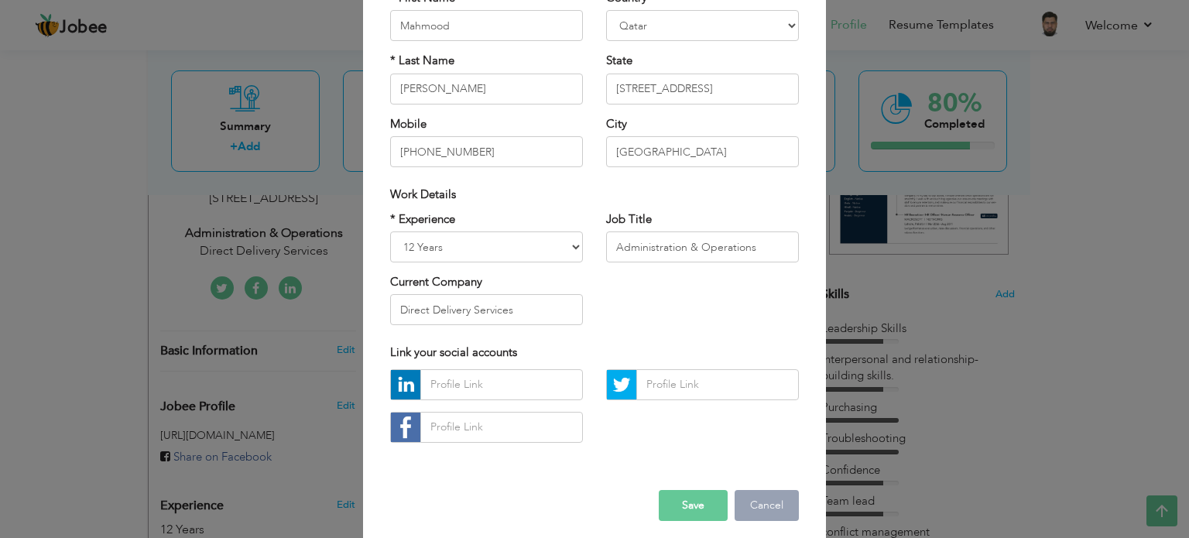
click at [785, 508] on button "Cancel" at bounding box center [766, 505] width 64 height 31
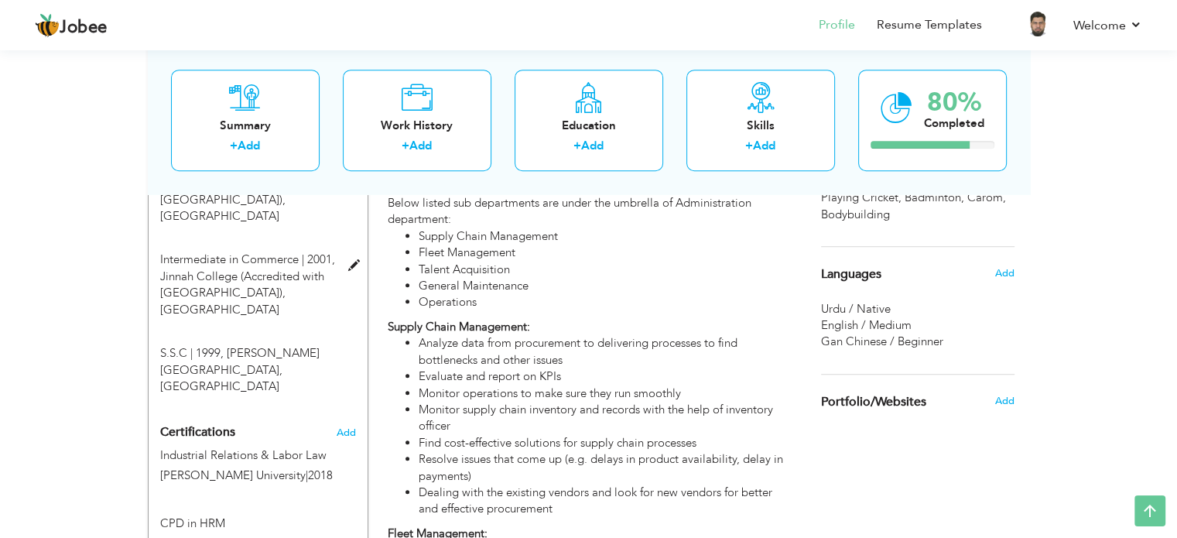
scroll to position [851, 0]
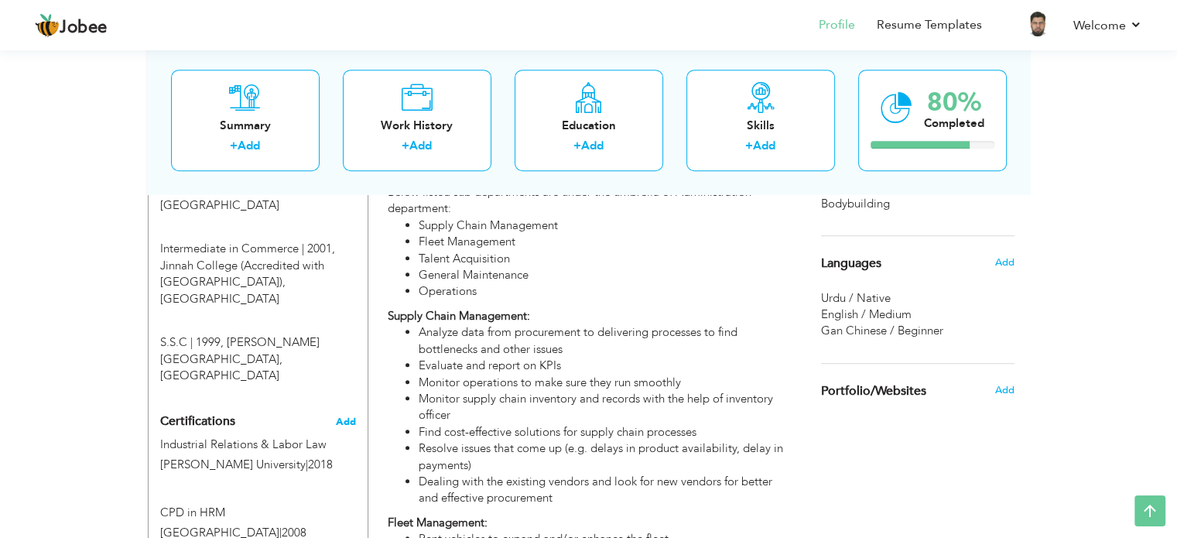
click at [344, 416] on span "Add" at bounding box center [346, 421] width 20 height 11
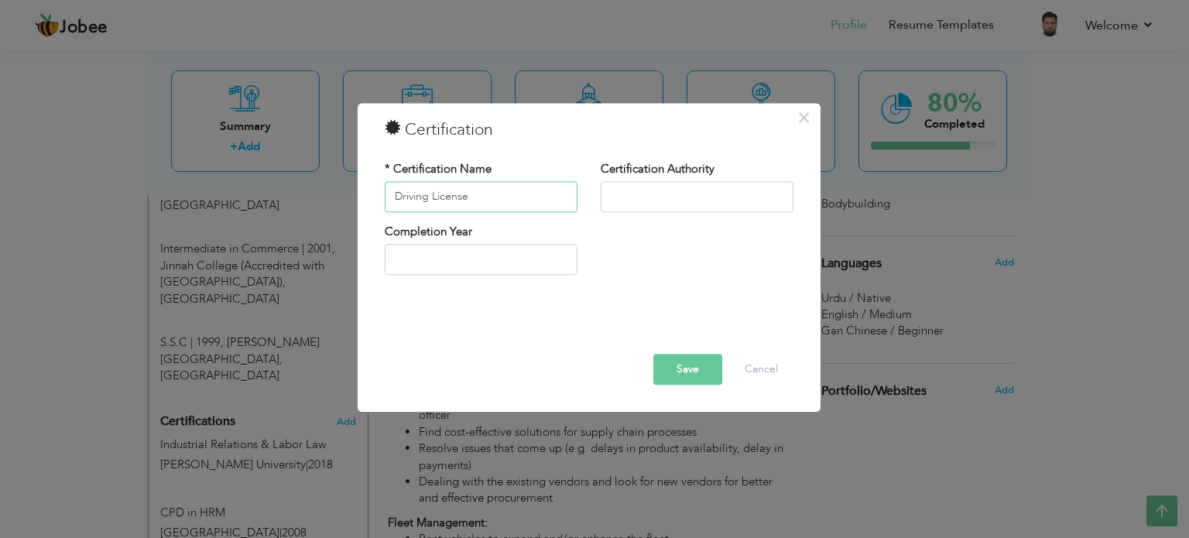
type input "Driving License"
type input "D"
type input "2025"
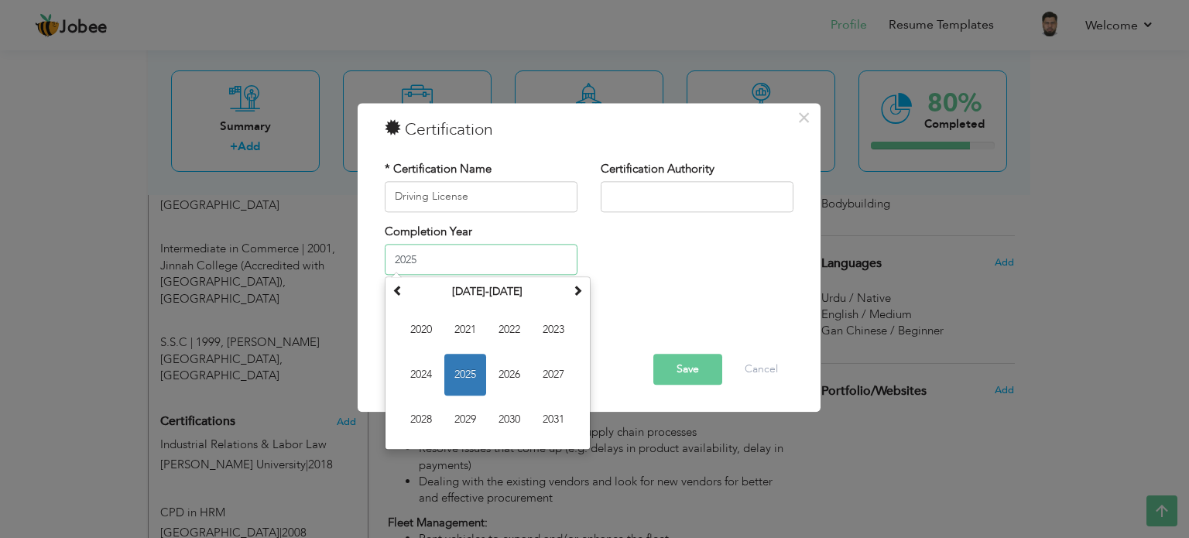
click at [421, 250] on input "2025" at bounding box center [481, 260] width 193 height 31
click at [465, 371] on span "2025" at bounding box center [465, 375] width 42 height 42
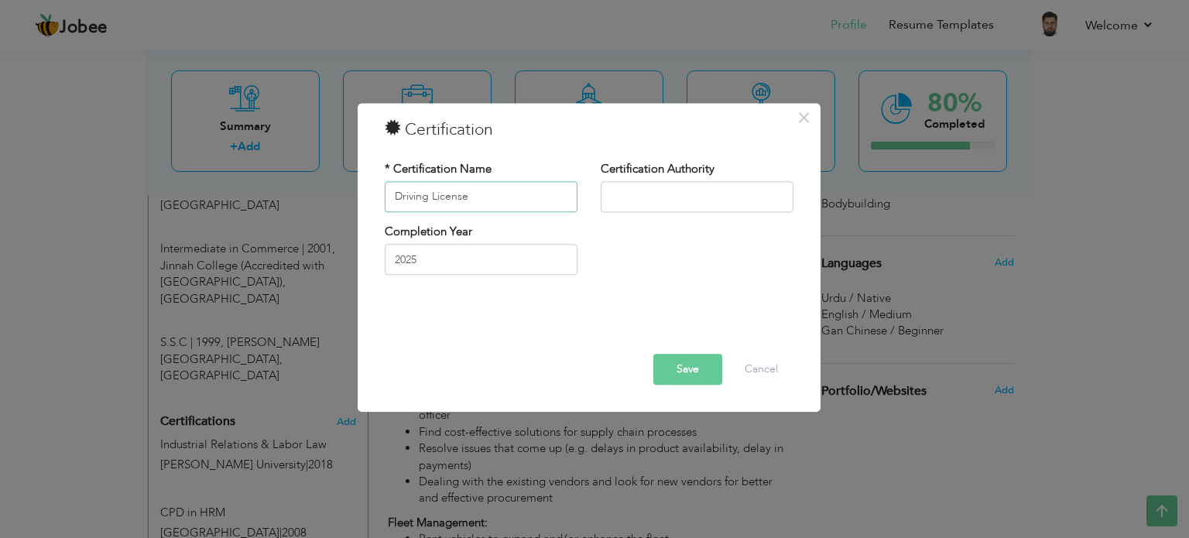
click at [396, 195] on input "Driving License" at bounding box center [481, 196] width 193 height 31
type input "Qatar Driving License"
click at [688, 364] on button "Save" at bounding box center [687, 369] width 69 height 31
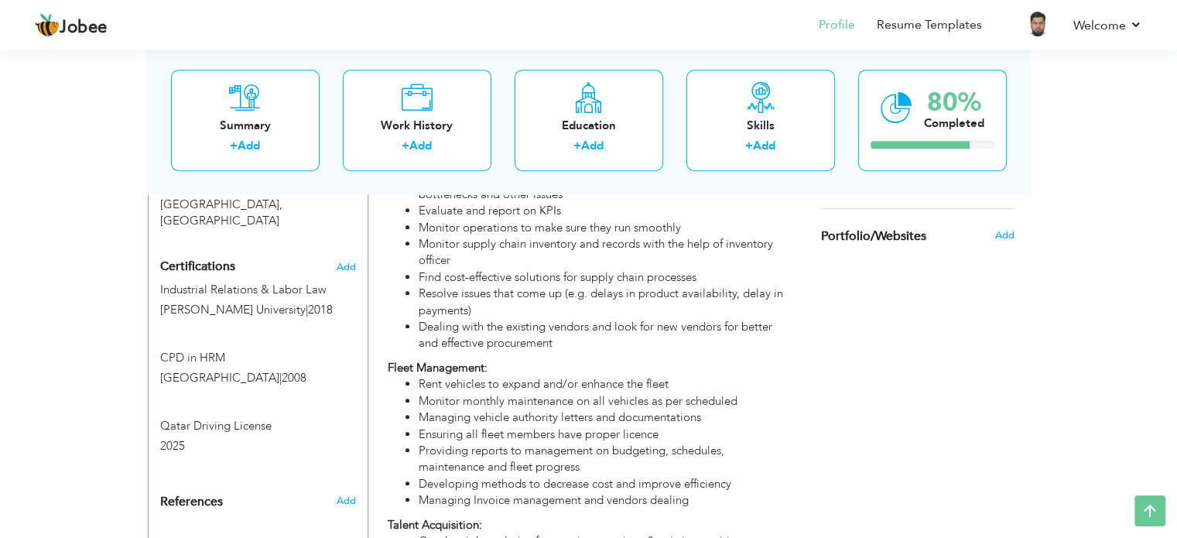
scroll to position [1006, 0]
drag, startPoint x: 233, startPoint y: 359, endPoint x: 243, endPoint y: 216, distance: 143.5
click at [243, 252] on div "Certifications Add Industrial Relations & Labor Law NED University | 2018 Indus…" at bounding box center [258, 357] width 219 height 210
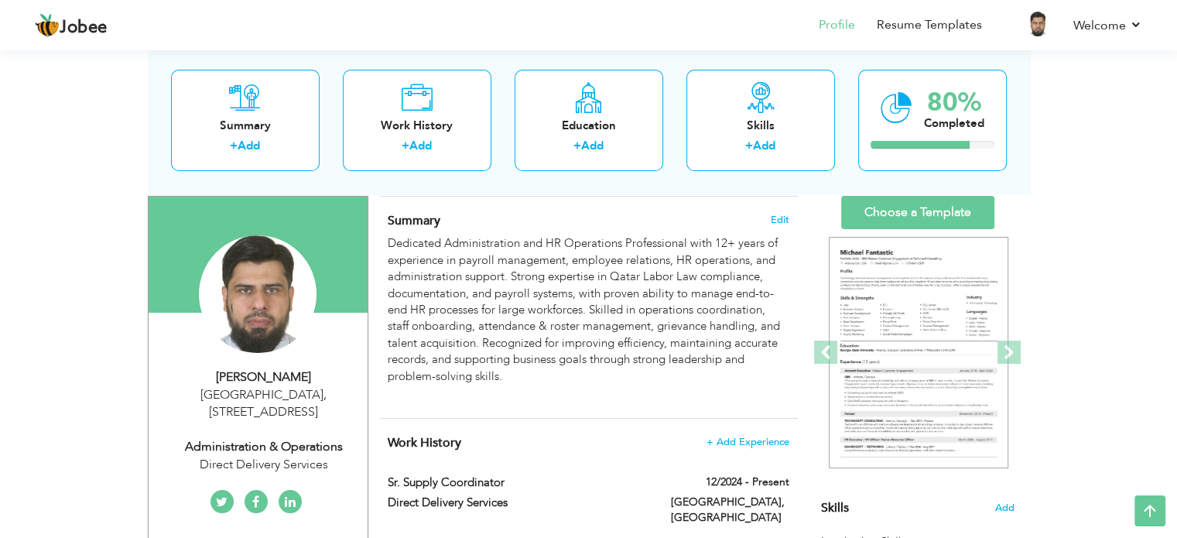
scroll to position [0, 0]
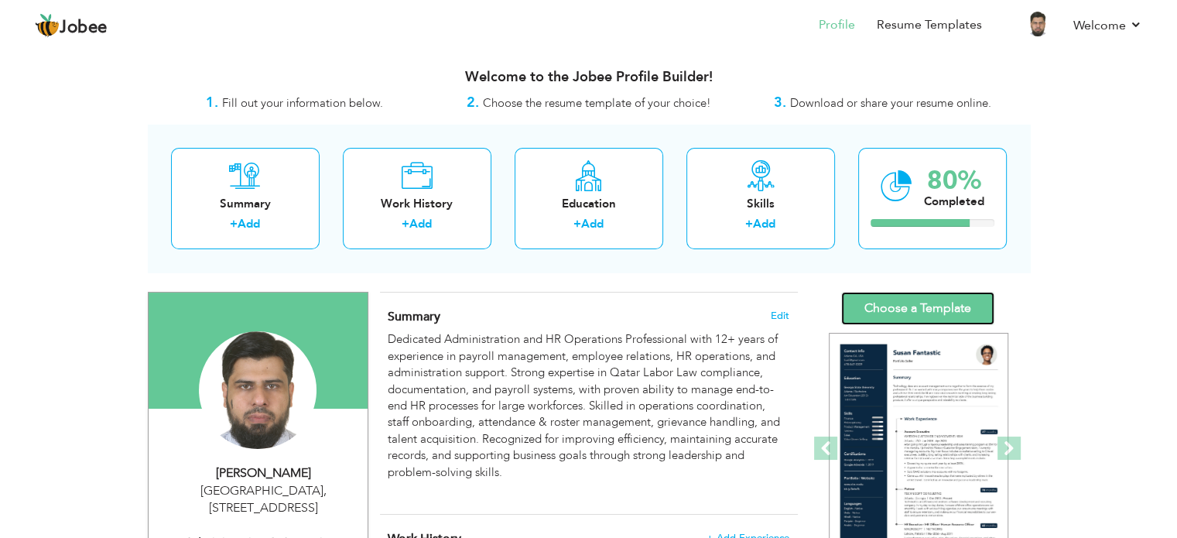
click at [939, 313] on link "Choose a Template" at bounding box center [917, 308] width 153 height 33
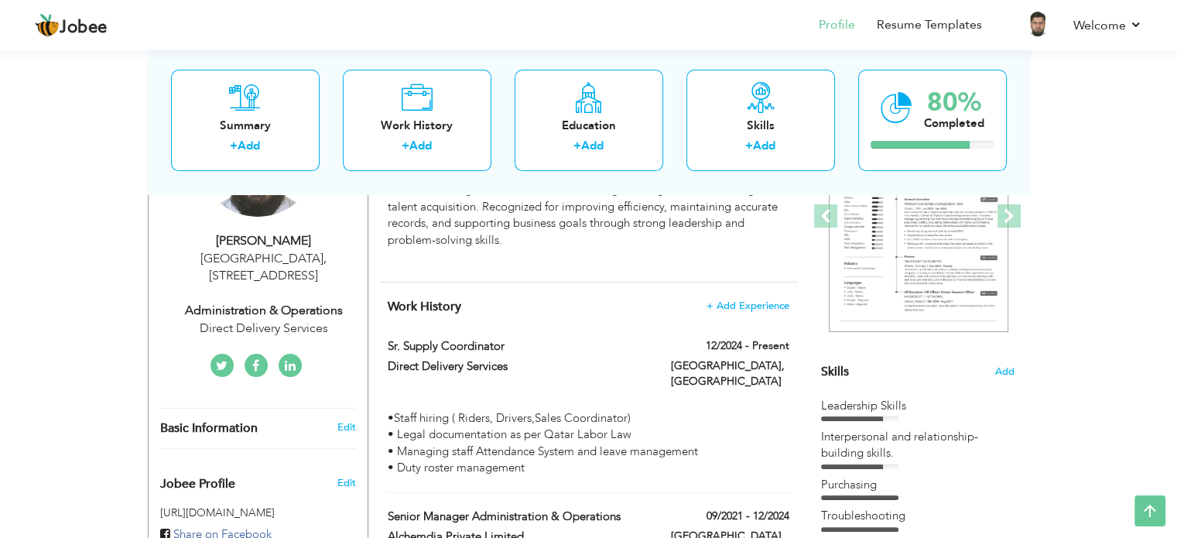
click at [268, 321] on div "Direct Delivery Services" at bounding box center [263, 329] width 207 height 18
select select "number:178"
select select "number:14"
type input "Direct Delivery Services"
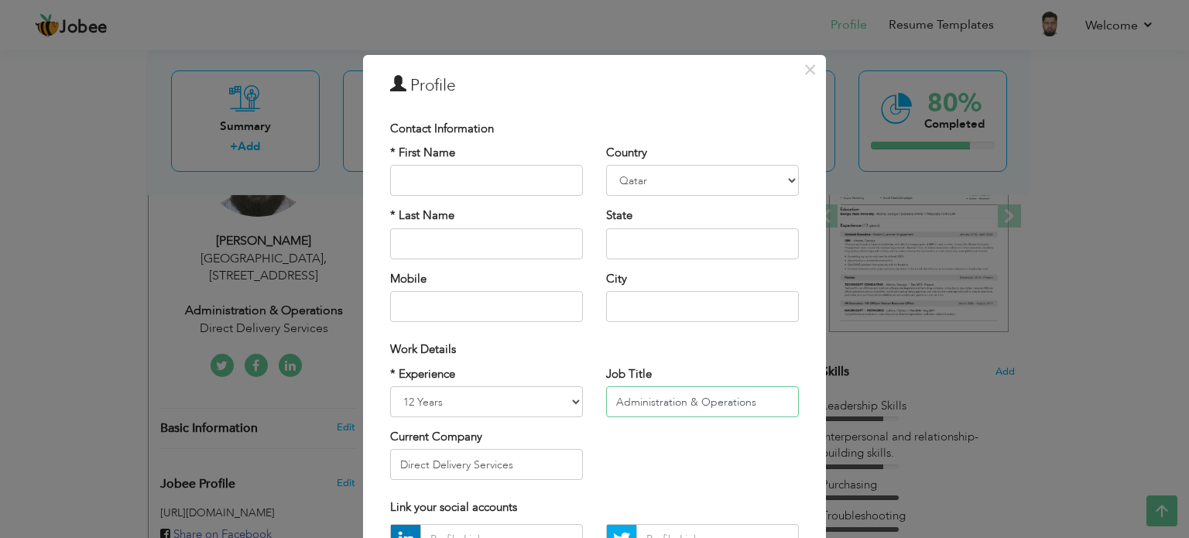
click at [756, 406] on input "Administration & Operations" at bounding box center [702, 401] width 193 height 31
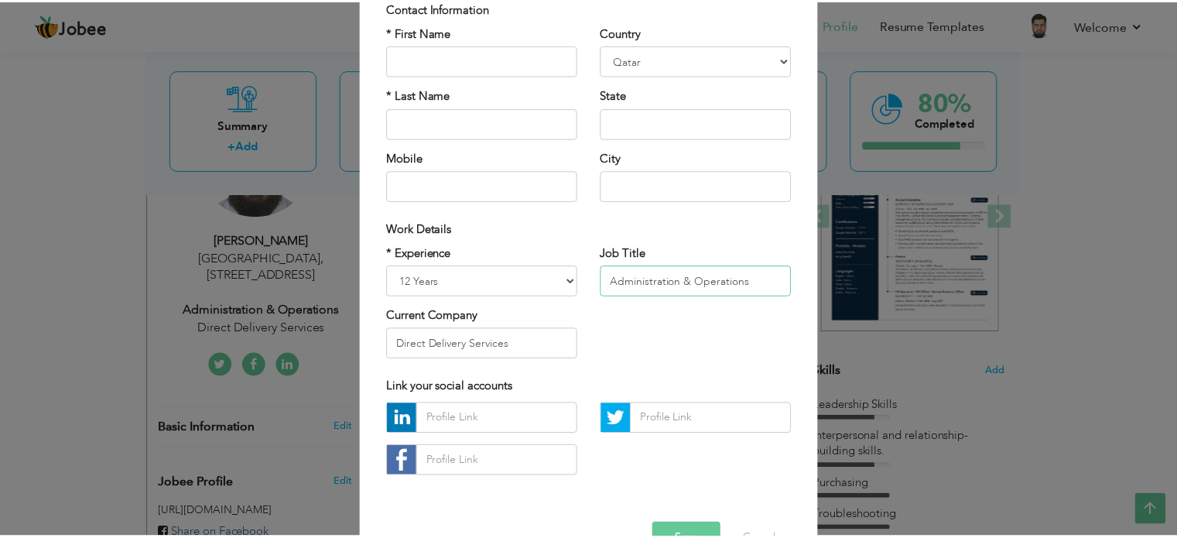
scroll to position [155, 0]
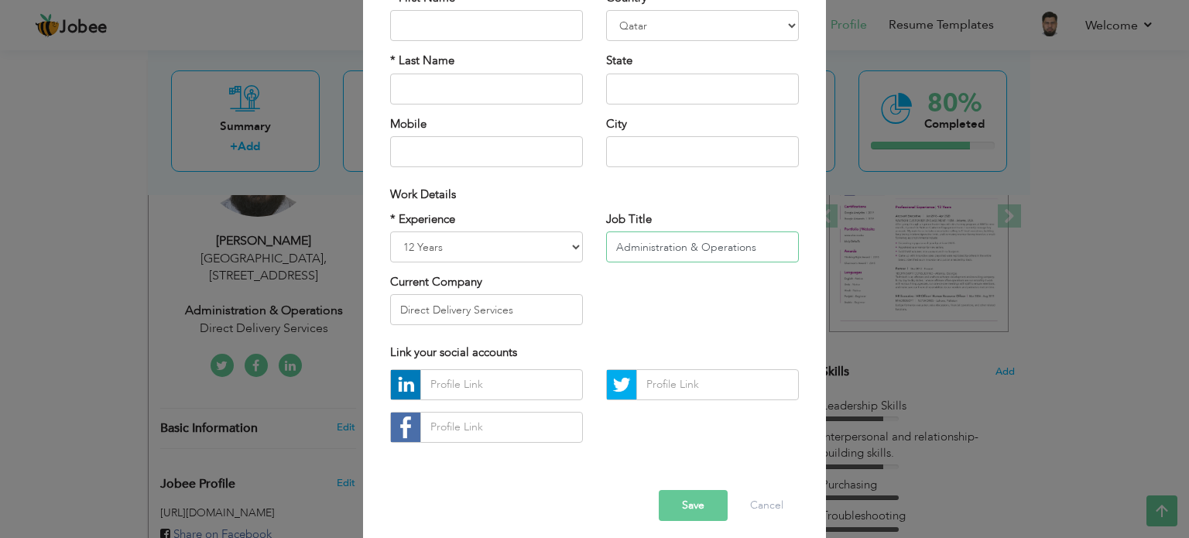
type input "Administration & Operations"
click at [765, 501] on button "Cancel" at bounding box center [766, 505] width 64 height 31
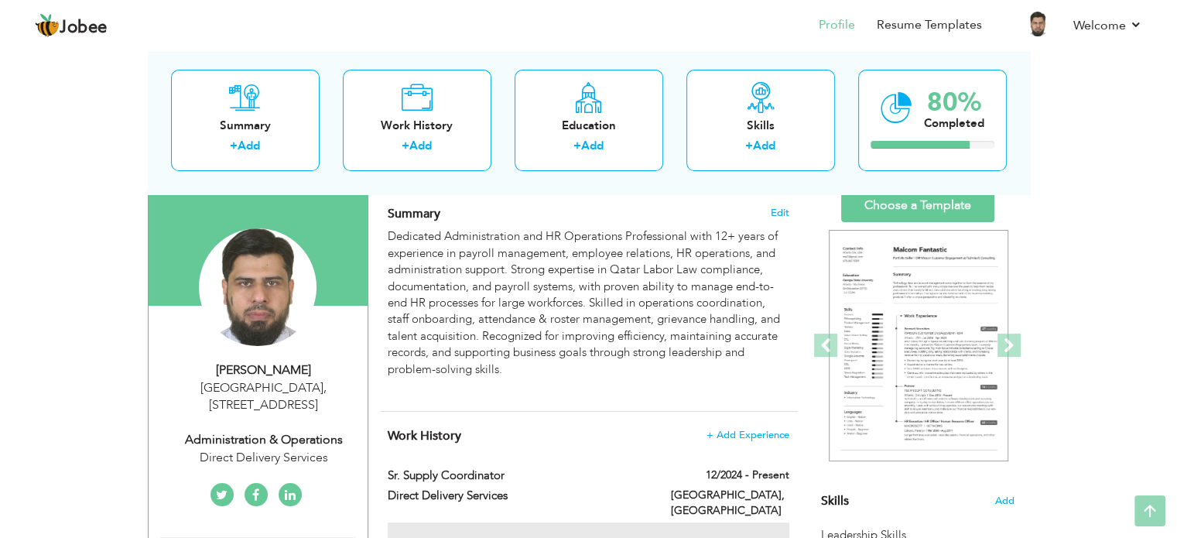
scroll to position [0, 0]
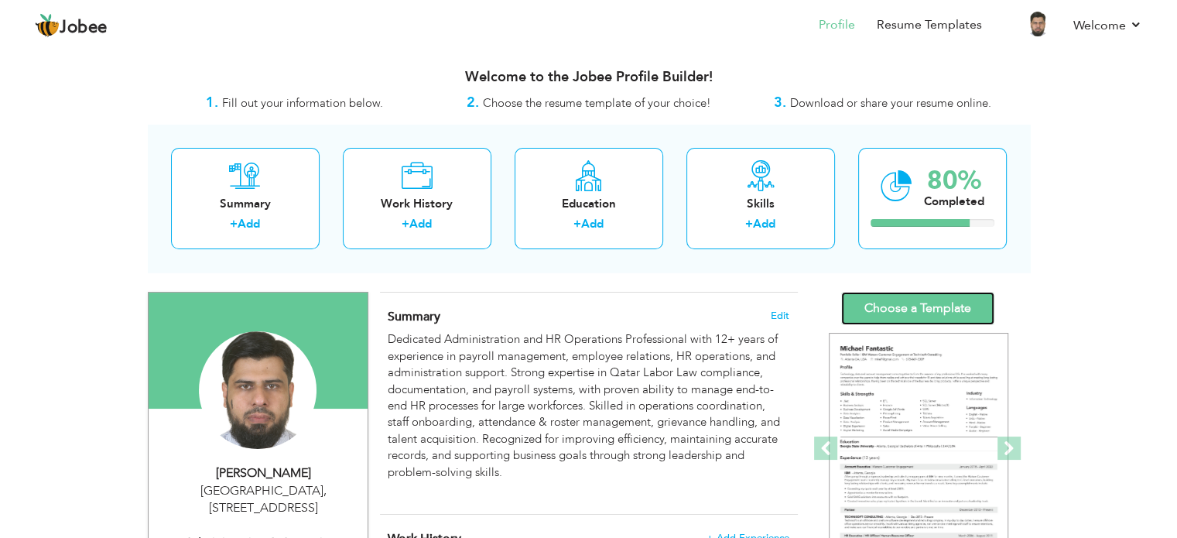
click at [866, 314] on link "Choose a Template" at bounding box center [917, 308] width 153 height 33
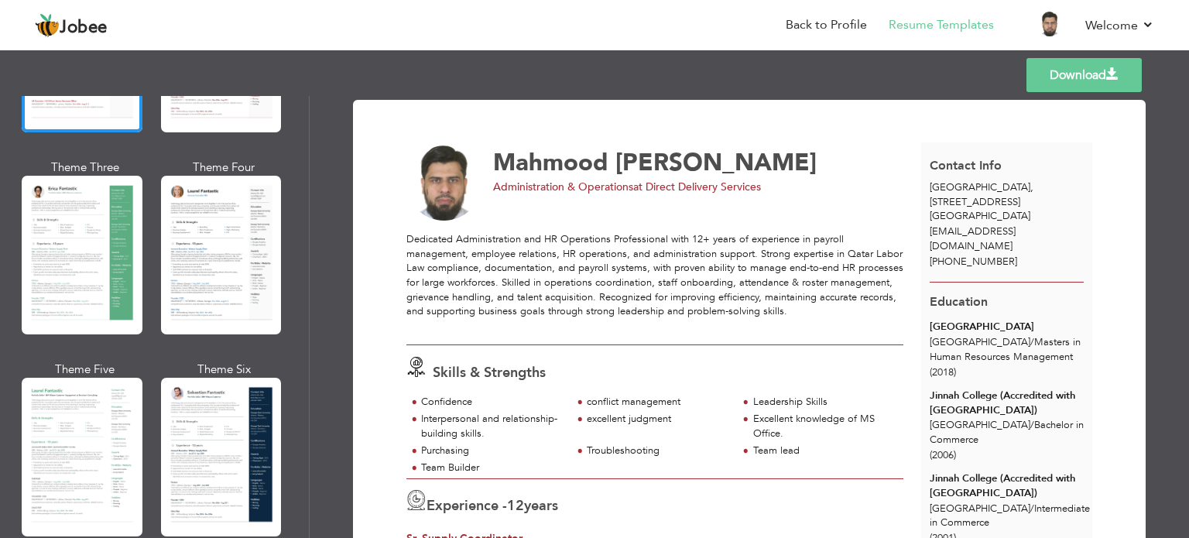
click at [607, 192] on span "Administration & Operations" at bounding box center [563, 187] width 140 height 15
click at [805, 22] on link "Back to Profile" at bounding box center [825, 25] width 81 height 18
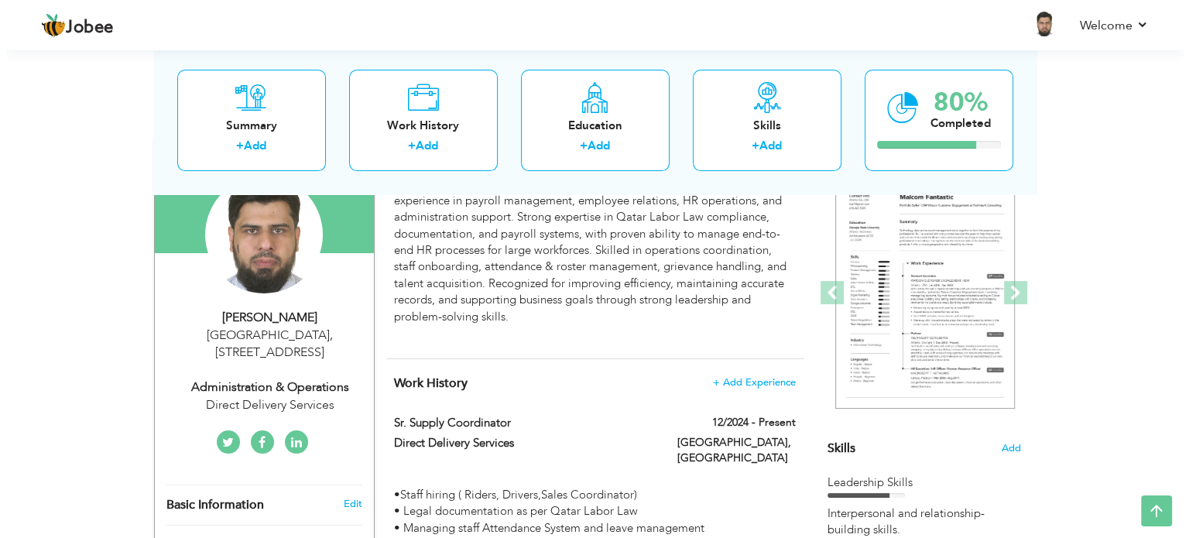
scroll to position [155, 0]
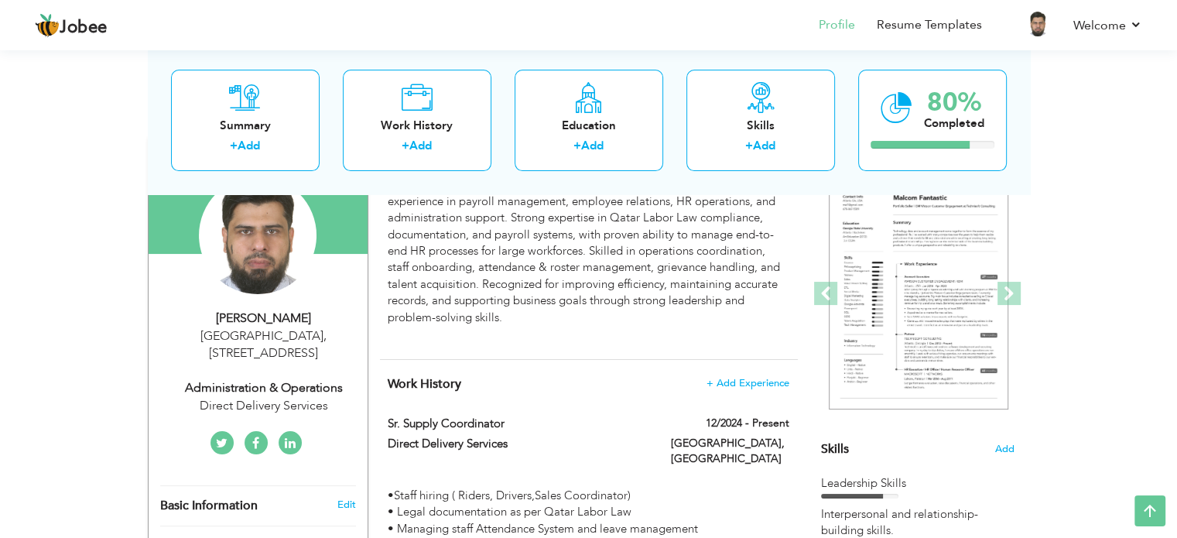
click at [282, 382] on div "Administration & Operations" at bounding box center [263, 388] width 207 height 18
type input "Mahmood"
type input "[PERSON_NAME]"
type input "[PHONE_NUMBER]"
select select "number:178"
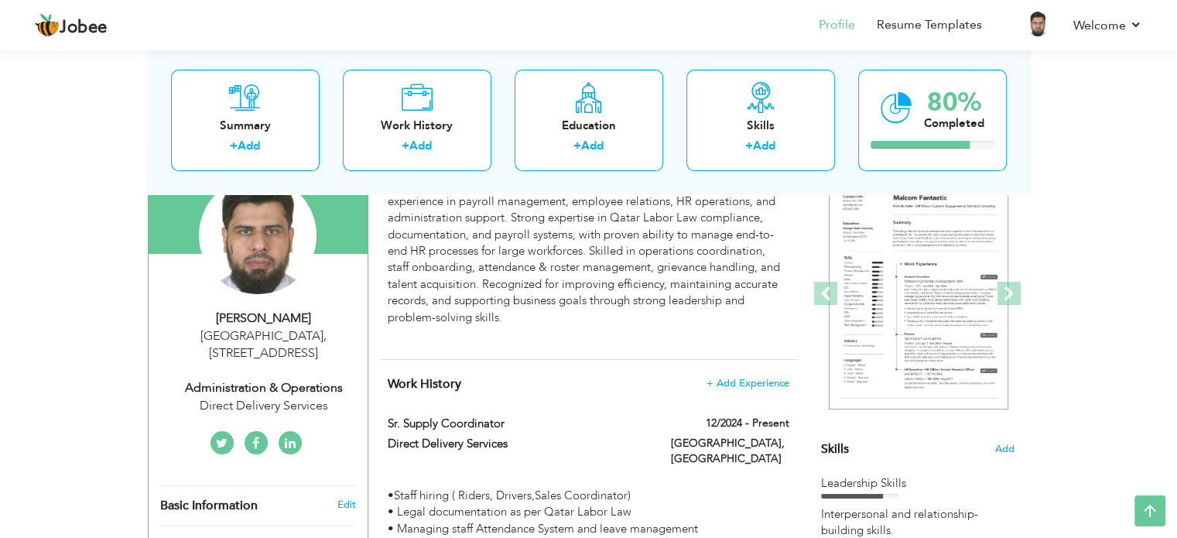
type input "[STREET_ADDRESS]"
type input "[GEOGRAPHIC_DATA]"
select select "number:14"
type input "Direct Delivery Services"
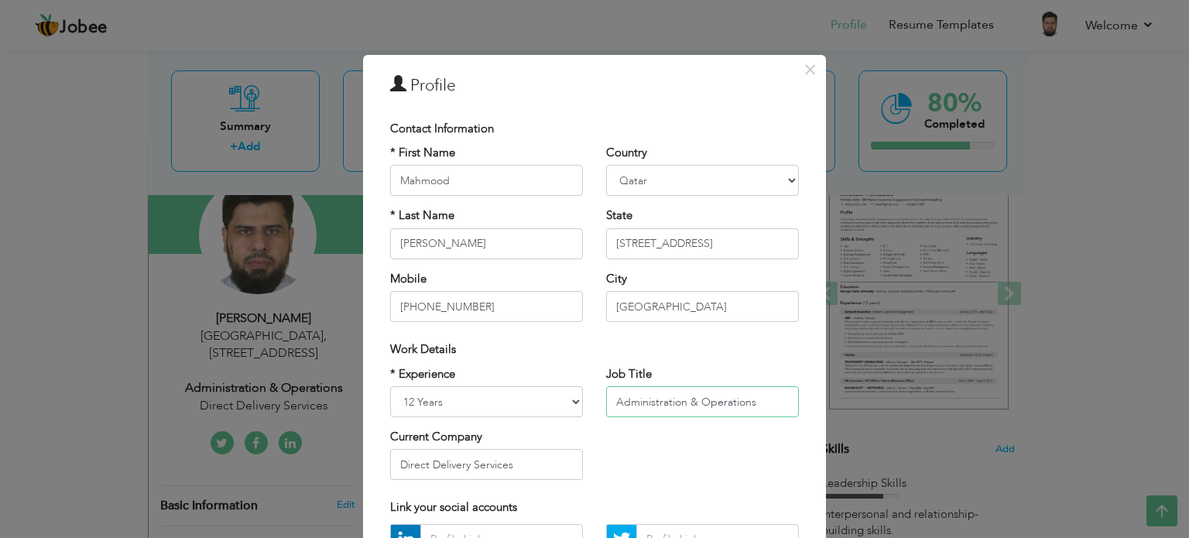
click at [755, 406] on input "Administration & Operations" at bounding box center [702, 401] width 193 height 31
type input "Administration & Operations"
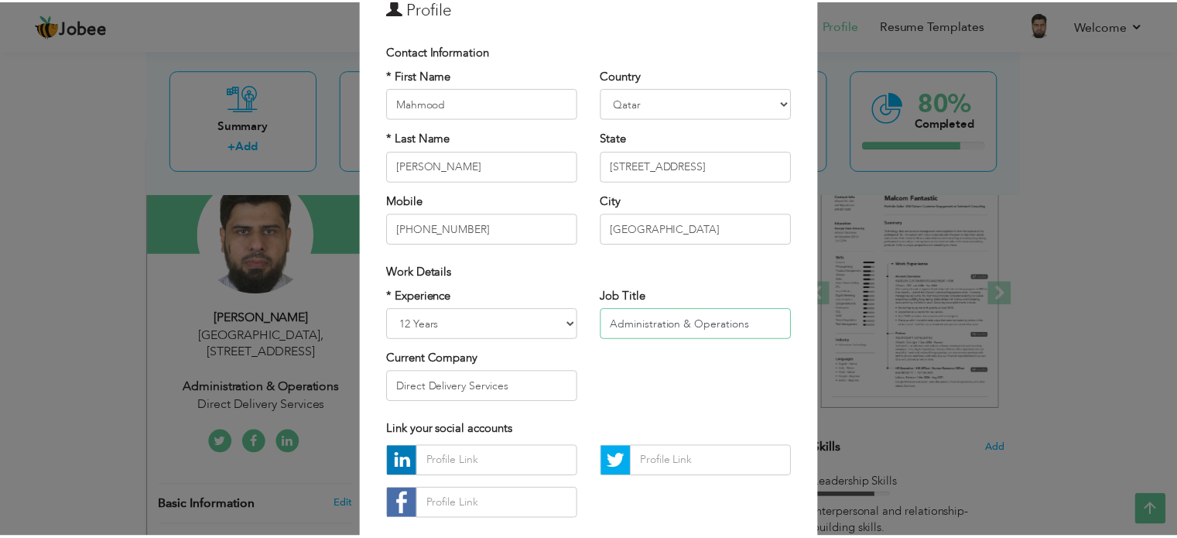
scroll to position [164, 0]
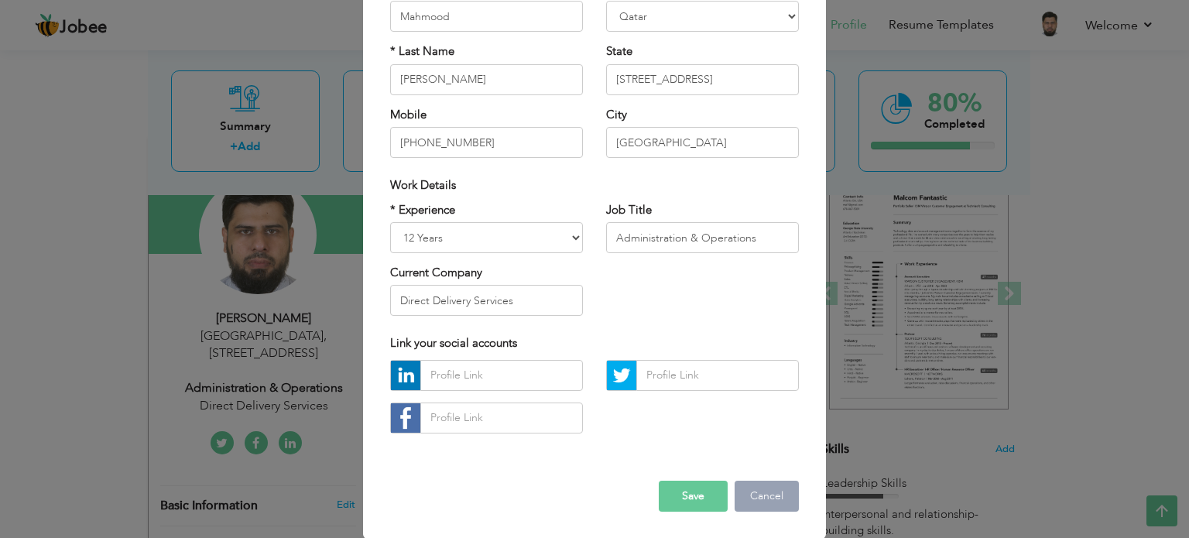
click at [751, 495] on button "Cancel" at bounding box center [766, 496] width 64 height 31
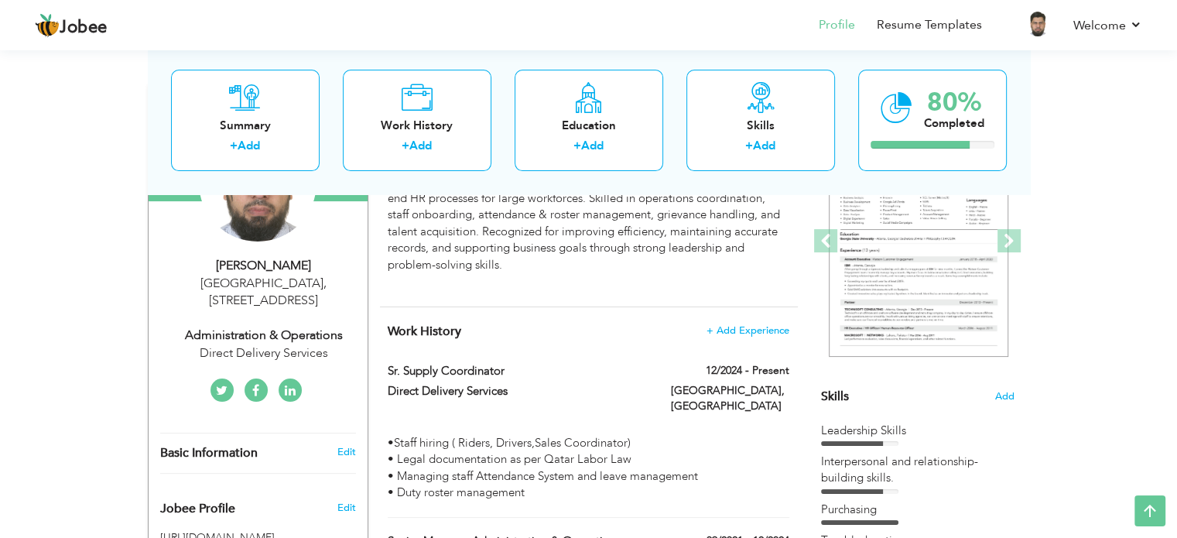
scroll to position [0, 0]
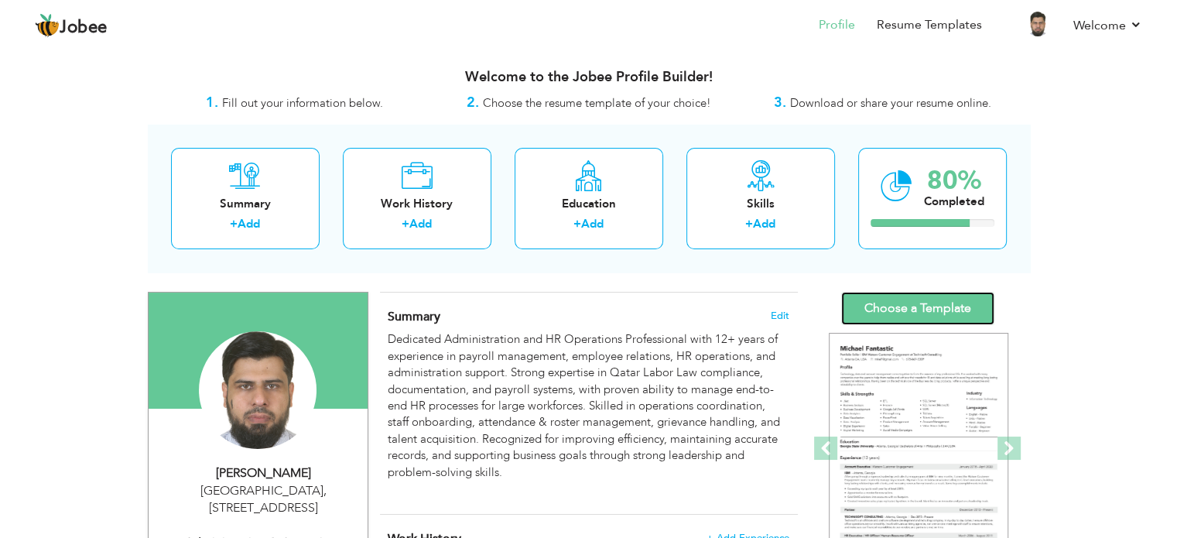
click at [920, 306] on link "Choose a Template" at bounding box center [917, 308] width 153 height 33
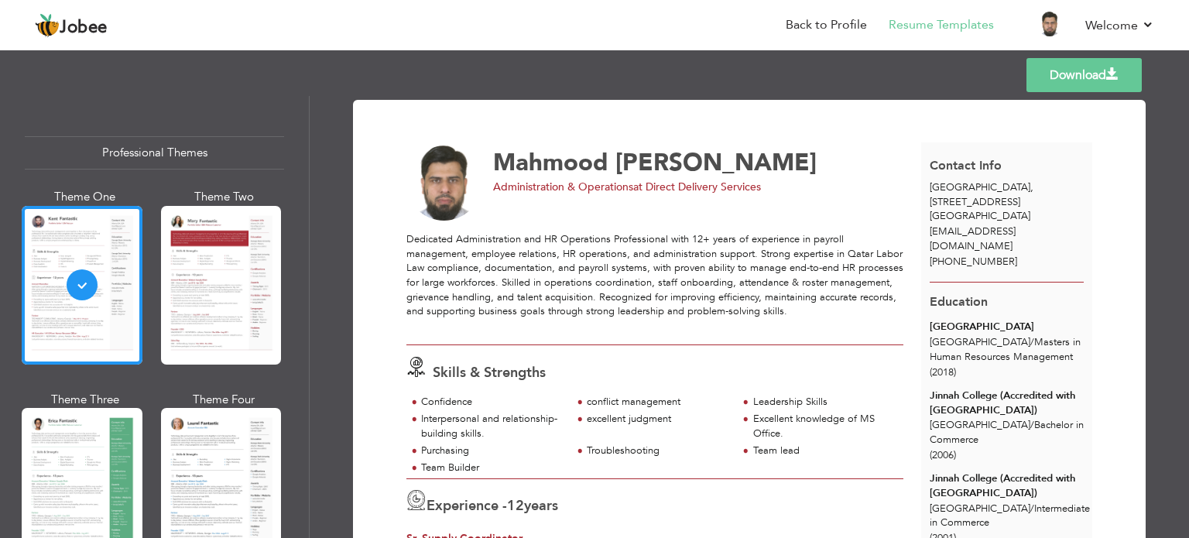
click at [1114, 84] on link "Download" at bounding box center [1083, 75] width 115 height 34
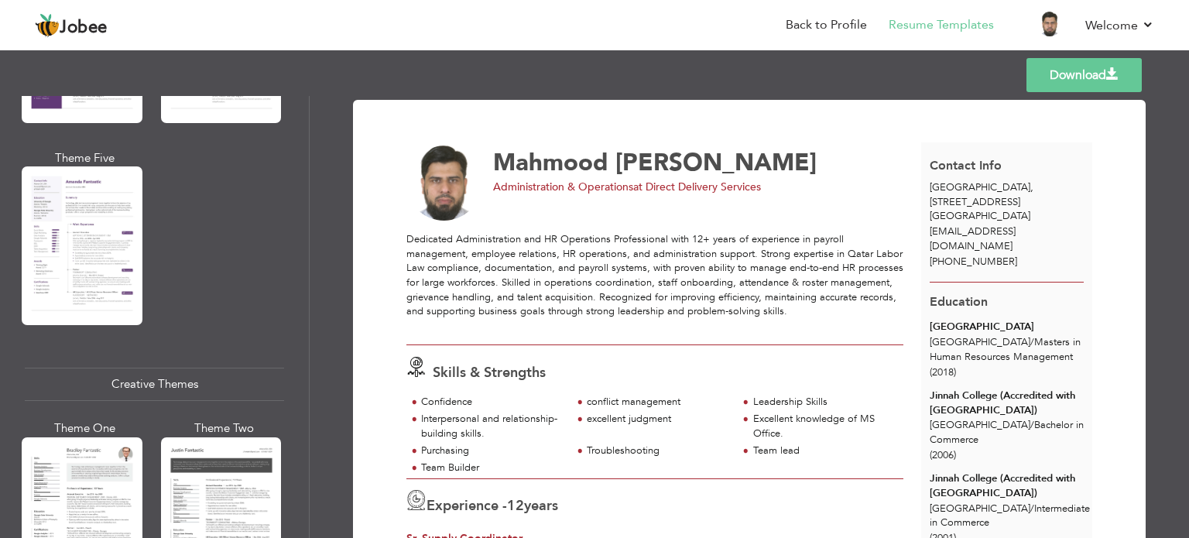
scroll to position [1780, 0]
